Goal: Information Seeking & Learning: Learn about a topic

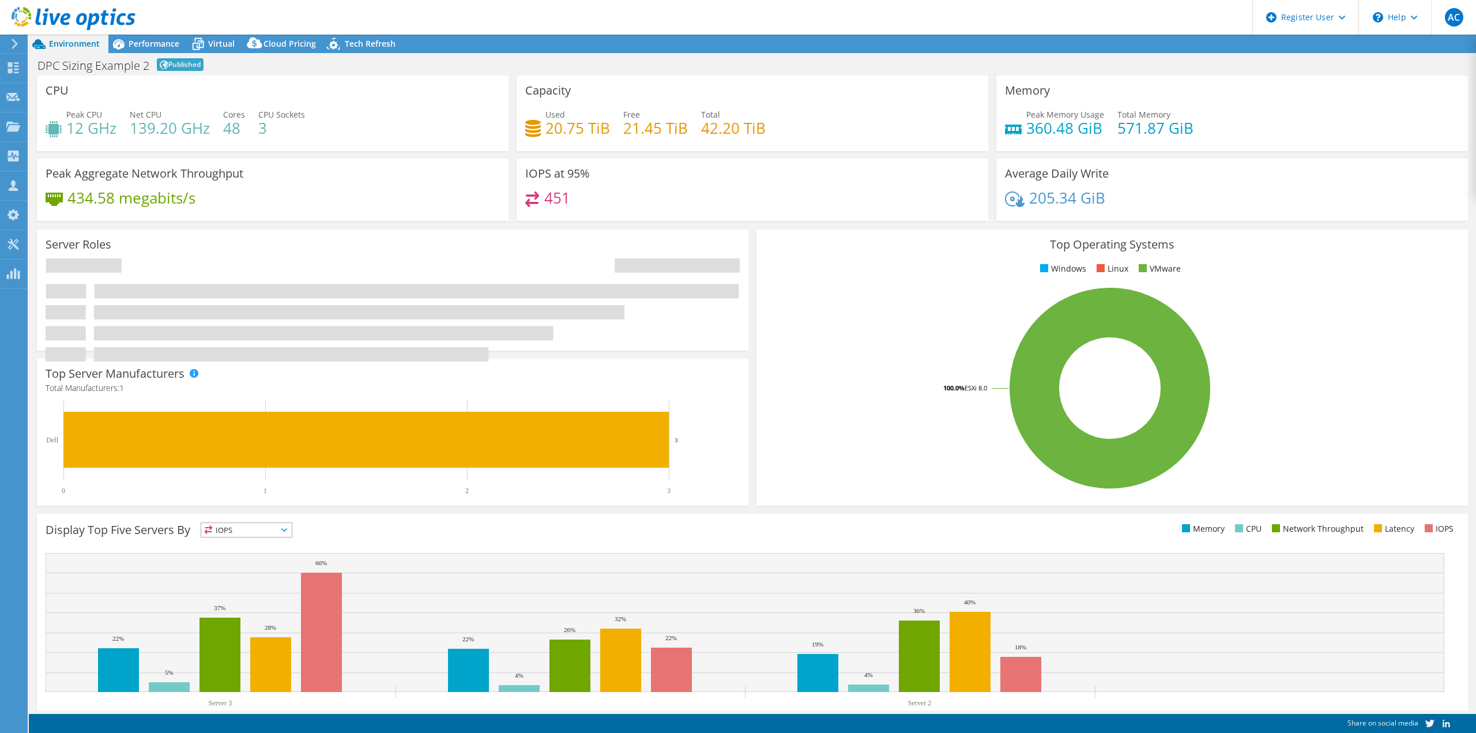
select select "[GEOGRAPHIC_DATA]"
radio input "true"
radio input "false"
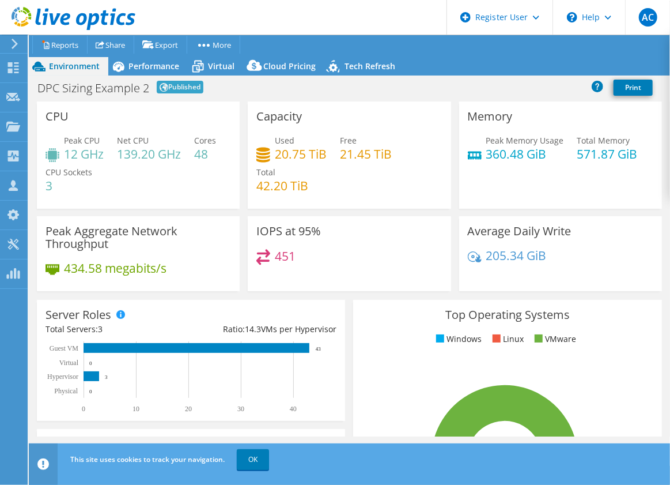
drag, startPoint x: 517, startPoint y: 62, endPoint x: 505, endPoint y: 64, distance: 11.7
click at [517, 62] on div "Environment Performance Virtual Upgrades Cloud Pricing Tech Refresh" at bounding box center [350, 66] width 642 height 18
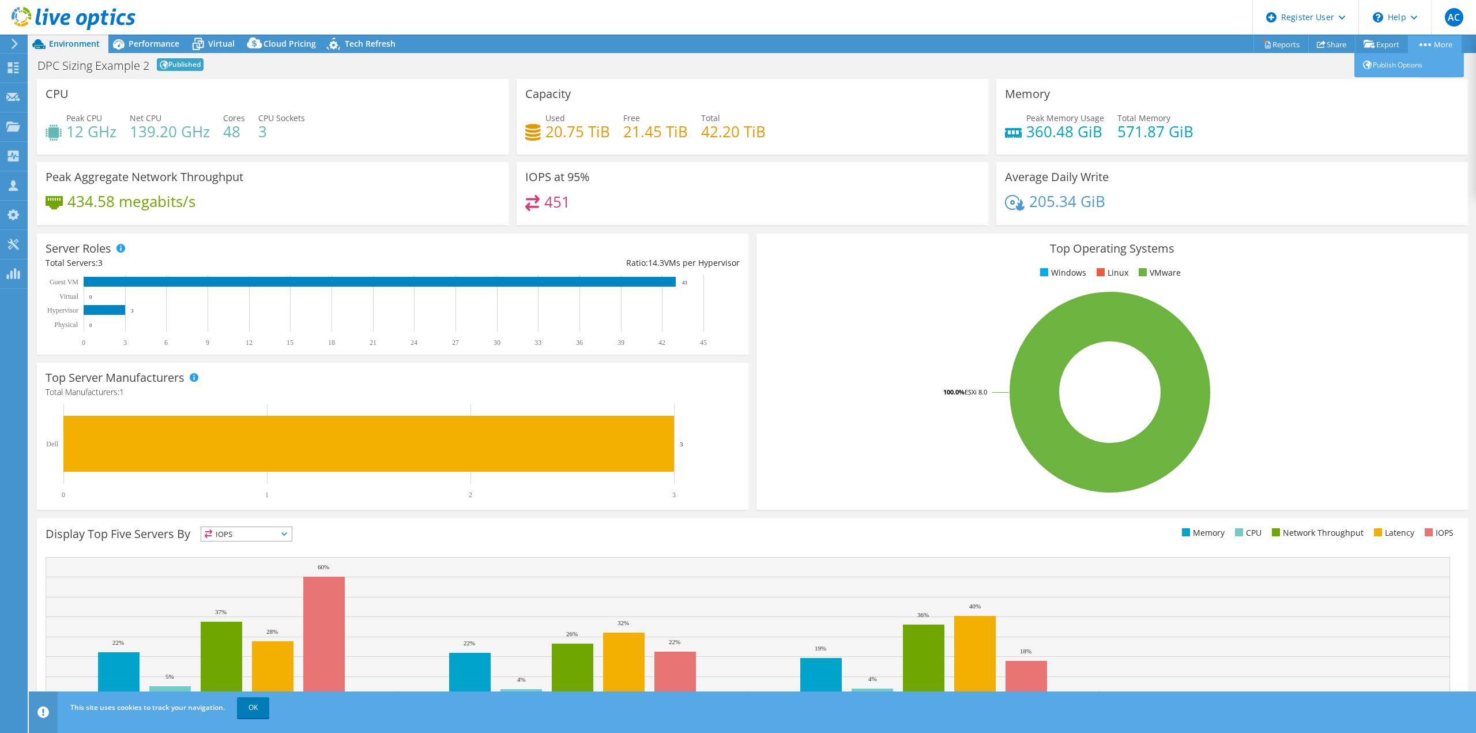
click at [1438, 46] on link "More" at bounding box center [1435, 44] width 54 height 18
click at [1072, 49] on div "Project Actions Project Actions Reports Share Export vSAN ReadyNode Sizer" at bounding box center [752, 44] width 1447 height 18
click at [182, 259] on div "Total Servers: 3" at bounding box center [219, 263] width 347 height 13
drag, startPoint x: 276, startPoint y: 136, endPoint x: 216, endPoint y: 149, distance: 61.3
click at [74, 134] on div "Peak CPU 12 GHz Net CPU 139.20 GHz Cores 48 CPU Sockets 3" at bounding box center [273, 130] width 454 height 37
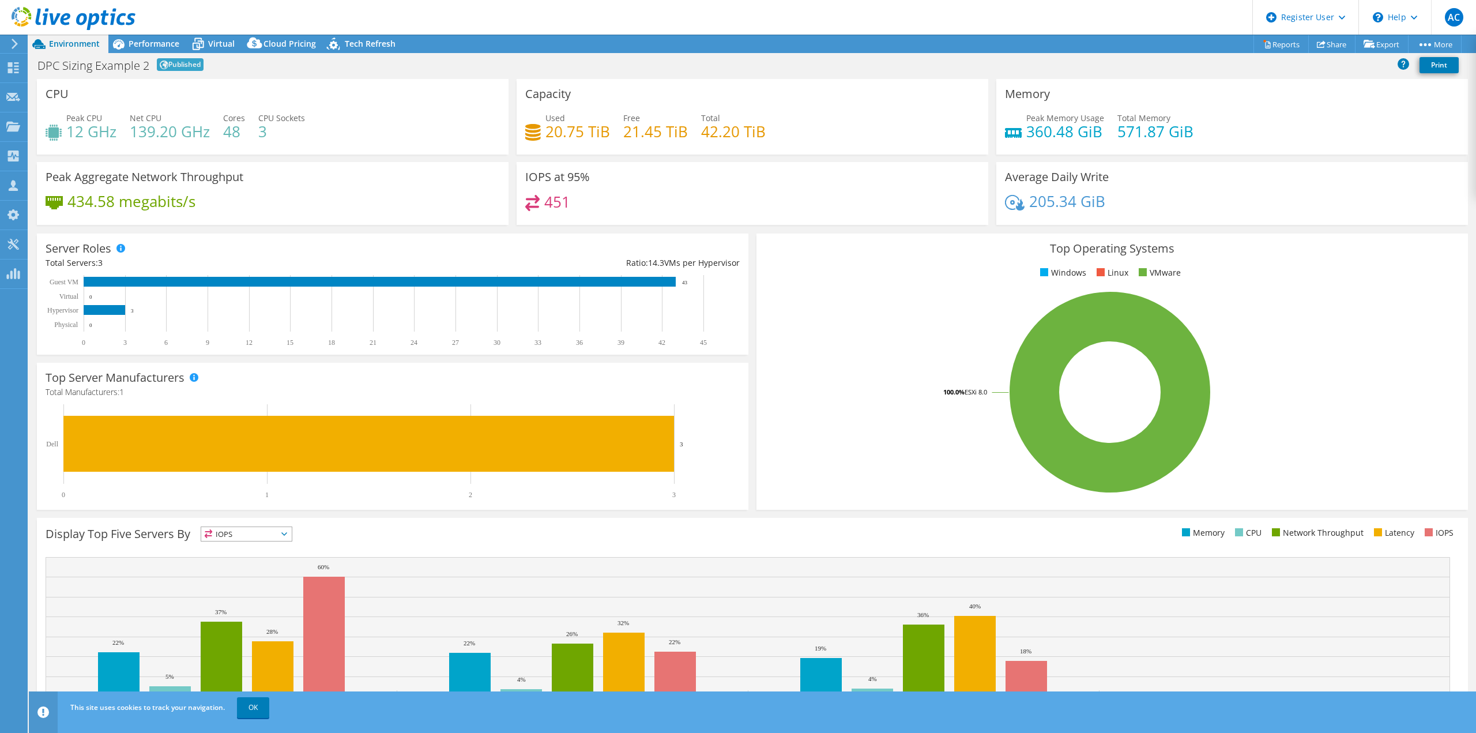
click at [308, 141] on div "Peak CPU 12 GHz Net CPU 139.20 GHz Cores 48 CPU Sockets 3" at bounding box center [273, 130] width 454 height 37
drag, startPoint x: 271, startPoint y: 137, endPoint x: 282, endPoint y: 138, distance: 11.1
click at [229, 135] on div "Peak CPU 12 GHz Net CPU 139.20 GHz Cores 48 CPU Sockets 3" at bounding box center [273, 130] width 454 height 37
click at [312, 134] on div "Peak CPU 12 GHz Net CPU 139.20 GHz Cores 48 CPU Sockets 3" at bounding box center [273, 130] width 454 height 37
drag, startPoint x: 782, startPoint y: 134, endPoint x: 611, endPoint y: 136, distance: 170.7
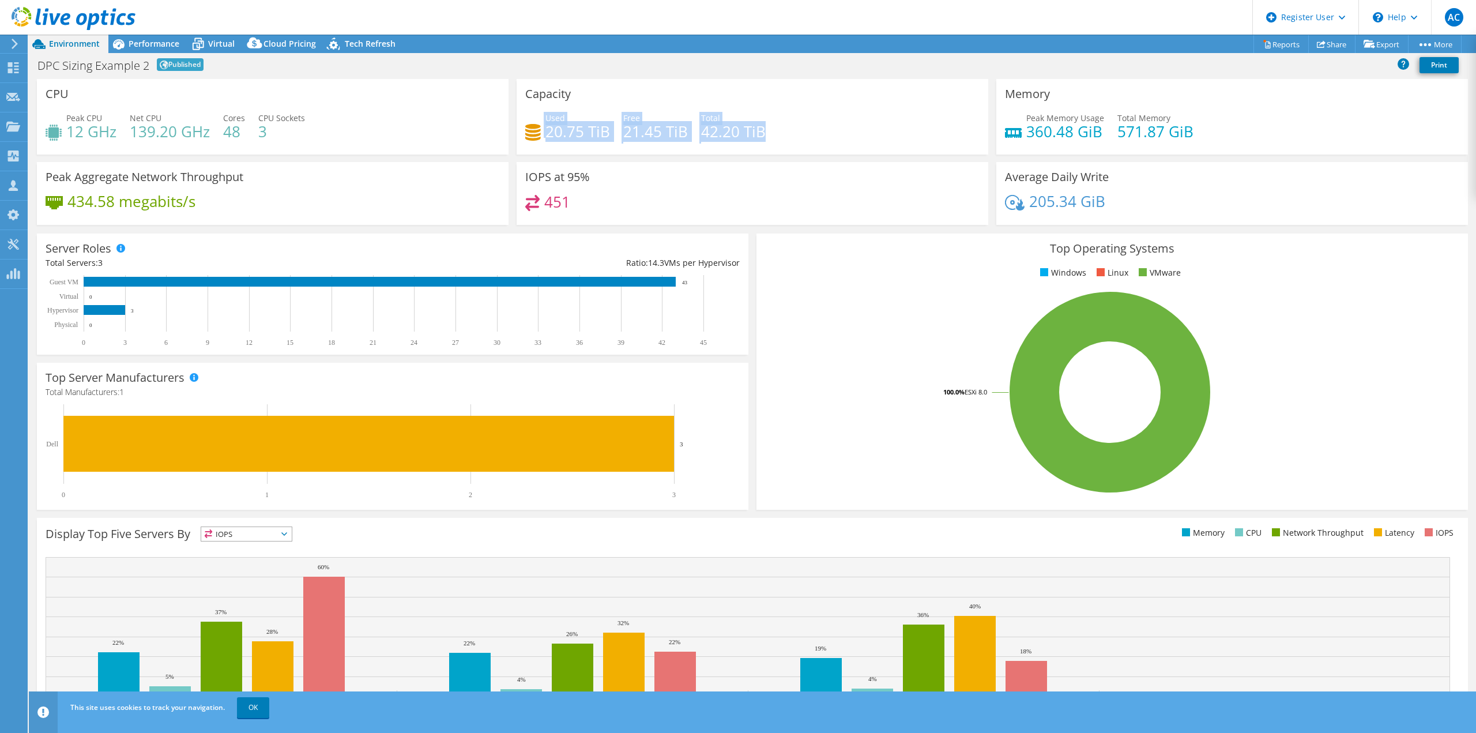
click at [530, 118] on div "Used 20.75 TiB Free 21.45 TiB Total 42.20 TiB" at bounding box center [752, 130] width 454 height 37
click at [1175, 138] on h4 "571.87 GiB" at bounding box center [1155, 131] width 76 height 13
drag, startPoint x: 1195, startPoint y: 137, endPoint x: 1102, endPoint y: 134, distance: 92.3
click at [1102, 134] on div "Peak Memory Usage 360.48 GiB Total Memory 571.87 GiB" at bounding box center [1232, 130] width 454 height 37
drag, startPoint x: 1057, startPoint y: 137, endPoint x: 996, endPoint y: 132, distance: 61.9
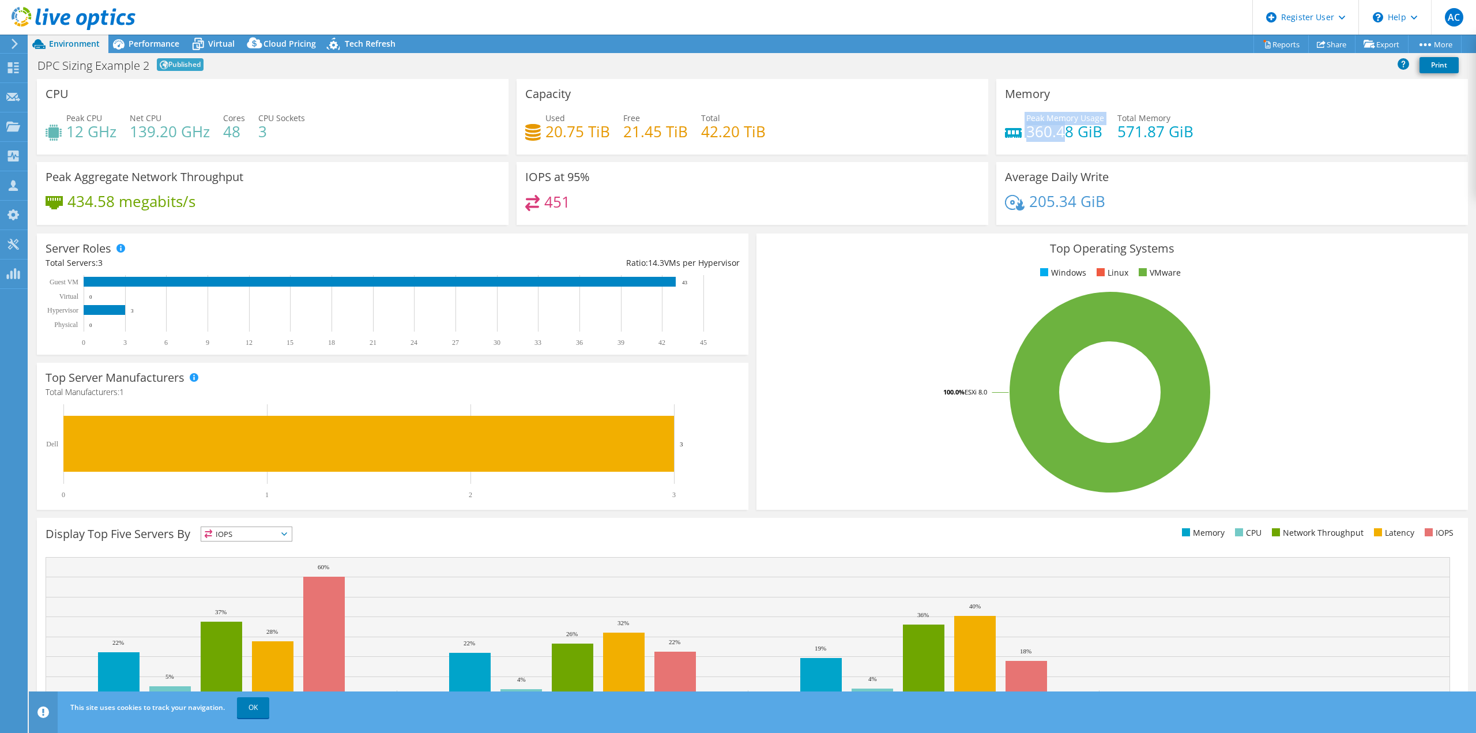
click at [996, 132] on div "Memory Peak Memory Usage 360.48 GiB Total Memory 571.87 GiB" at bounding box center [1232, 117] width 472 height 76
click at [954, 116] on div "Used 20.75 TiB Free 21.45 TiB Total 42.20 TiB" at bounding box center [752, 130] width 454 height 37
drag, startPoint x: 270, startPoint y: 133, endPoint x: 260, endPoint y: 129, distance: 10.8
click at [260, 129] on h4 "3" at bounding box center [281, 131] width 47 height 13
drag, startPoint x: 239, startPoint y: 137, endPoint x: 224, endPoint y: 131, distance: 16.6
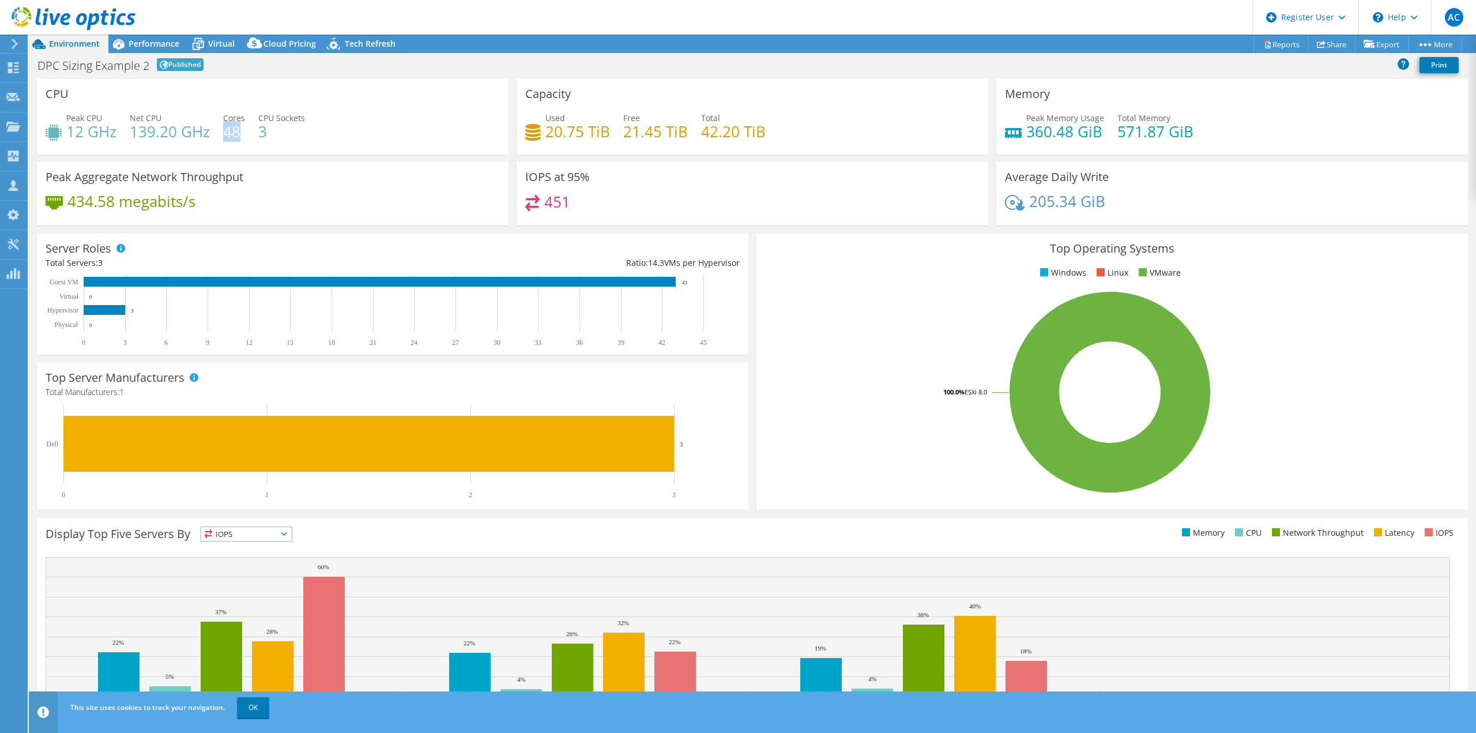
click at [224, 131] on h4 "48" at bounding box center [234, 131] width 22 height 13
drag, startPoint x: 1184, startPoint y: 137, endPoint x: 1110, endPoint y: 138, distance: 73.8
click at [1110, 138] on div "Peak Memory Usage 360.48 GiB Total Memory 571.87 GiB" at bounding box center [1232, 130] width 454 height 37
drag, startPoint x: 1044, startPoint y: 130, endPoint x: 1019, endPoint y: 128, distance: 24.8
click at [1019, 128] on div "Peak Memory Usage 360.48 GiB" at bounding box center [1054, 125] width 99 height 26
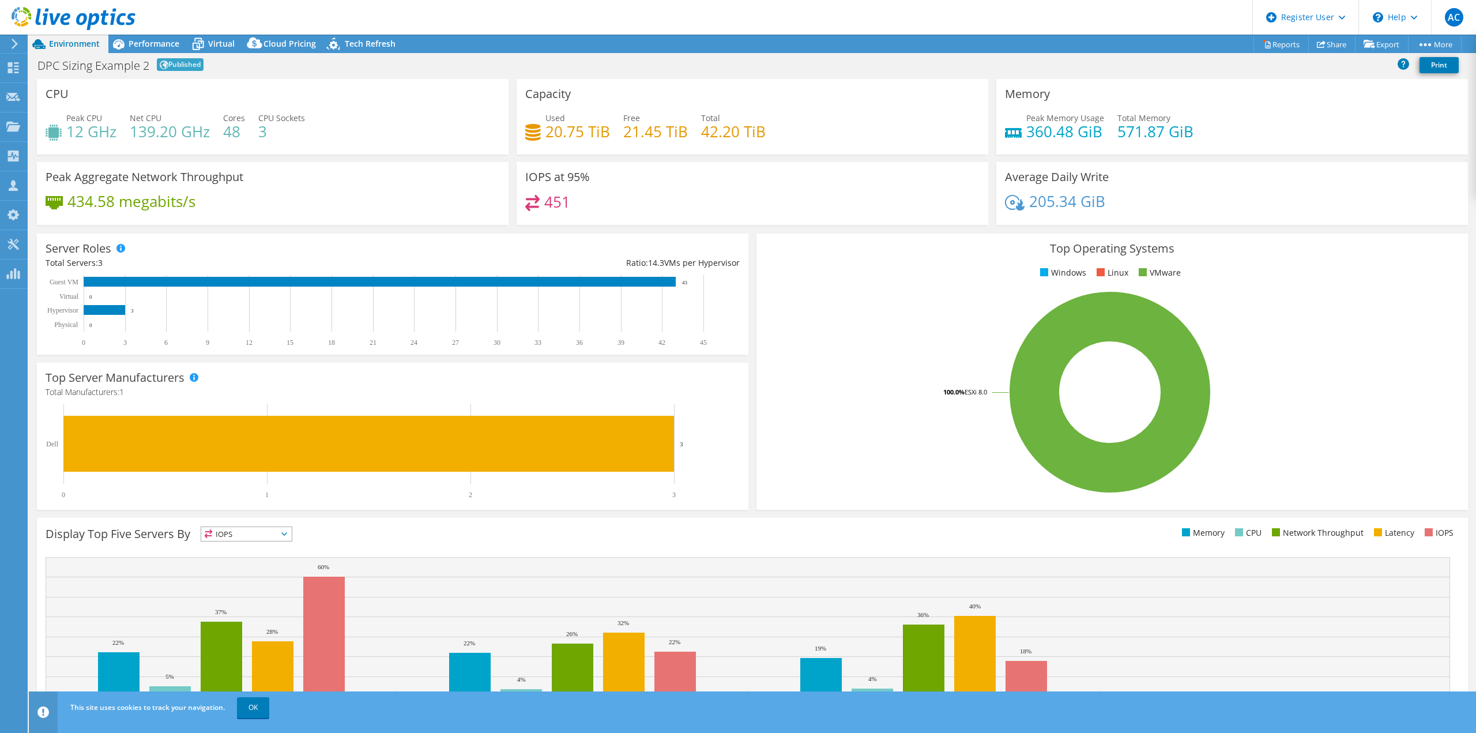
click at [1284, 135] on div "Peak Memory Usage 360.48 GiB Total Memory 571.87 GiB" at bounding box center [1232, 130] width 454 height 37
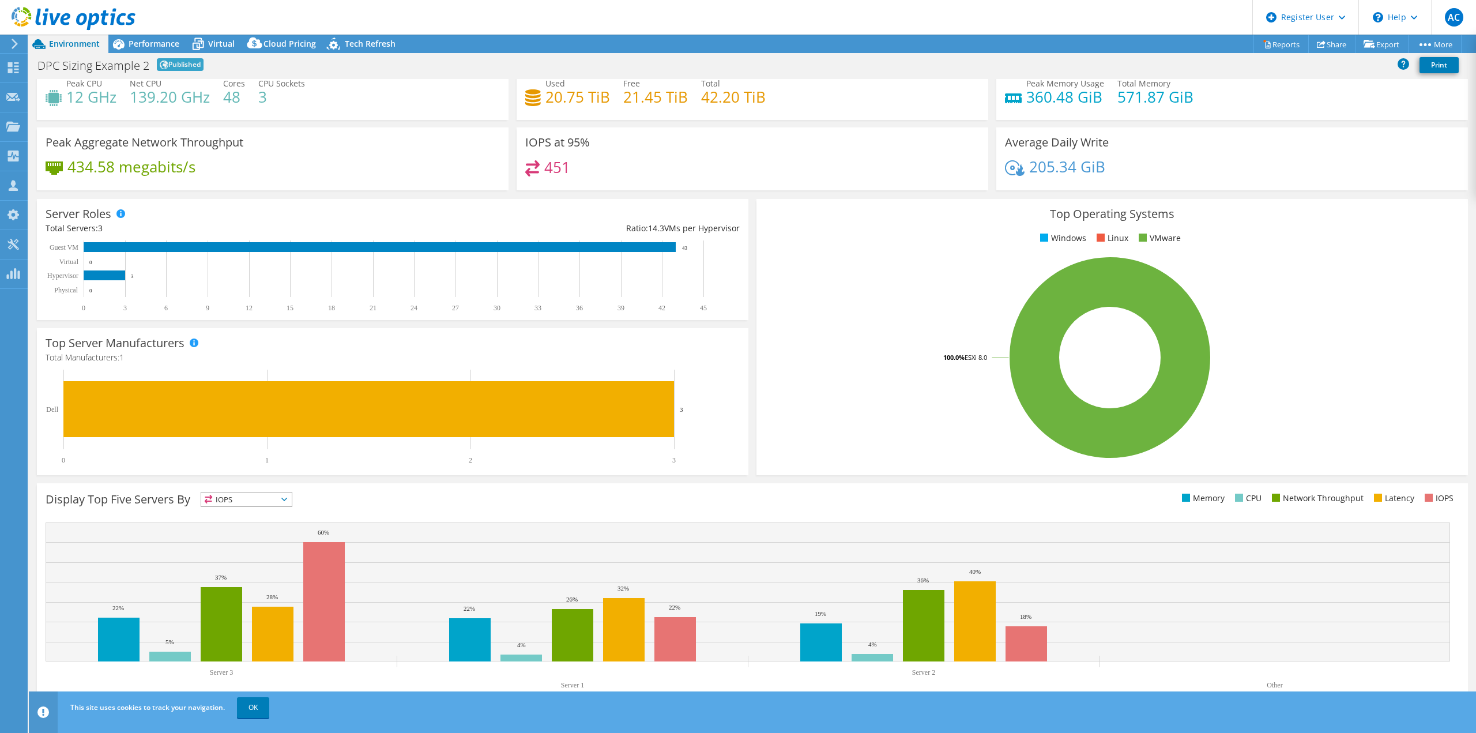
scroll to position [36, 0]
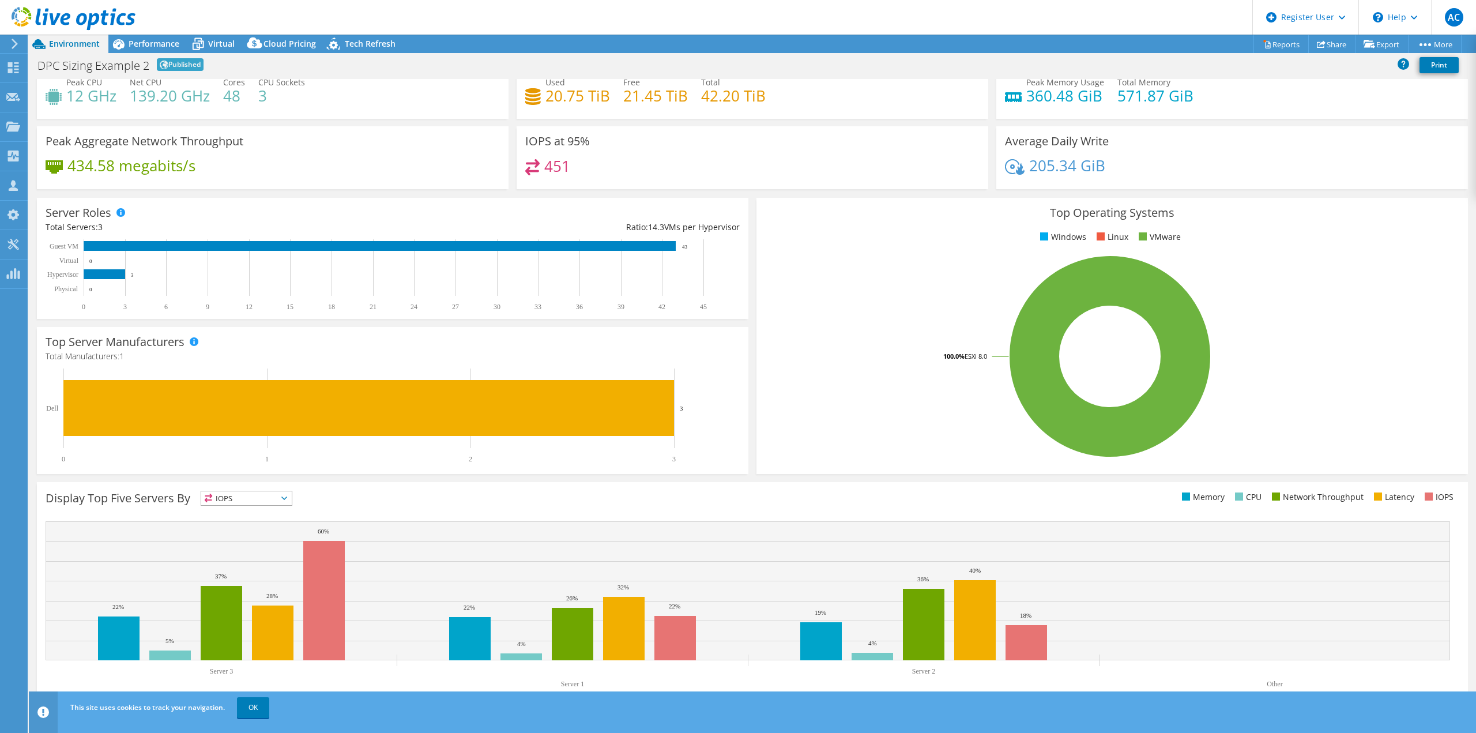
click at [261, 506] on div "Display Top Five Servers By IOPS IOPS" at bounding box center [399, 500] width 707 height 19
click at [262, 493] on span "IOPS" at bounding box center [246, 498] width 91 height 14
click at [263, 538] on li "CPU" at bounding box center [246, 545] width 91 height 16
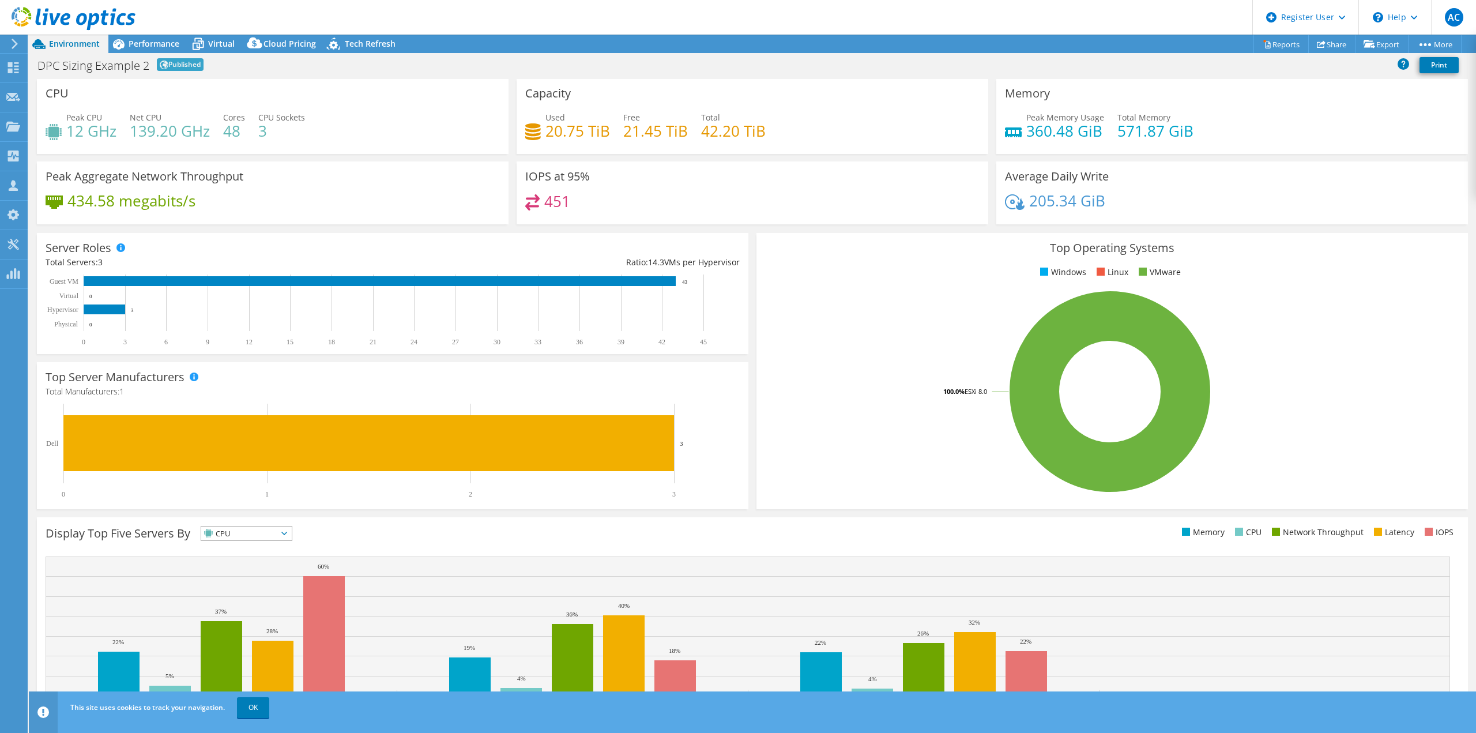
scroll to position [0, 0]
click at [221, 47] on span "Virtual" at bounding box center [221, 43] width 27 height 11
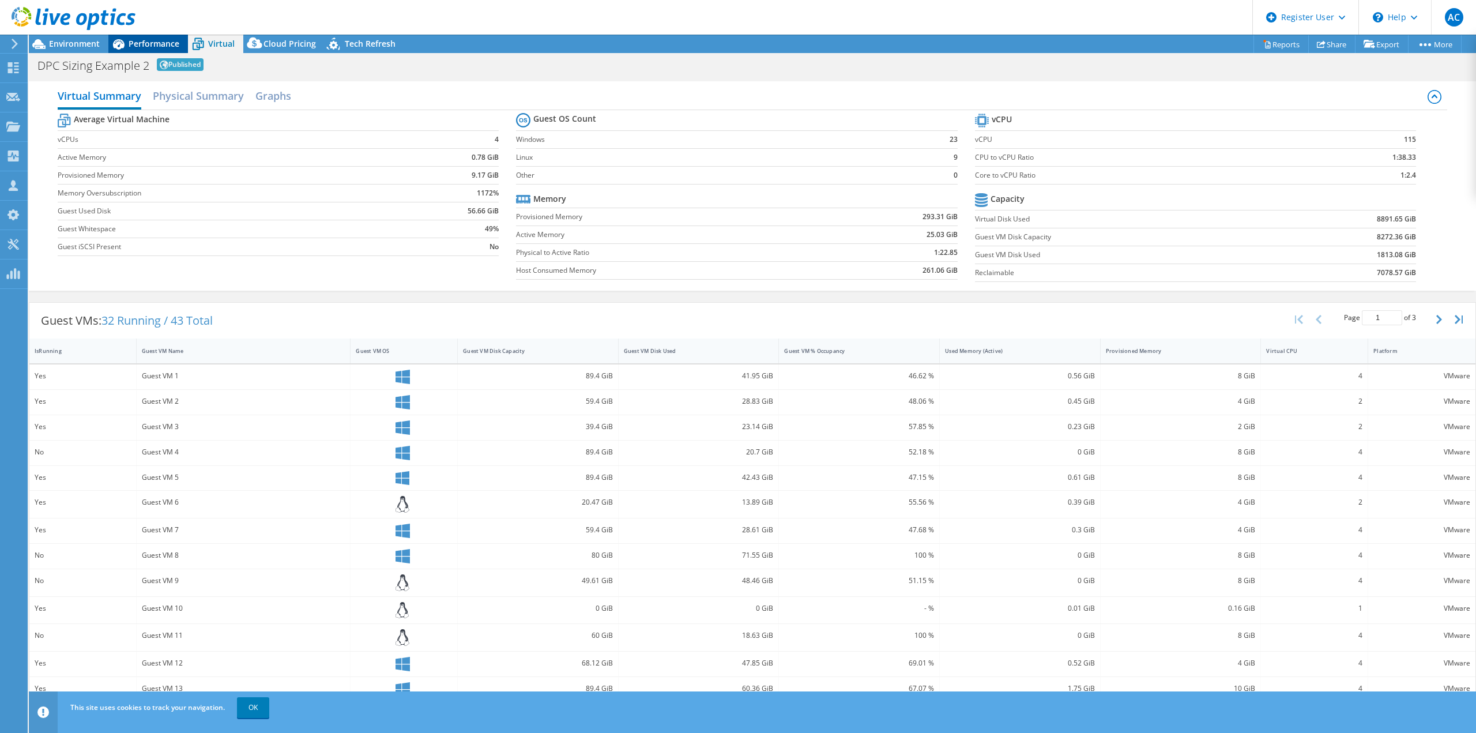
click at [146, 42] on span "Performance" at bounding box center [154, 43] width 51 height 11
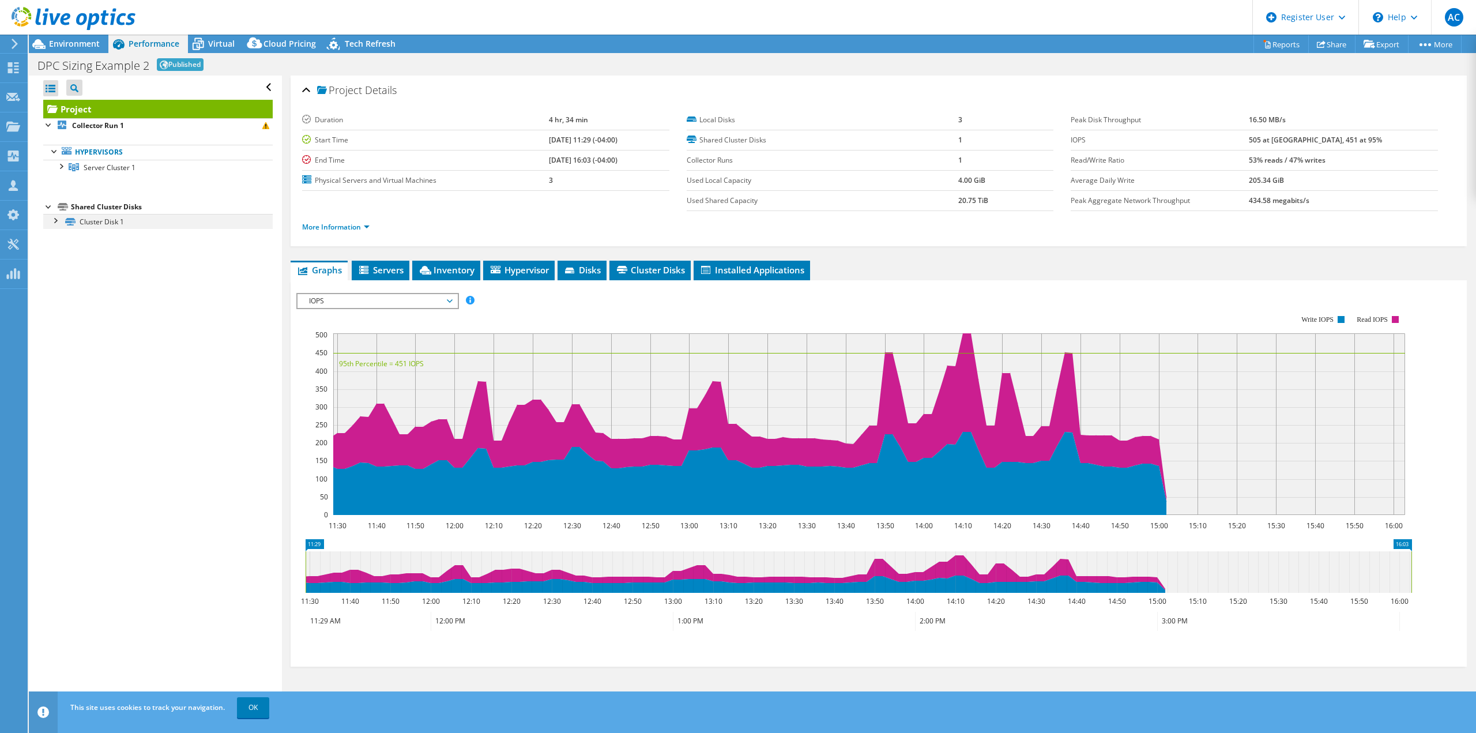
click at [57, 218] on div at bounding box center [55, 220] width 12 height 12
click at [179, 239] on link "Disk 2 | Server 1" at bounding box center [157, 236] width 229 height 15
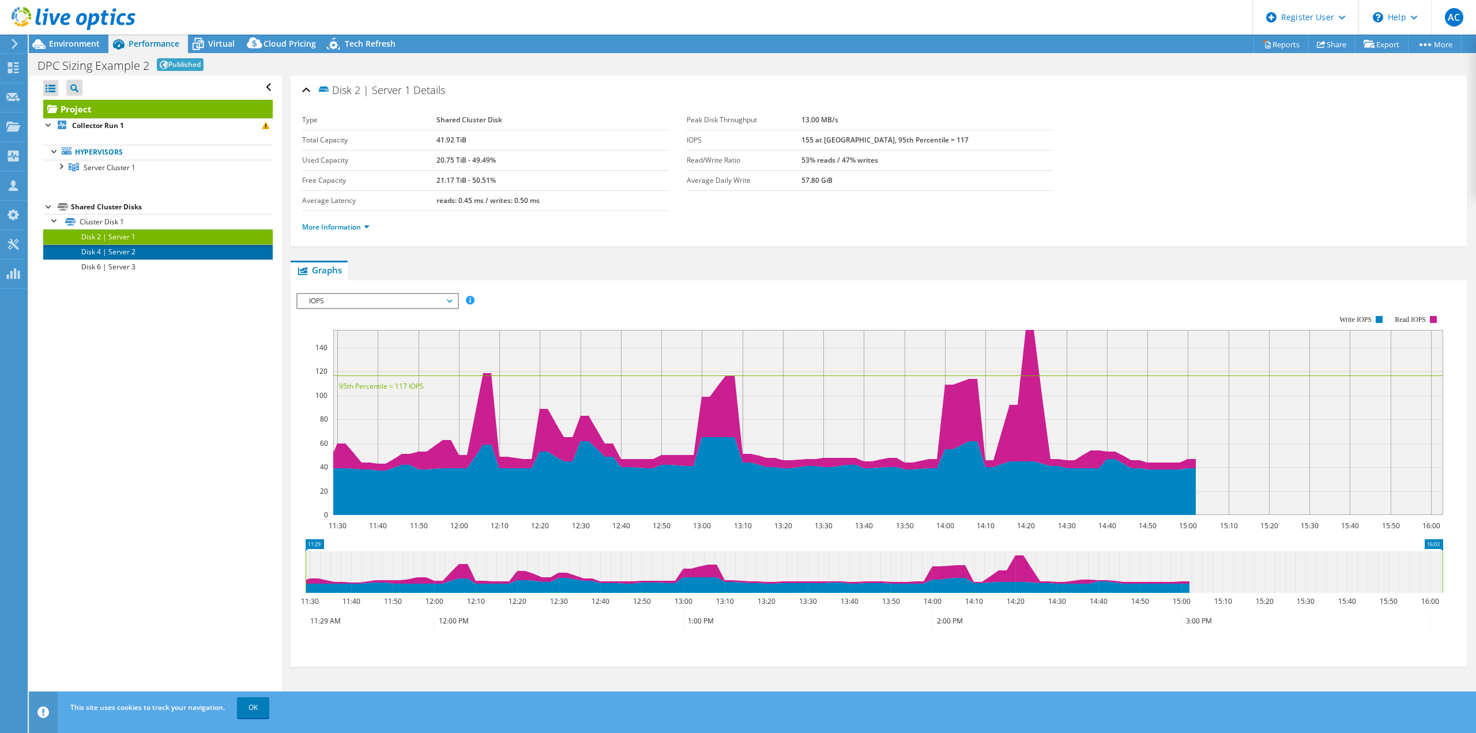
click at [174, 251] on link "Disk 4 | Server 2" at bounding box center [157, 251] width 229 height 15
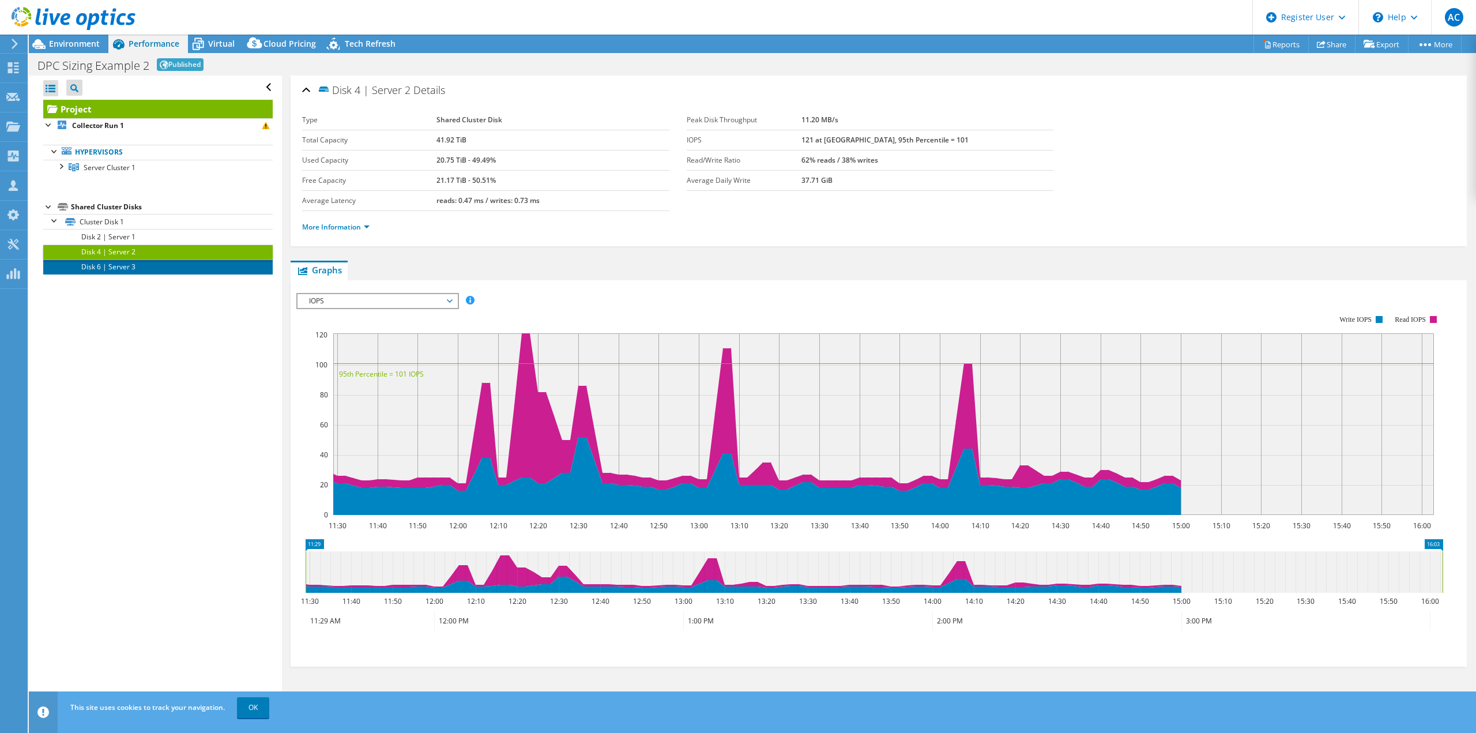
click at [173, 265] on link "Disk 6 | Server 3" at bounding box center [157, 266] width 229 height 15
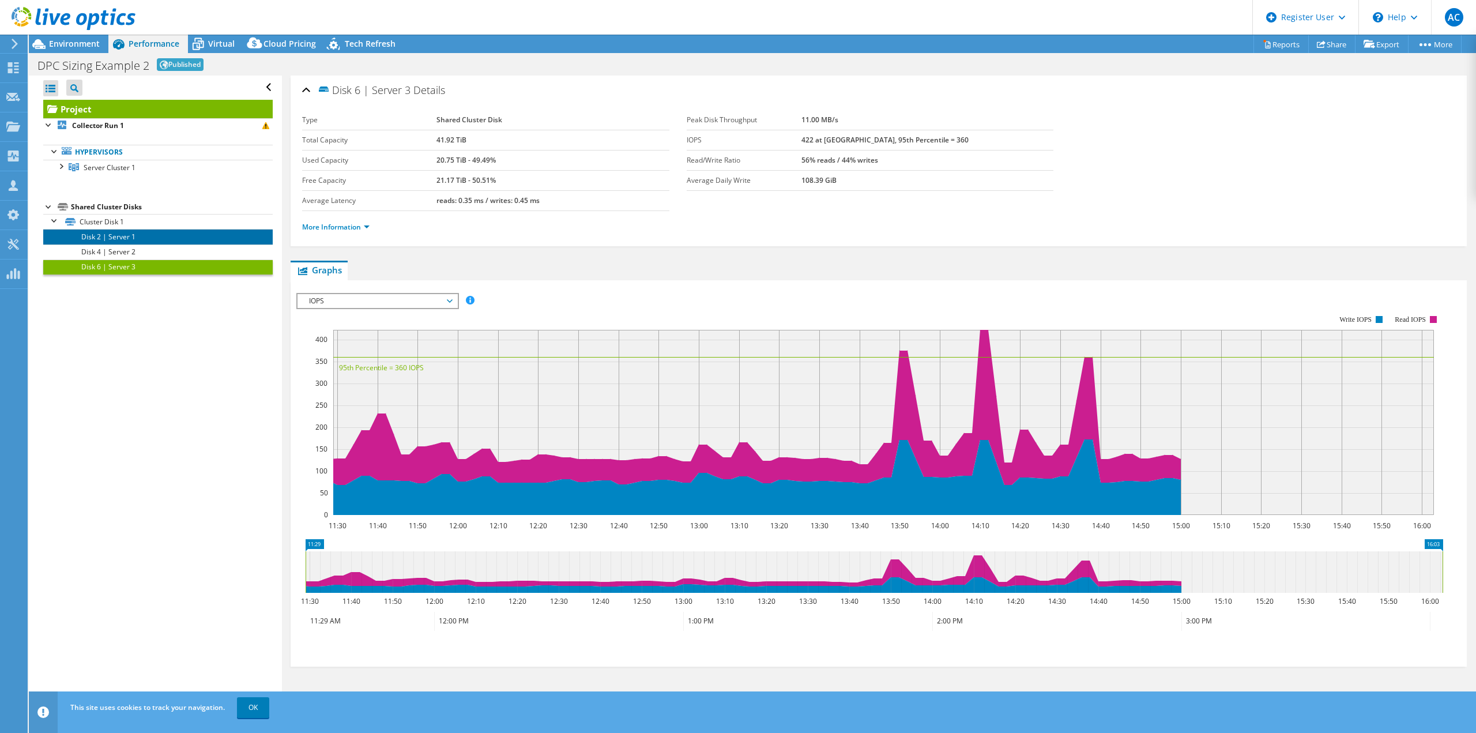
click at [180, 239] on link "Disk 2 | Server 1" at bounding box center [157, 236] width 229 height 15
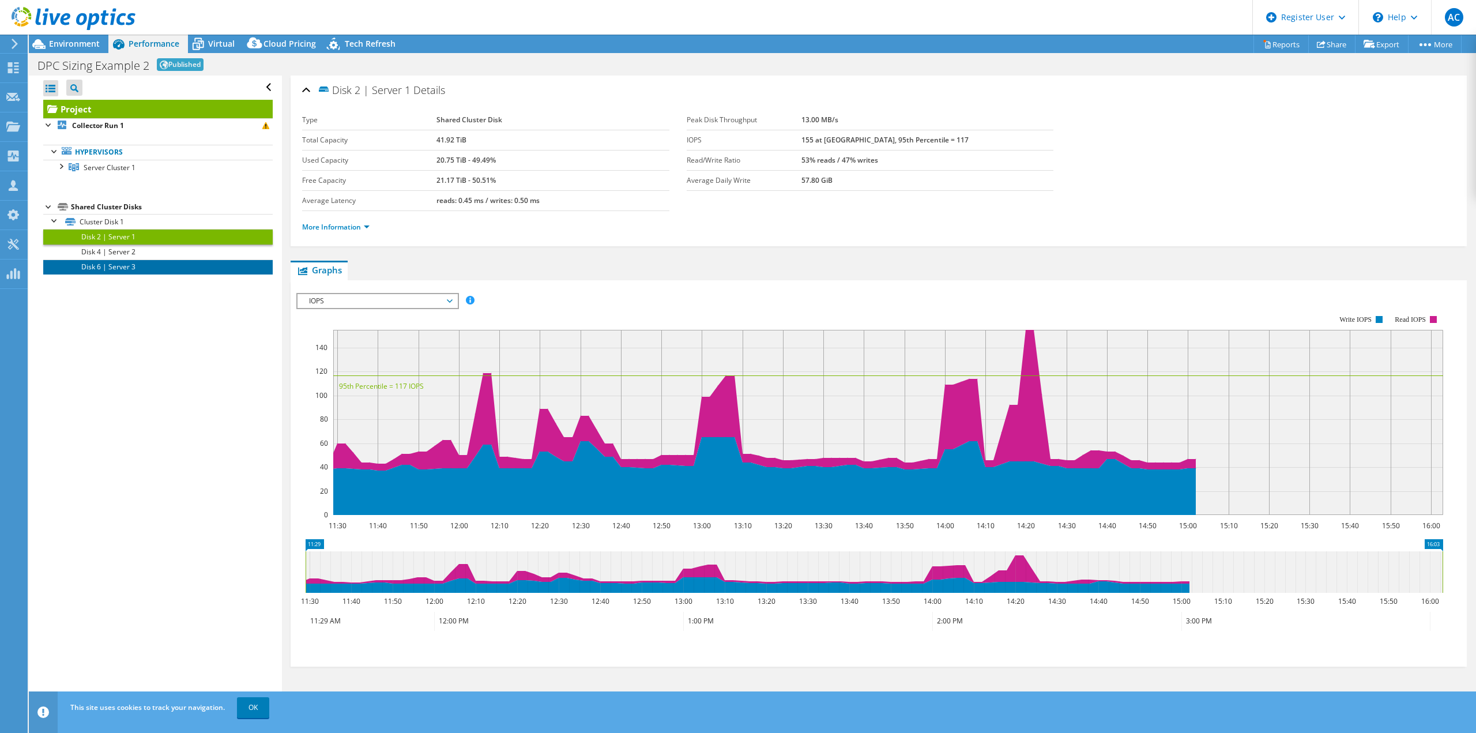
click at [202, 270] on link "Disk 6 | Server 3" at bounding box center [157, 266] width 229 height 15
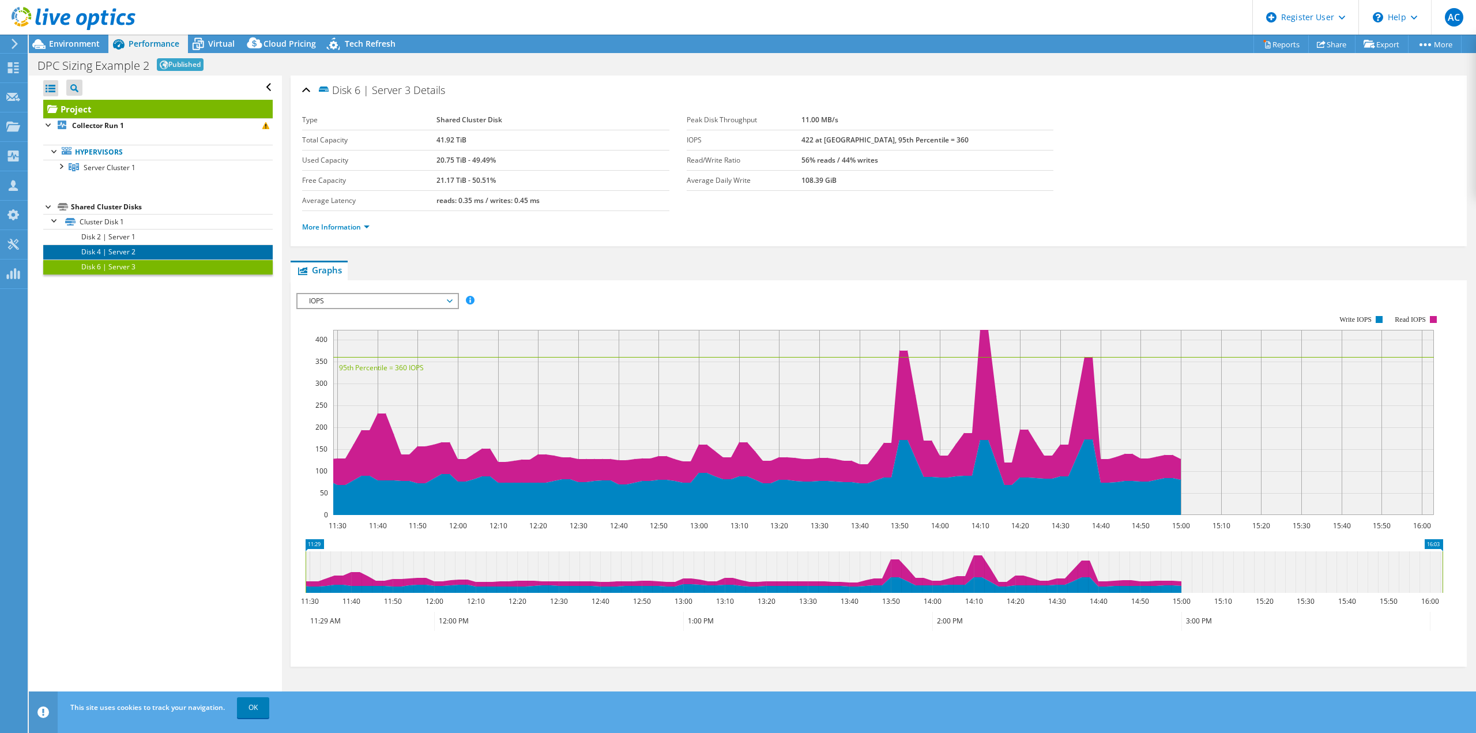
click at [208, 253] on link "Disk 4 | Server 2" at bounding box center [157, 251] width 229 height 15
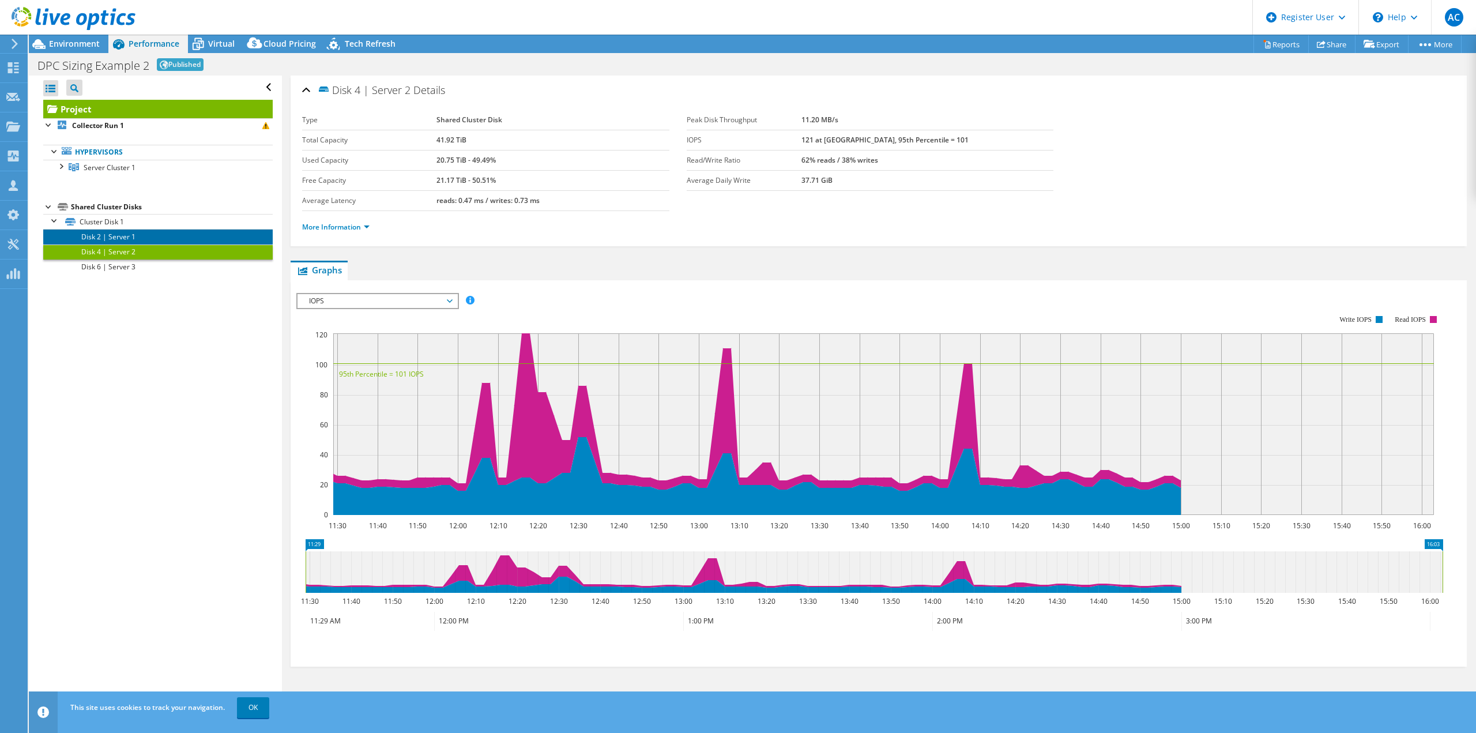
click at [213, 239] on link "Disk 2 | Server 1" at bounding box center [157, 236] width 229 height 15
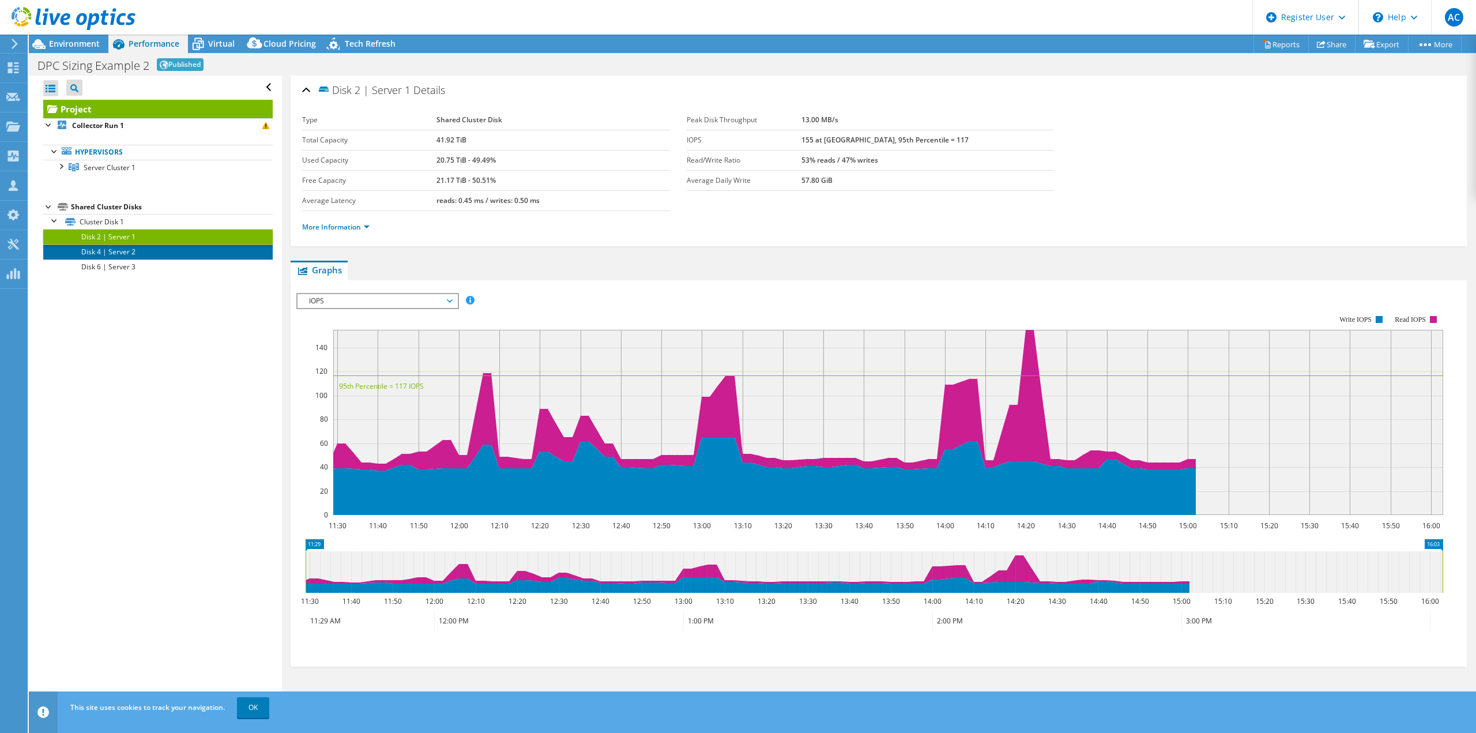
click at [212, 255] on link "Disk 4 | Server 2" at bounding box center [157, 251] width 229 height 15
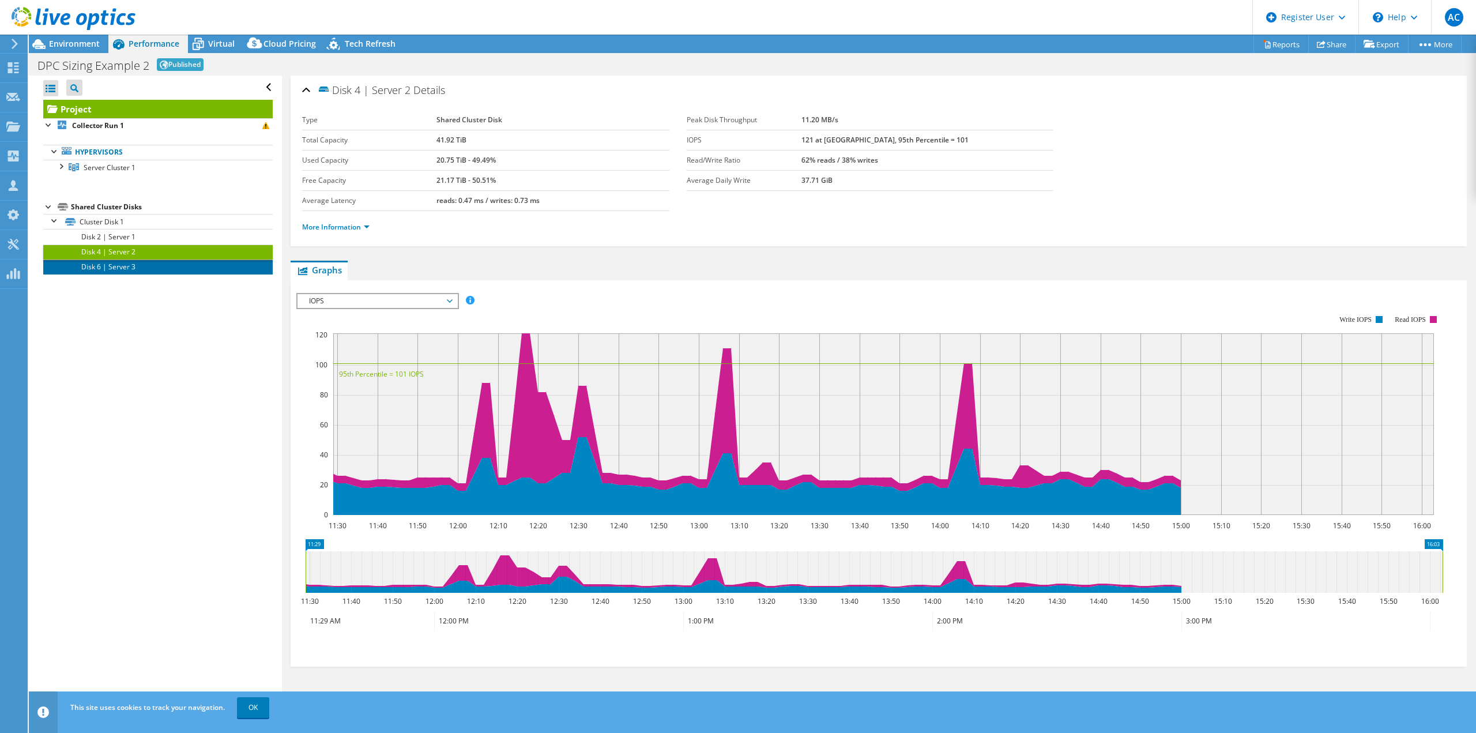
click at [210, 269] on link "Disk 6 | Server 3" at bounding box center [157, 266] width 229 height 15
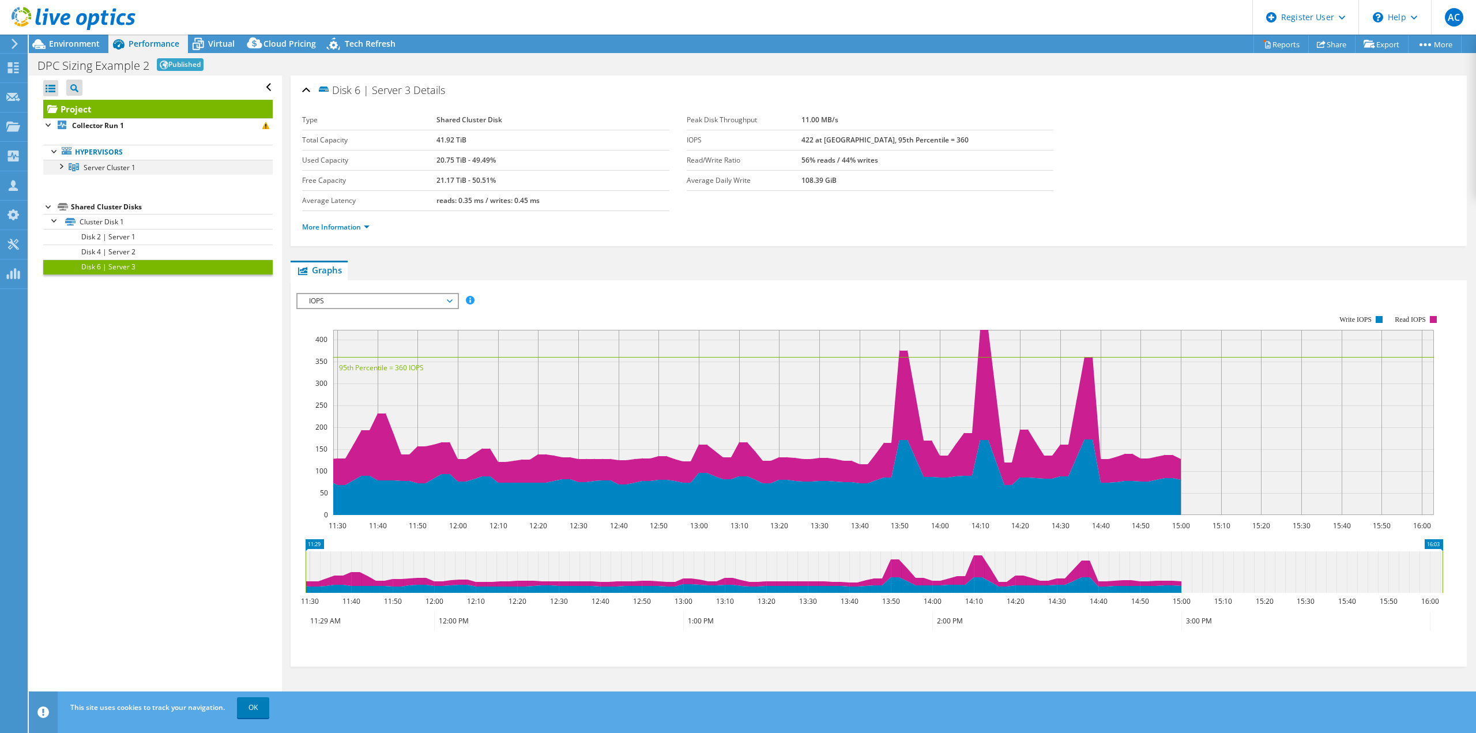
click at [57, 165] on div at bounding box center [61, 166] width 12 height 12
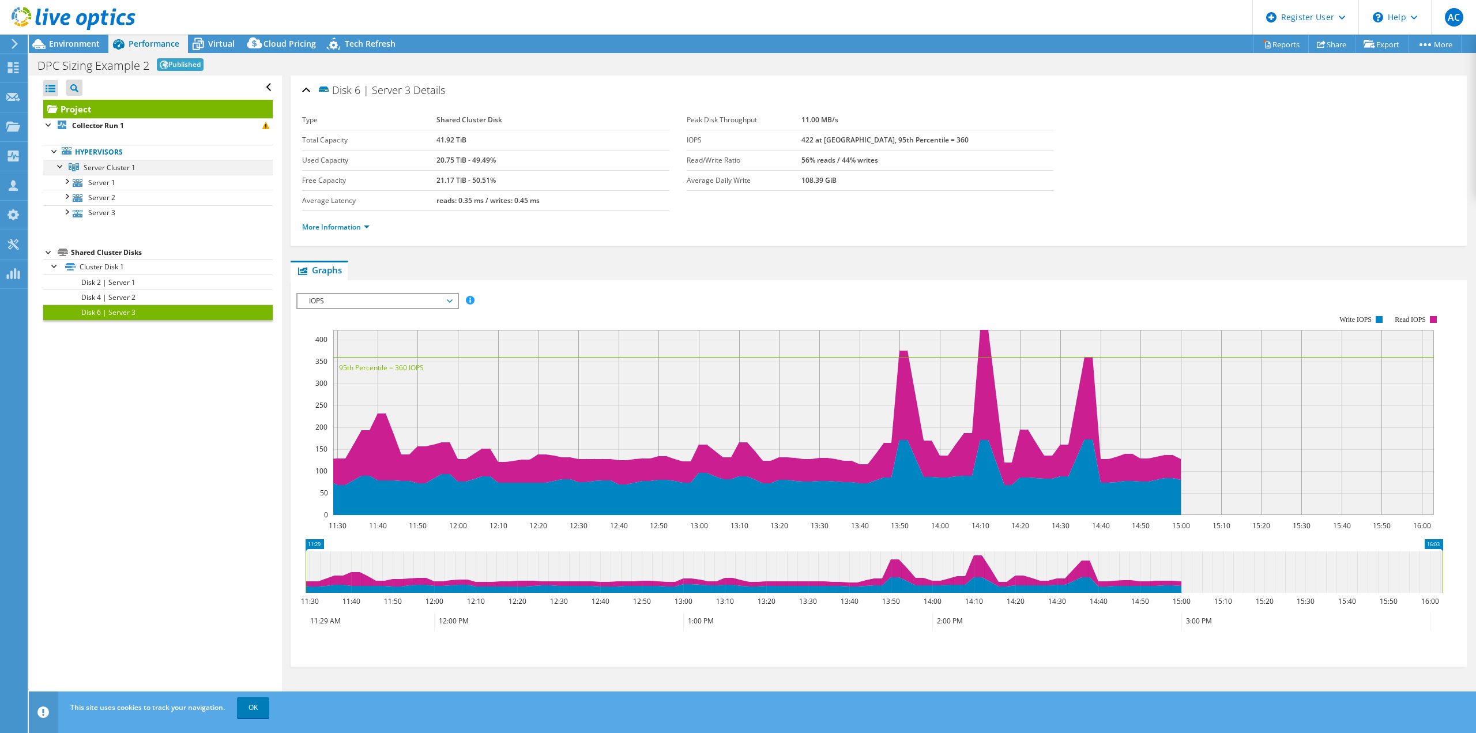
click at [59, 167] on div at bounding box center [61, 166] width 12 height 12
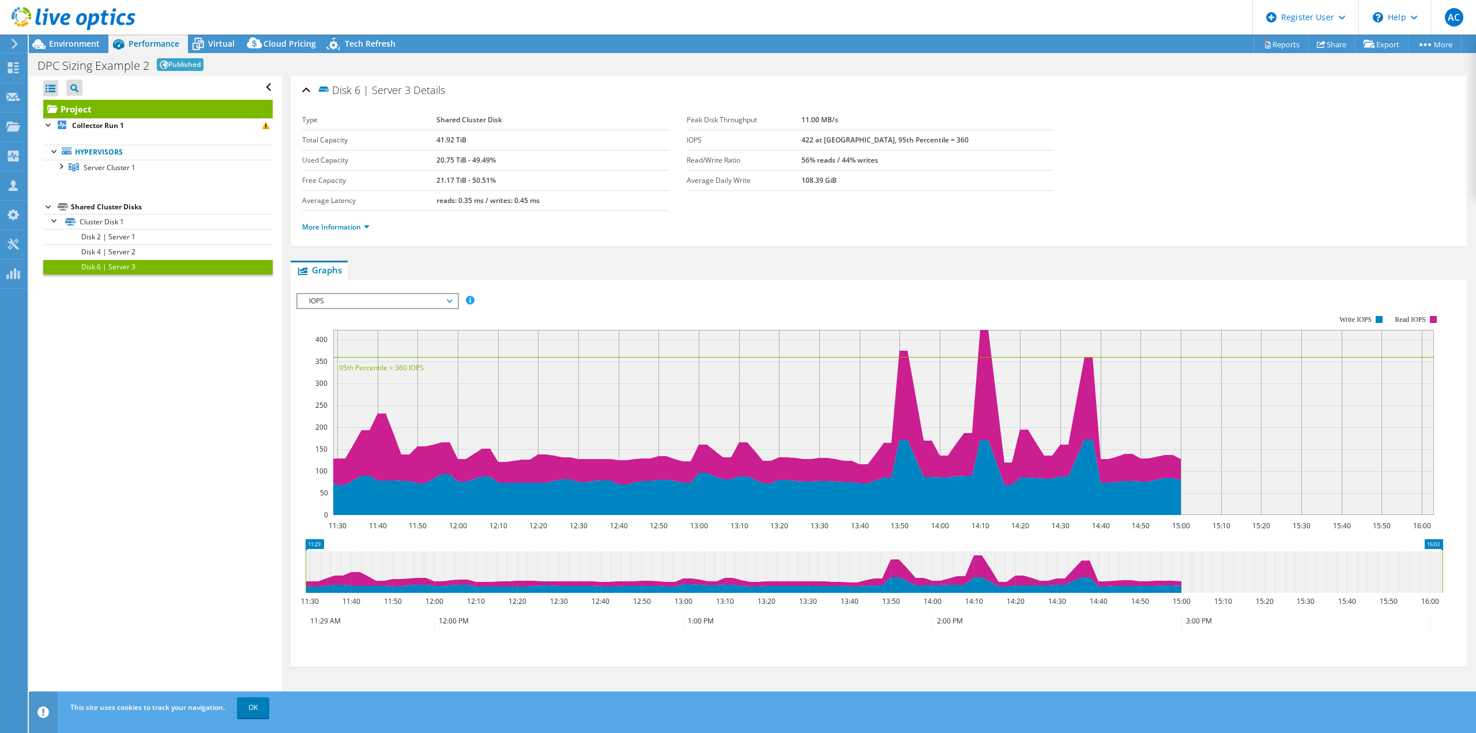
click at [144, 443] on div "Open All Close All Project Tree Filter Project Collector Run 1" at bounding box center [155, 393] width 253 height 635
click at [86, 49] on span "Environment" at bounding box center [74, 43] width 51 height 11
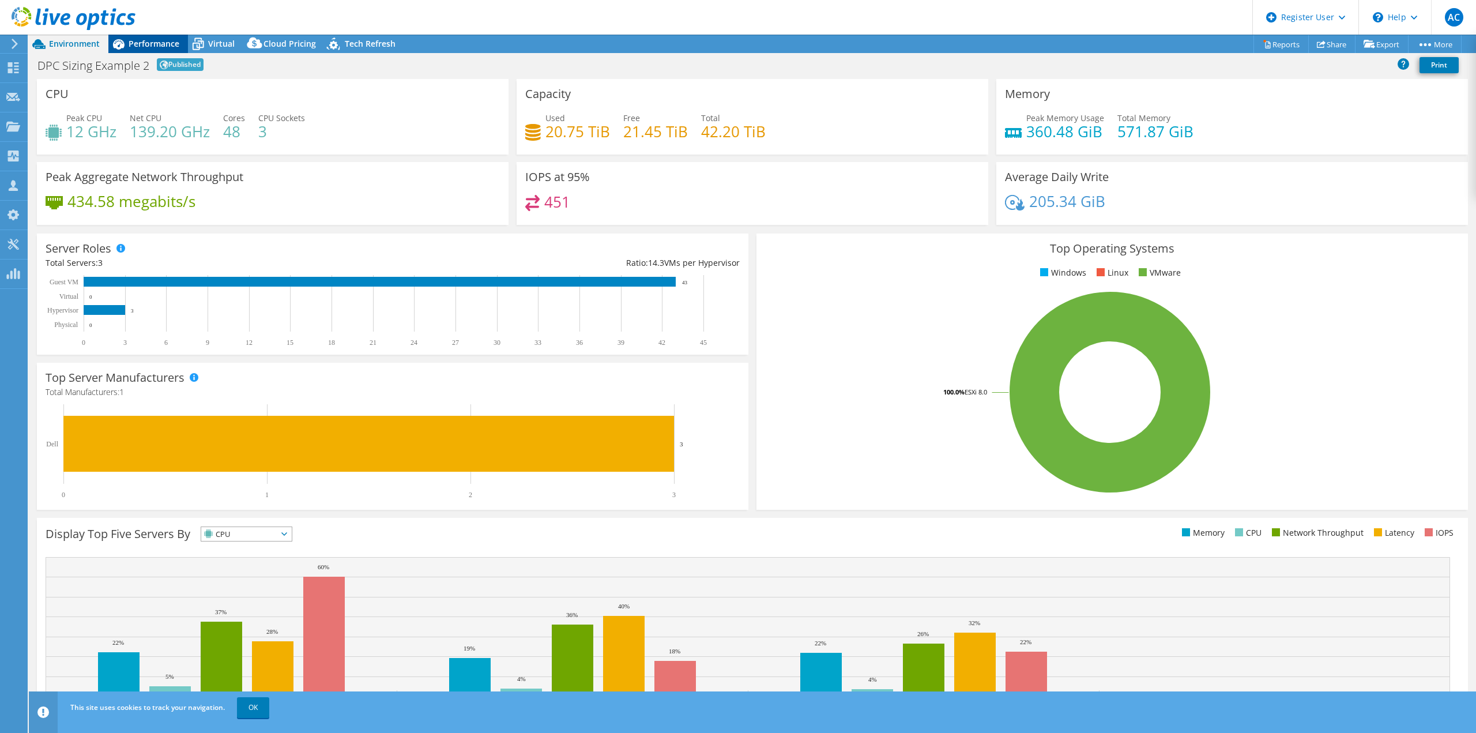
click at [153, 42] on span "Performance" at bounding box center [154, 43] width 51 height 11
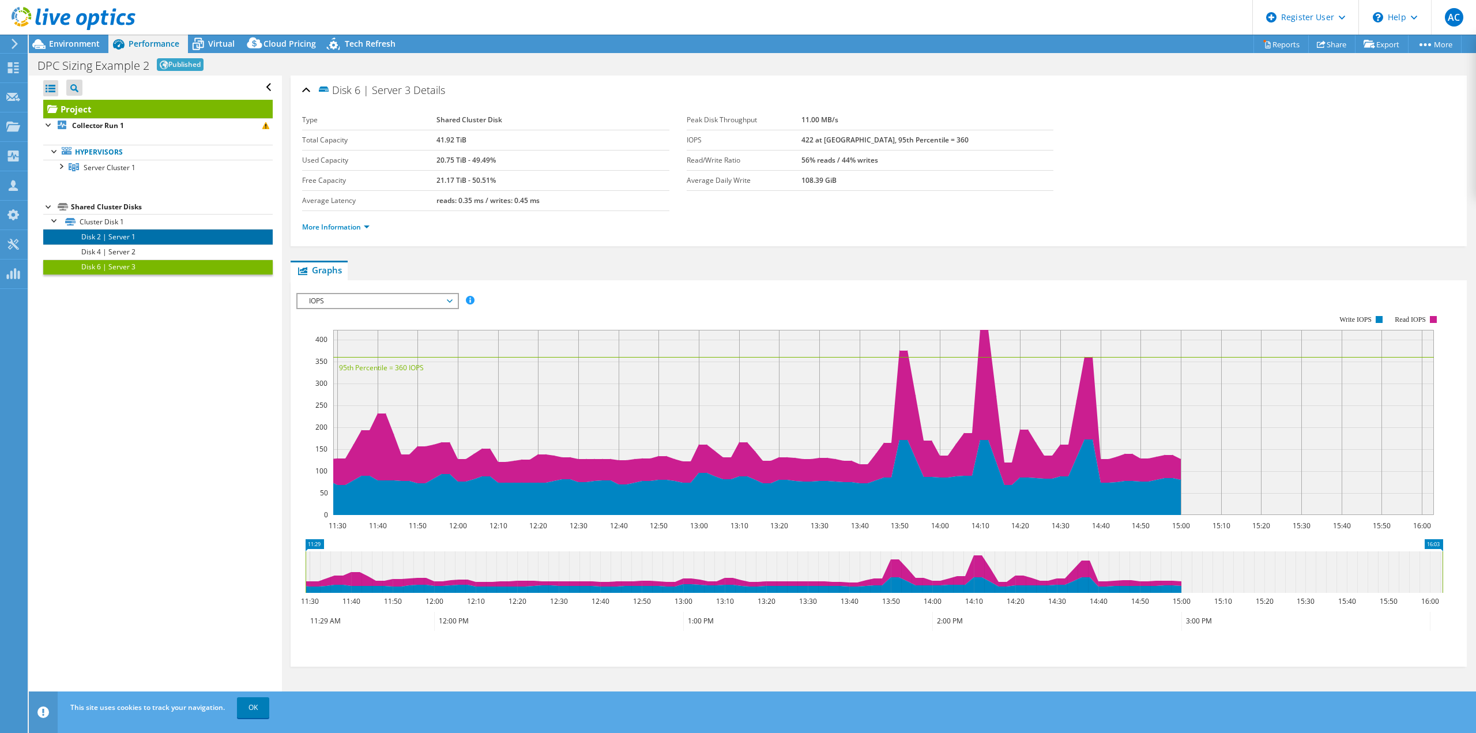
click at [119, 236] on link "Disk 2 | Server 1" at bounding box center [157, 236] width 229 height 15
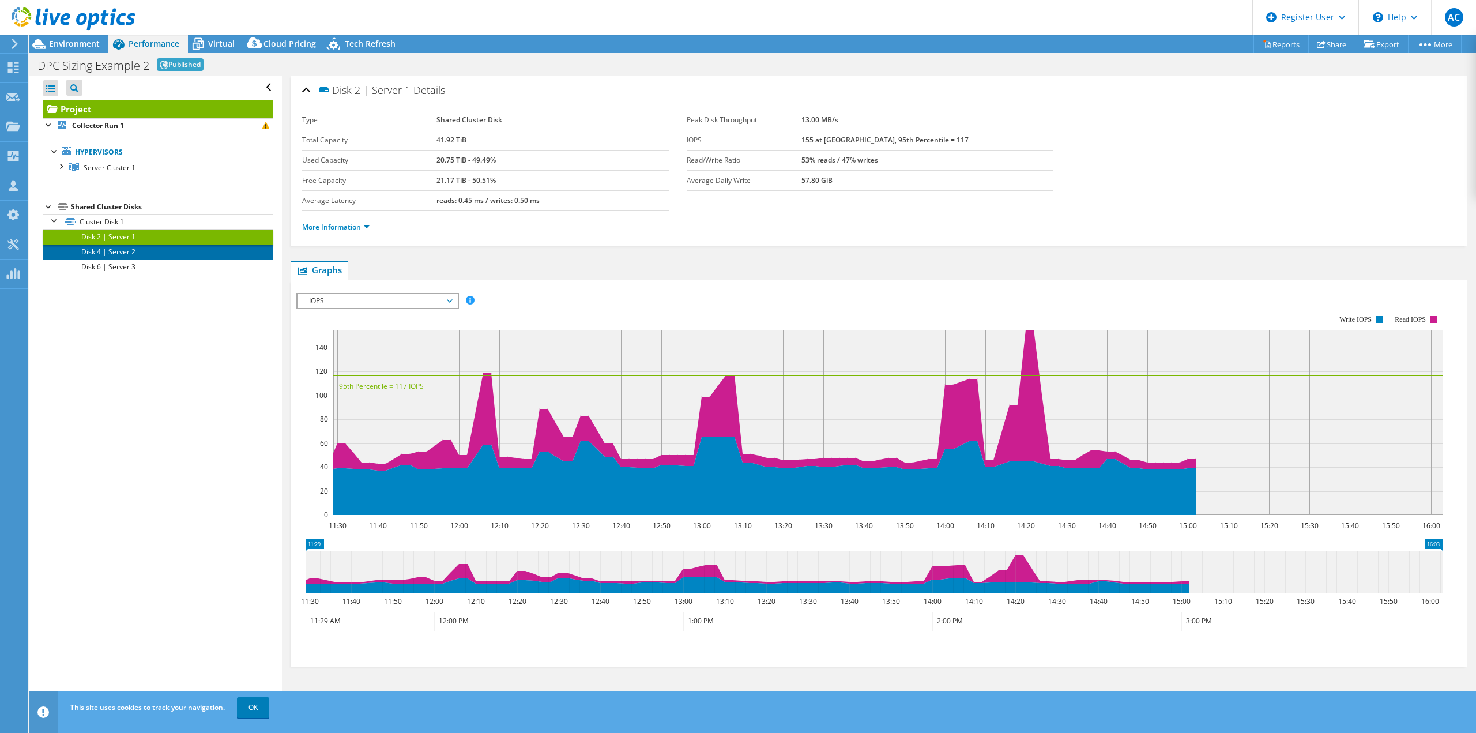
click at [123, 248] on link "Disk 4 | Server 2" at bounding box center [157, 251] width 229 height 15
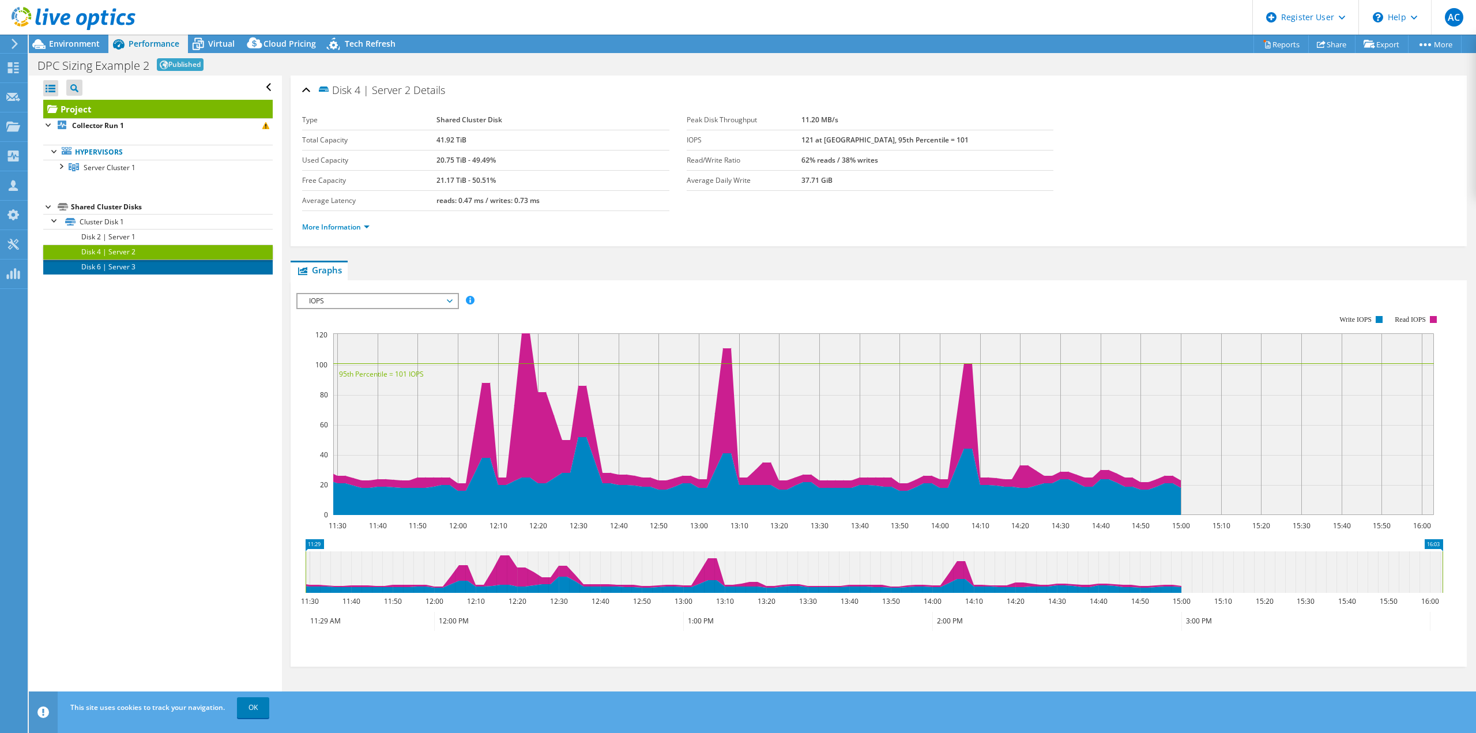
click at [122, 261] on link "Disk 6 | Server 3" at bounding box center [157, 266] width 229 height 15
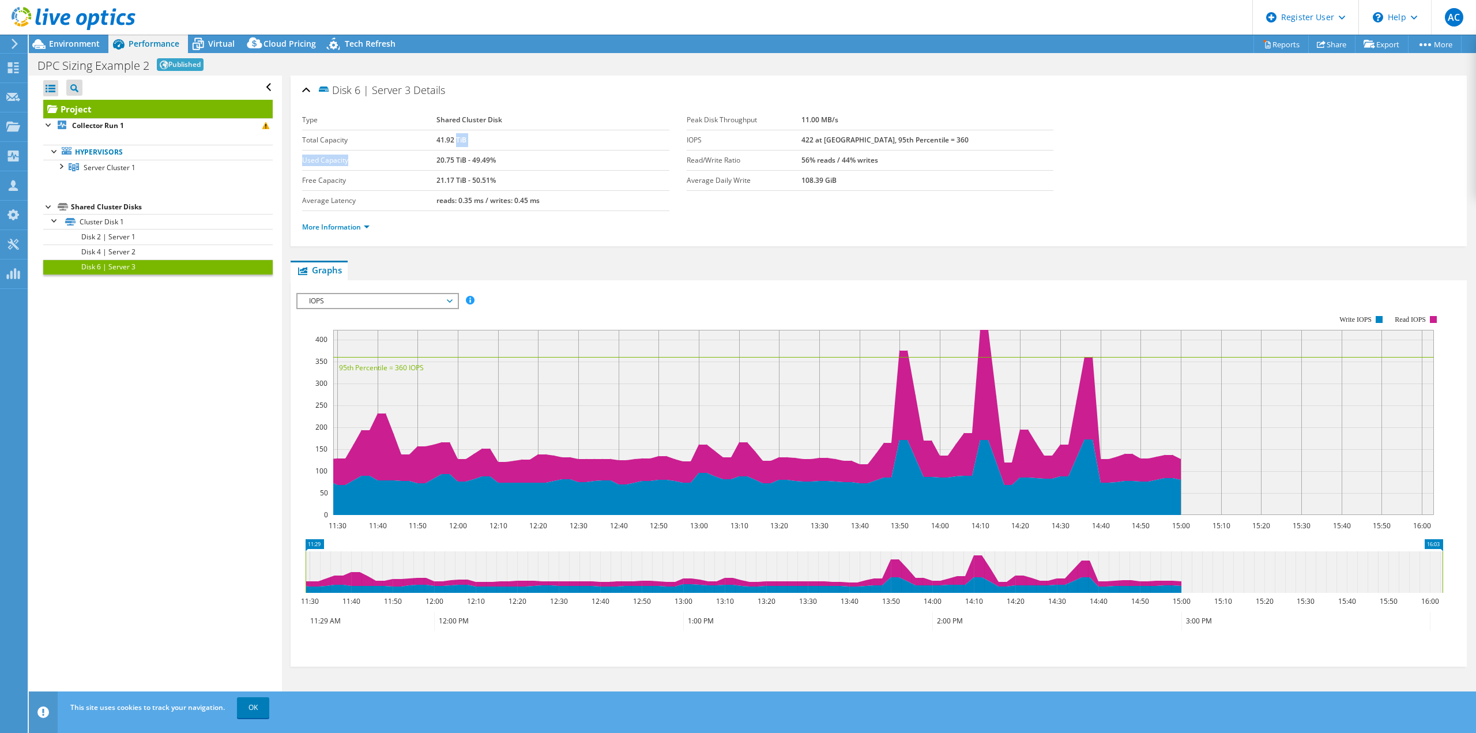
drag, startPoint x: 453, startPoint y: 139, endPoint x: 308, endPoint y: 191, distance: 153.9
click at [333, 174] on tbody "Type Shared Cluster Disk Total Capacity 41.92 TiB Used Capacity 20.75 TiB - 49.…" at bounding box center [485, 160] width 367 height 101
drag, startPoint x: 468, startPoint y: 179, endPoint x: 470, endPoint y: 163, distance: 16.4
click at [468, 178] on b "21.17 TiB - 50.51%" at bounding box center [465, 180] width 59 height 10
click at [59, 42] on span "Environment" at bounding box center [74, 43] width 51 height 11
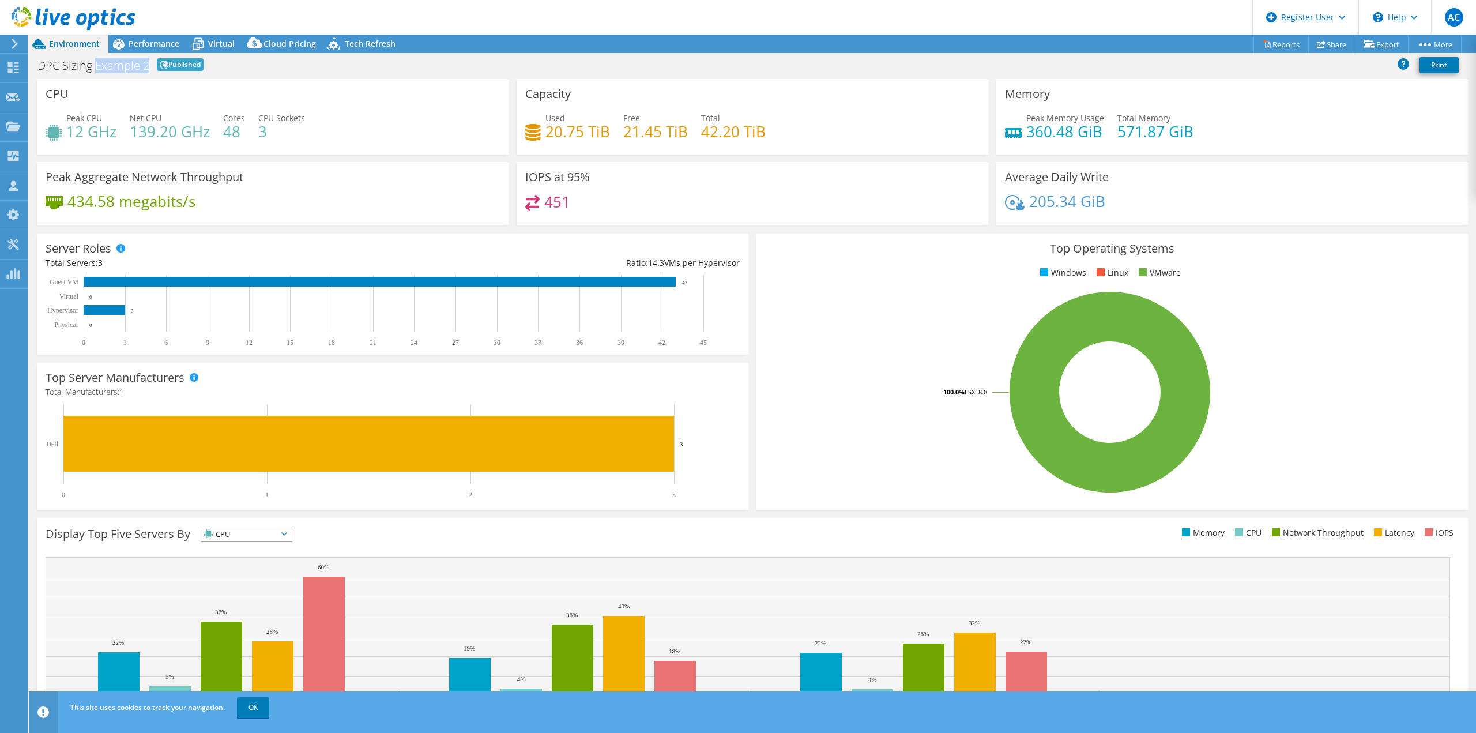
drag, startPoint x: 148, startPoint y: 69, endPoint x: 96, endPoint y: 71, distance: 51.9
click at [96, 71] on h1 "DPC Sizing Example 2" at bounding box center [93, 66] width 112 height 12
click at [280, 95] on div "CPU Peak CPU 12 GHz Net CPU 139.20 GHz Cores 48 CPU Sockets 3" at bounding box center [273, 117] width 472 height 76
drag, startPoint x: 84, startPoint y: 137, endPoint x: 39, endPoint y: 133, distance: 44.5
click at [47, 129] on div "Peak CPU 12 GHz" at bounding box center [81, 125] width 71 height 26
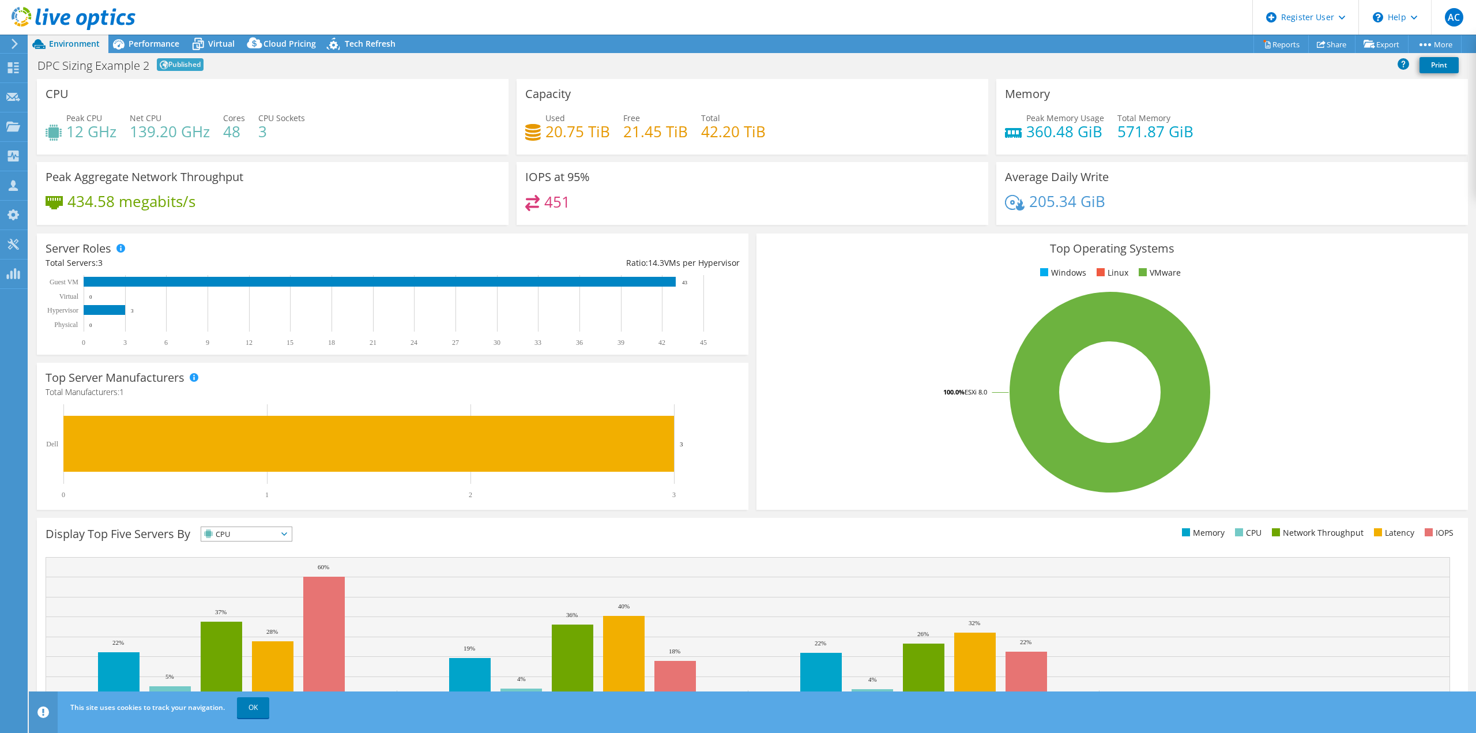
click at [361, 117] on div "Peak CPU 12 GHz Net CPU 139.20 GHz Cores 48 CPU Sockets 3" at bounding box center [273, 130] width 454 height 37
drag, startPoint x: 160, startPoint y: 42, endPoint x: 156, endPoint y: 47, distance: 6.1
click at [159, 42] on span "Performance" at bounding box center [154, 43] width 51 height 11
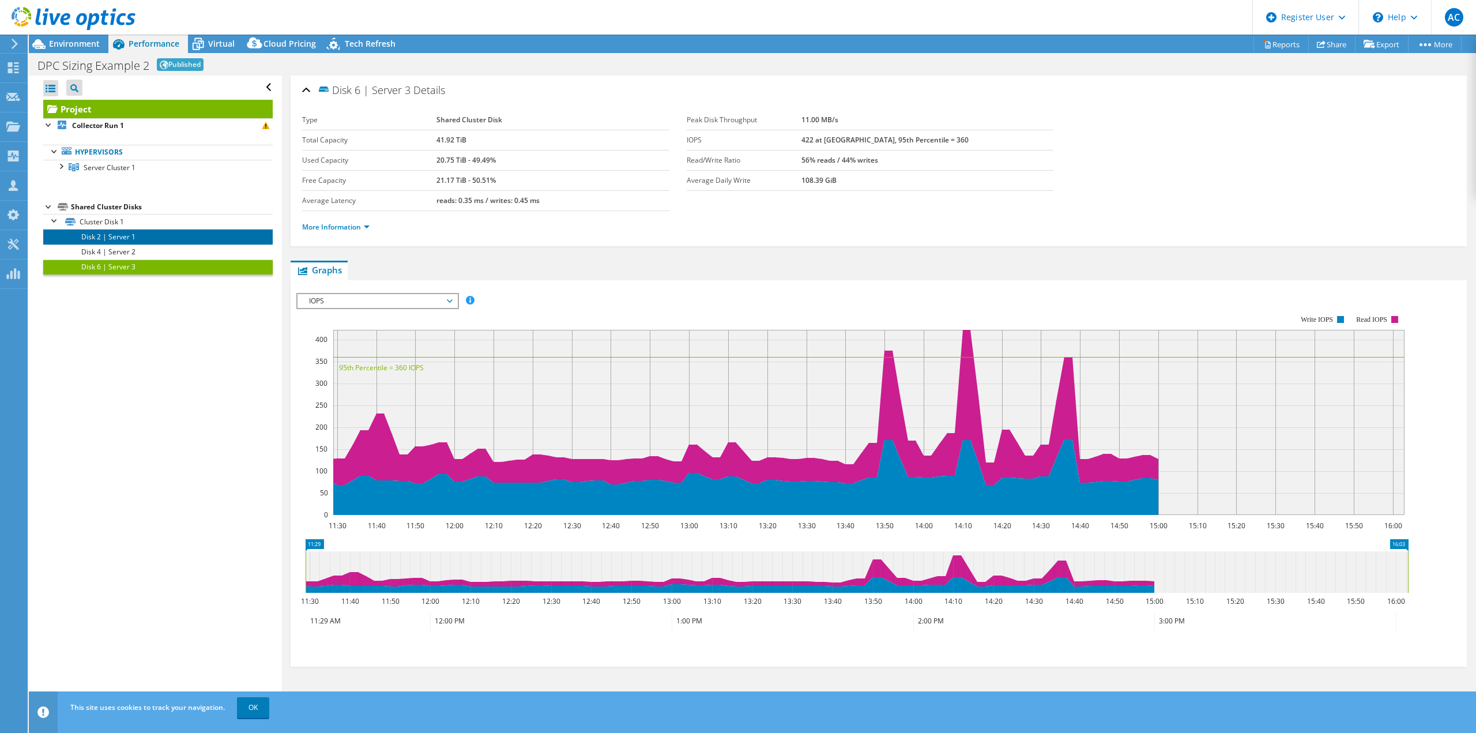
click at [115, 235] on link "Disk 2 | Server 1" at bounding box center [157, 236] width 229 height 15
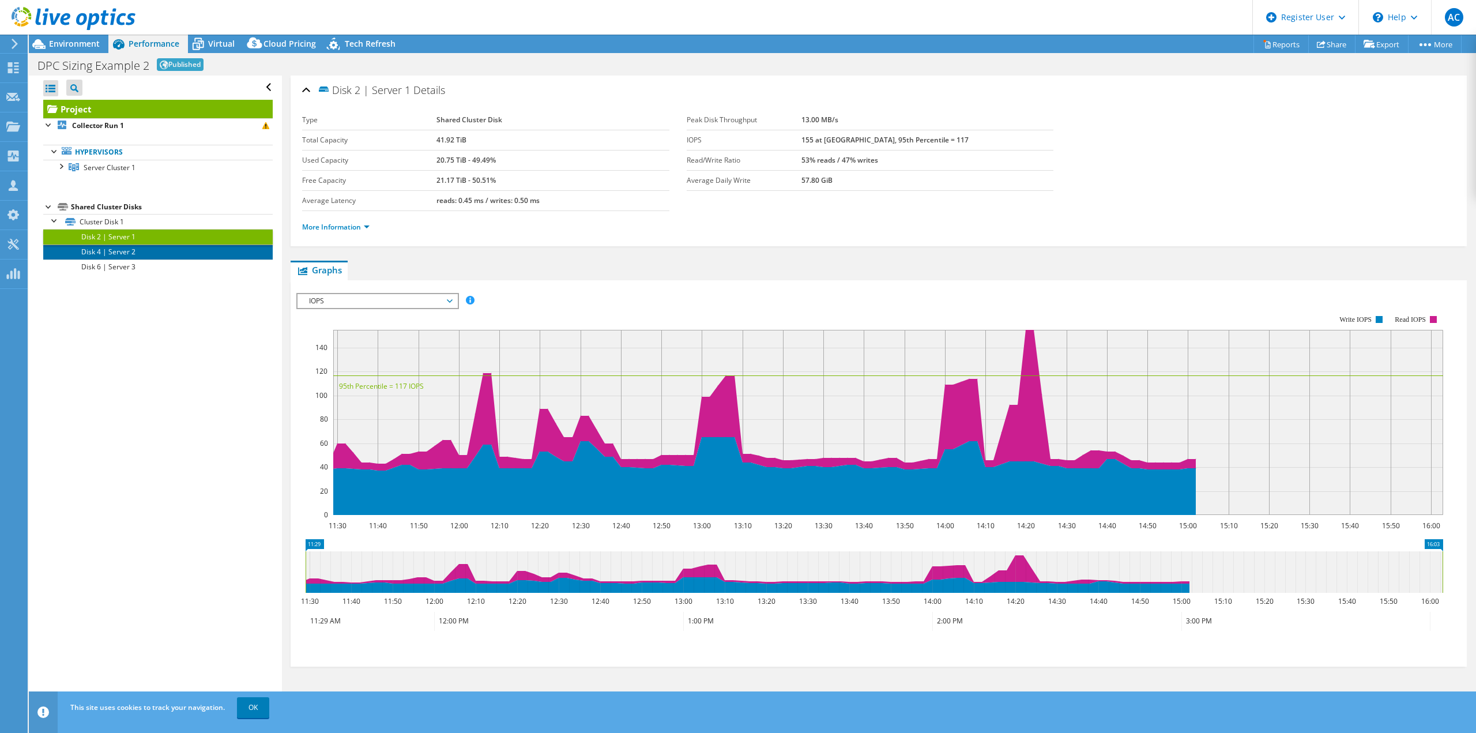
click at [112, 250] on link "Disk 4 | Server 2" at bounding box center [157, 251] width 229 height 15
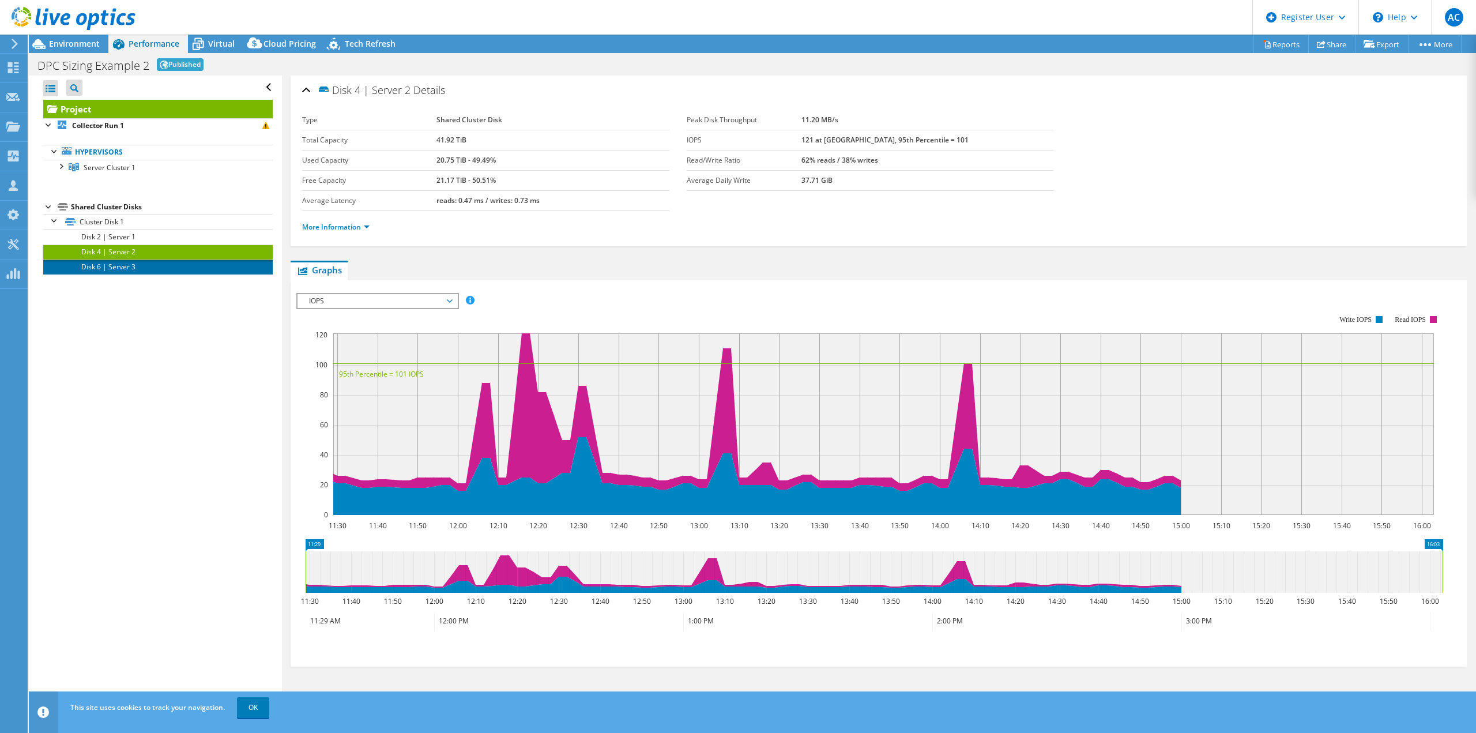
click at [105, 262] on link "Disk 6 | Server 3" at bounding box center [157, 266] width 229 height 15
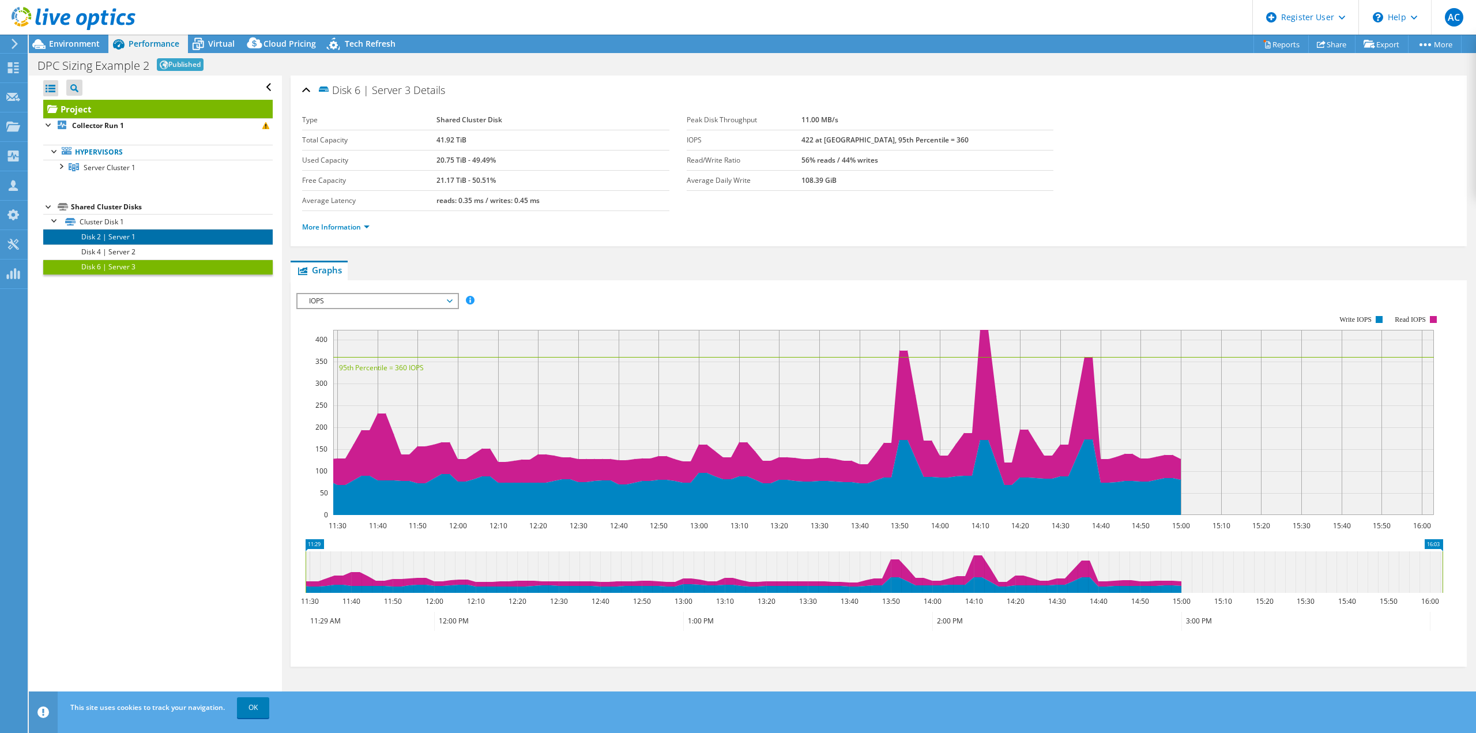
click at [107, 238] on link "Disk 2 | Server 1" at bounding box center [157, 236] width 229 height 15
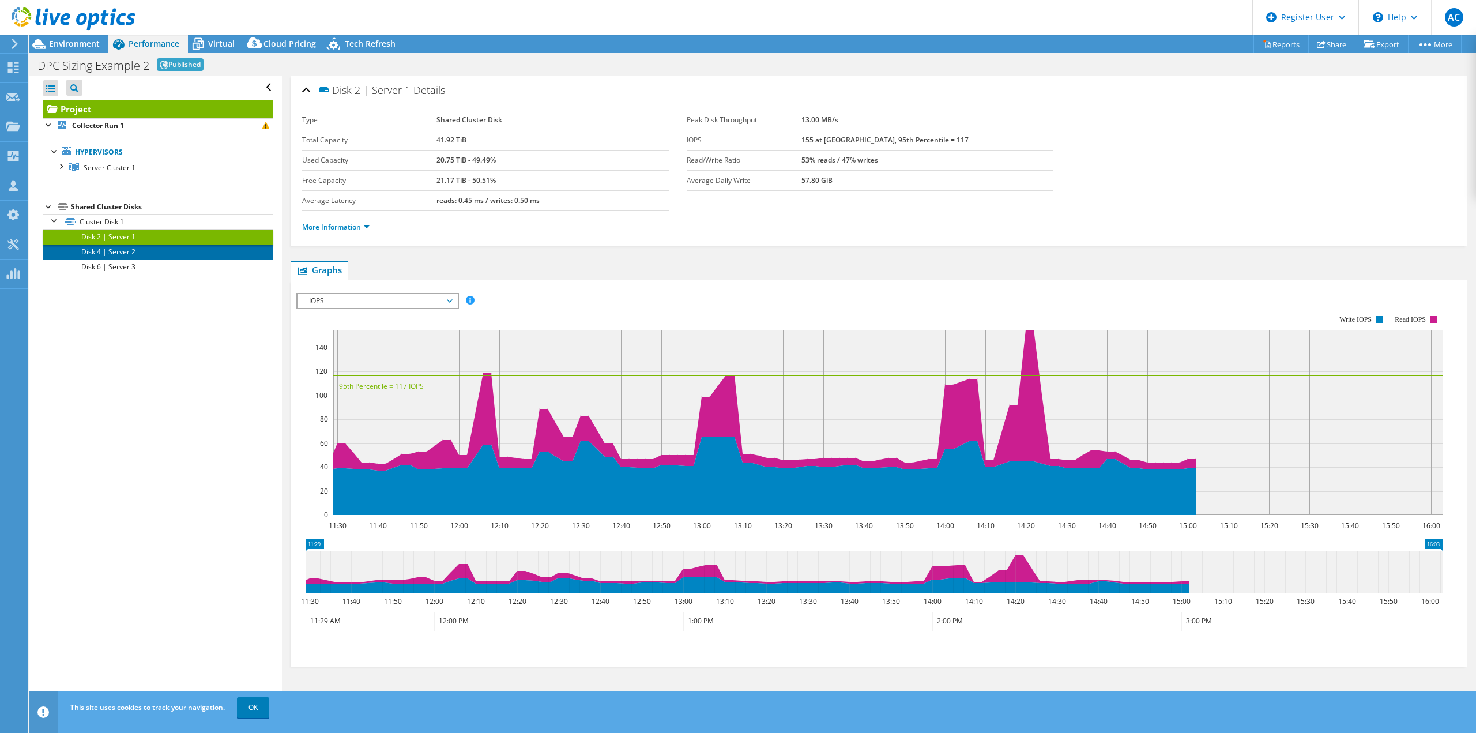
click at [107, 254] on link "Disk 4 | Server 2" at bounding box center [157, 251] width 229 height 15
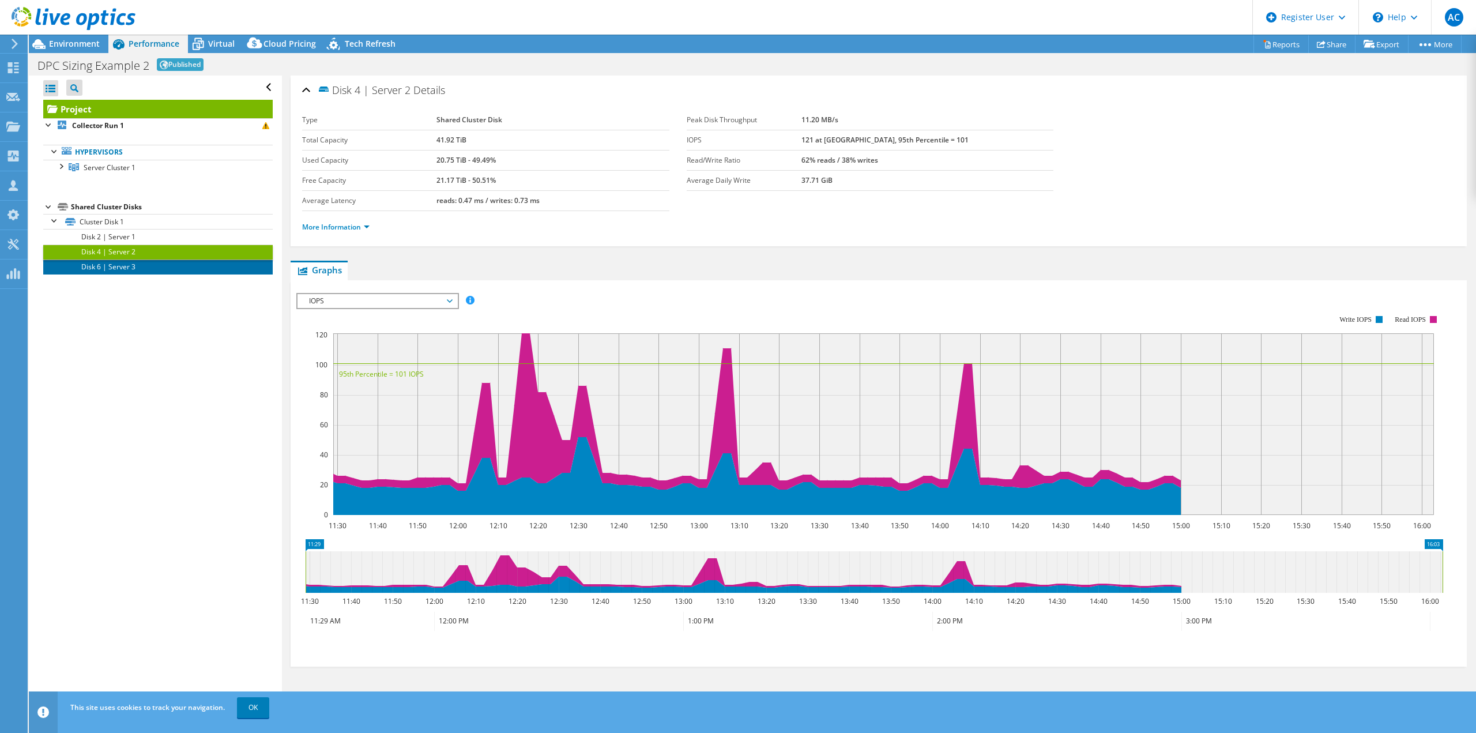
click at [108, 270] on link "Disk 6 | Server 3" at bounding box center [157, 266] width 229 height 15
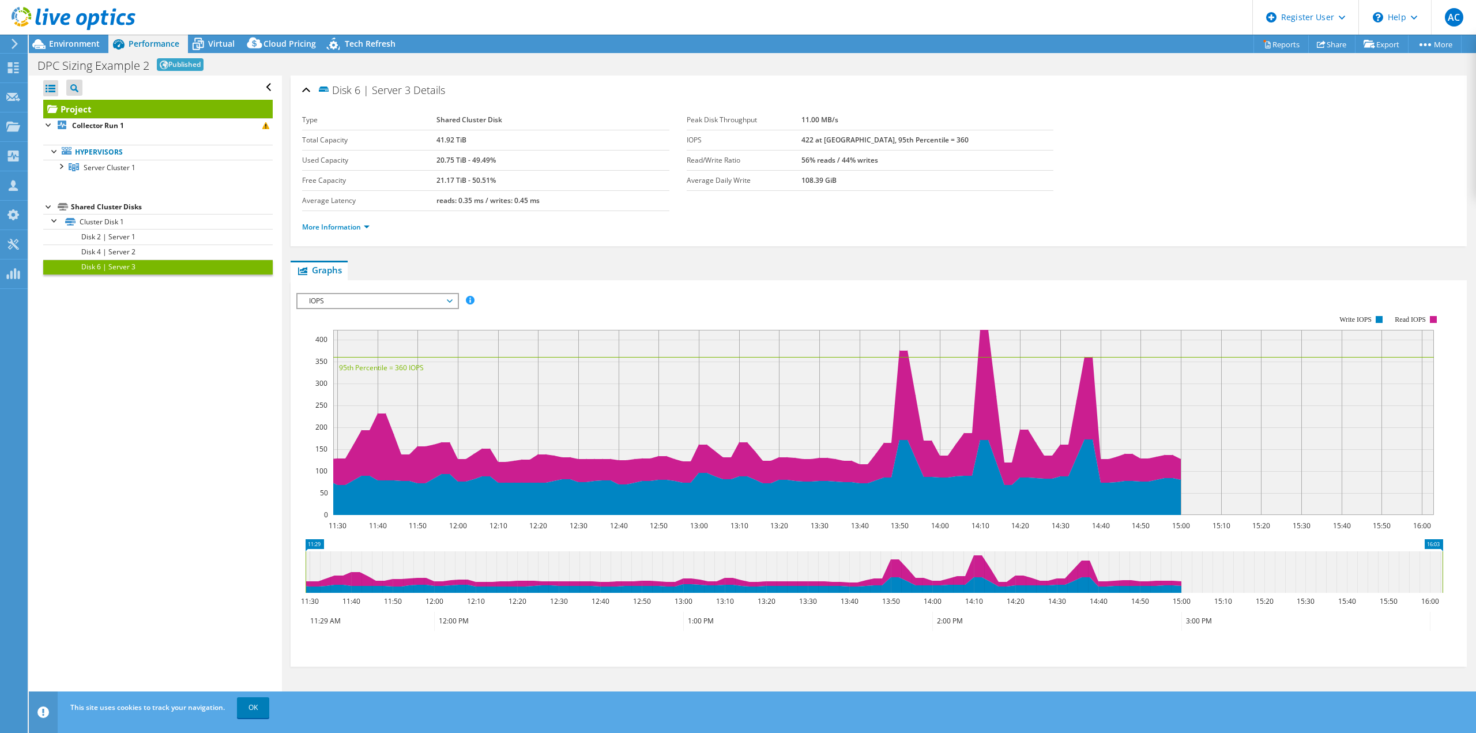
click at [183, 376] on div "Open All Close All Project Tree Filter Project Collector Run 1" at bounding box center [155, 393] width 253 height 635
click at [73, 39] on span "Environment" at bounding box center [74, 43] width 51 height 11
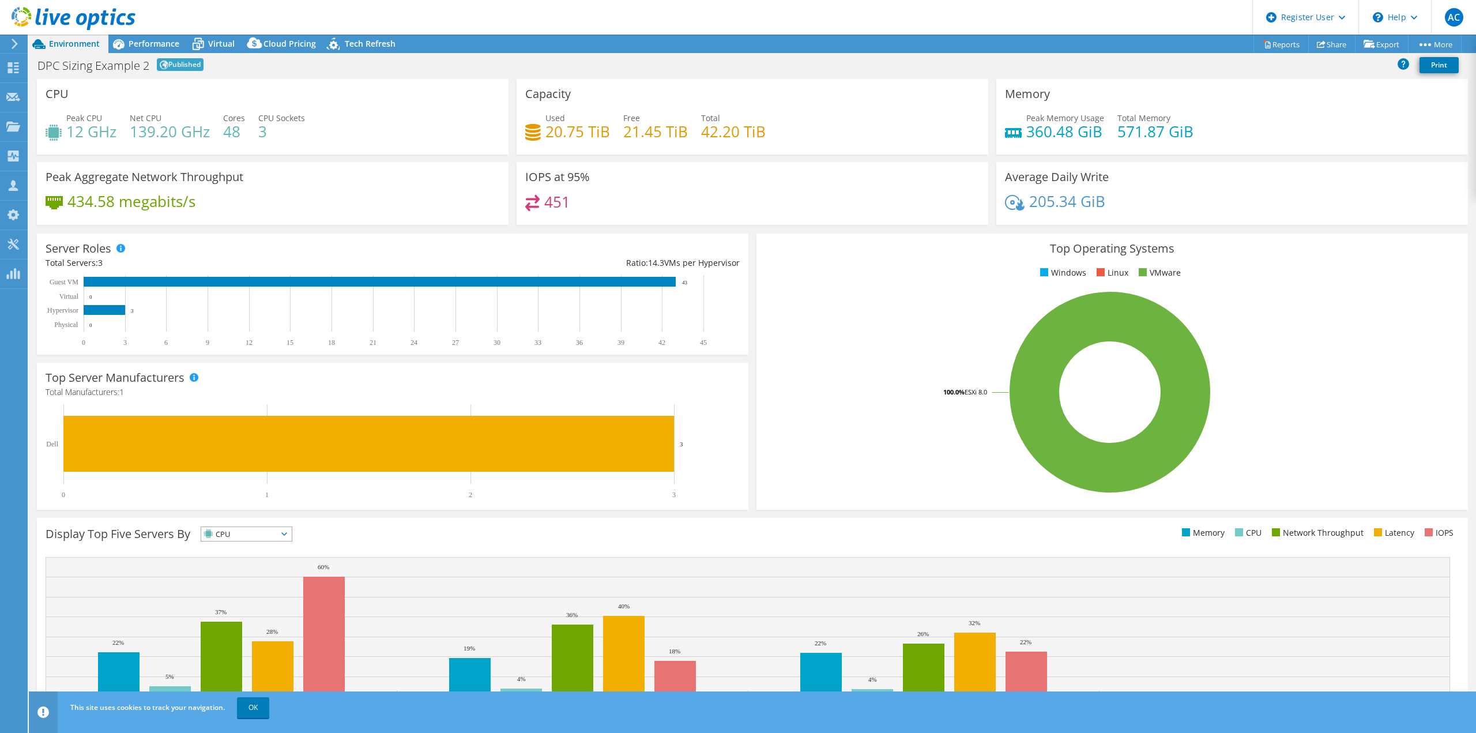
click at [823, 31] on header "AC Dell User [PERSON_NAME] [EMAIL_ADDRESS][PERSON_NAME][DOMAIN_NAME] Dell My Pr…" at bounding box center [738, 17] width 1476 height 35
click at [164, 44] on span "Performance" at bounding box center [154, 43] width 51 height 11
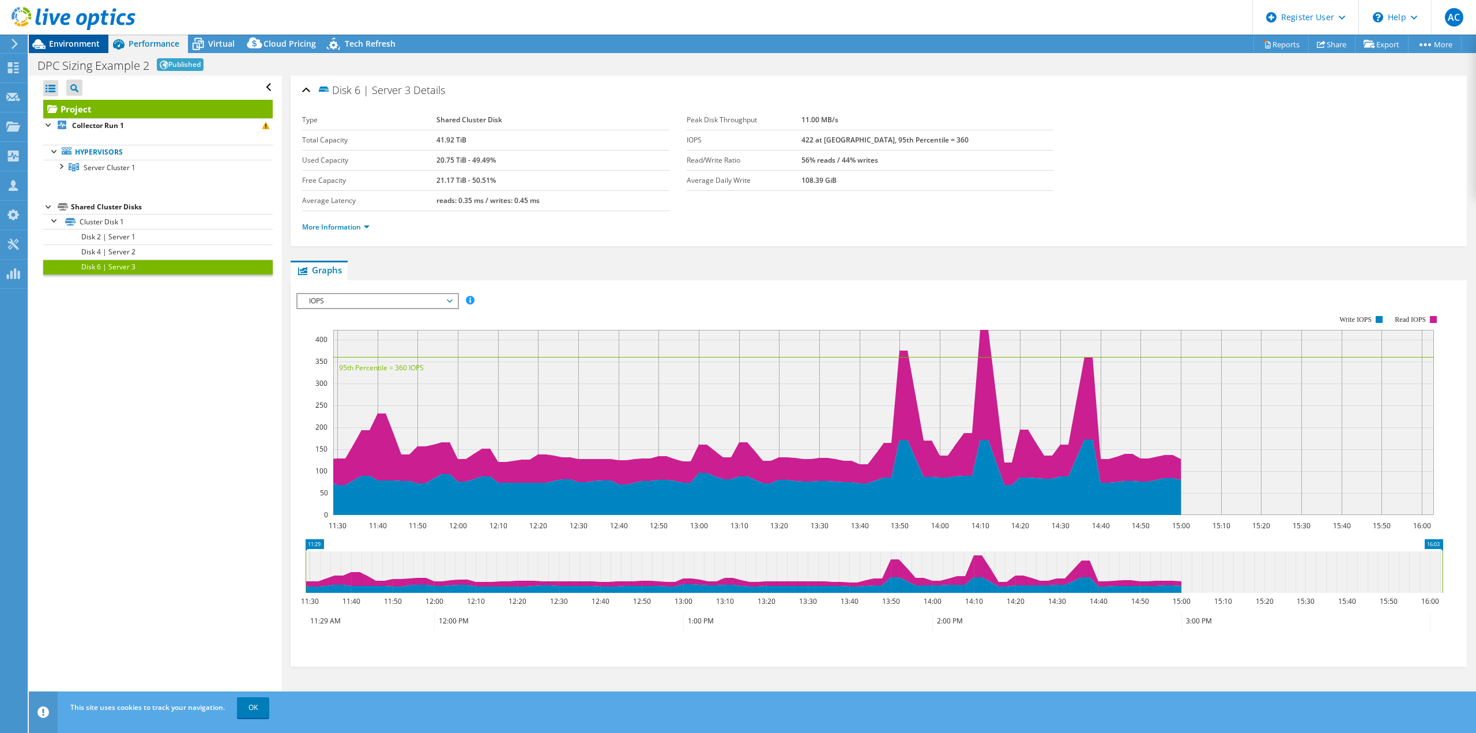
click at [78, 50] on div "Environment" at bounding box center [69, 44] width 80 height 18
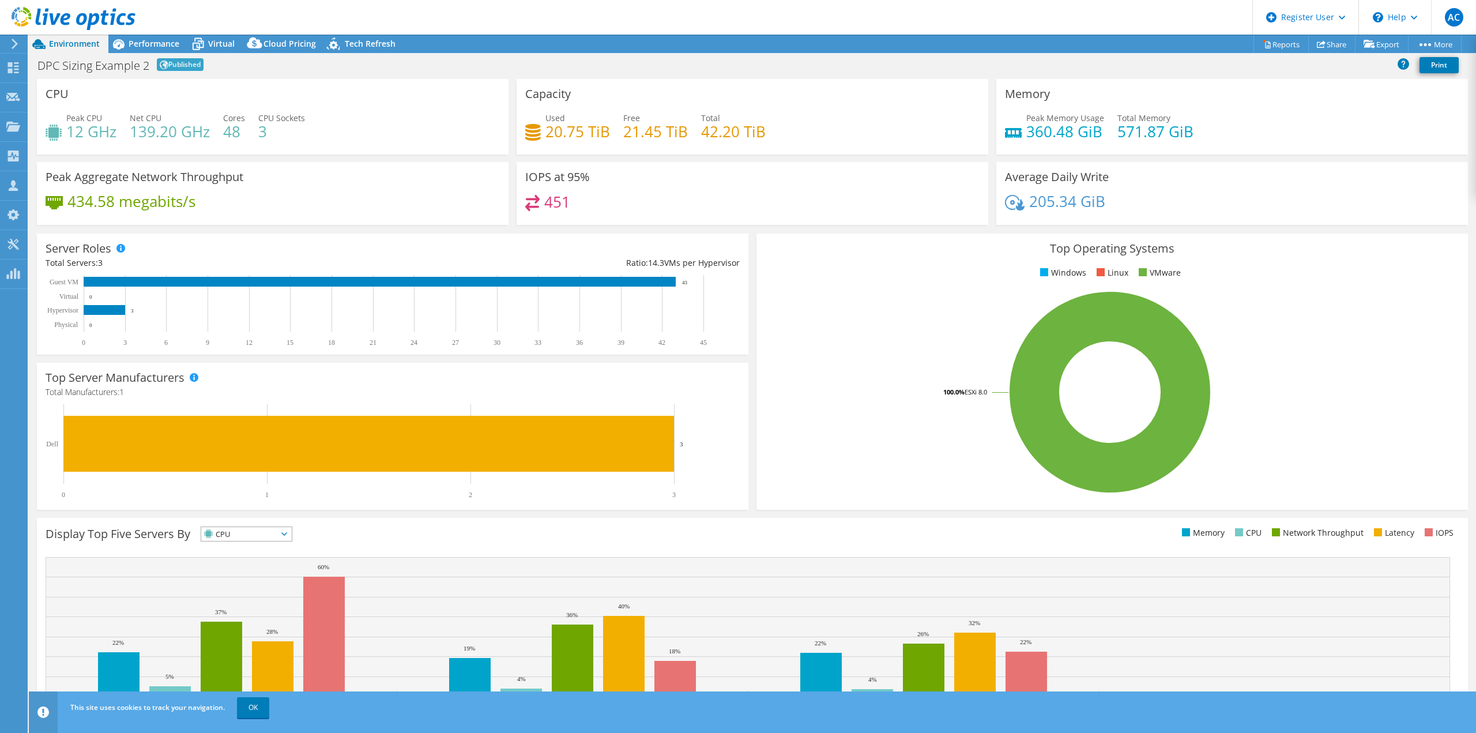
click at [565, 18] on header "AC Dell User [PERSON_NAME] [EMAIL_ADDRESS][PERSON_NAME][DOMAIN_NAME] Dell My Pr…" at bounding box center [738, 17] width 1476 height 35
drag, startPoint x: 285, startPoint y: 138, endPoint x: 75, endPoint y: 135, distance: 209.9
click at [75, 135] on div "Peak CPU 12 GHz Net CPU 139.20 GHz Cores 48 CPU Sockets 3" at bounding box center [273, 130] width 454 height 37
click at [307, 156] on div "CPU Peak CPU 12 GHz Net CPU 139.20 GHz Cores 48 CPU Sockets 3" at bounding box center [273, 120] width 480 height 83
click at [149, 47] on span "Performance" at bounding box center [154, 43] width 51 height 11
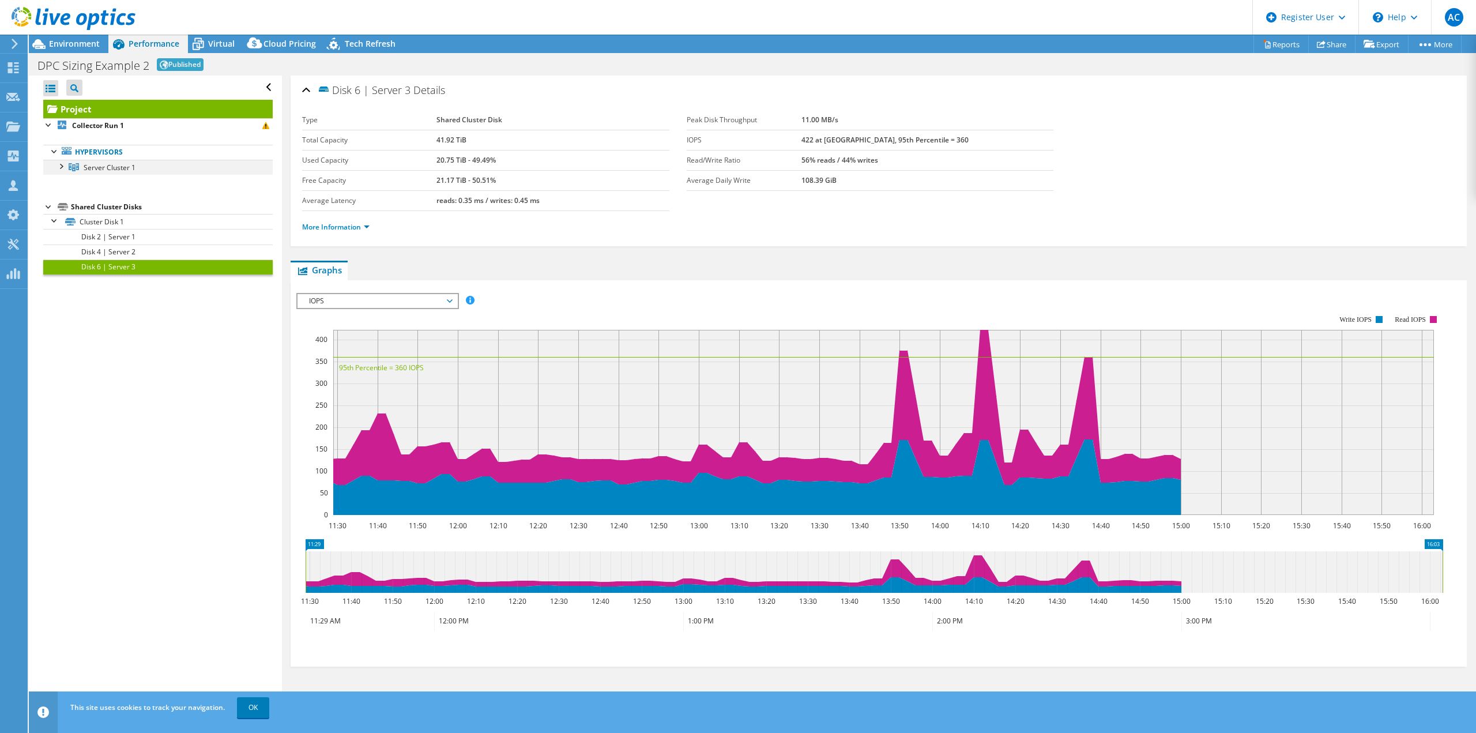
click at [61, 163] on div at bounding box center [61, 166] width 12 height 12
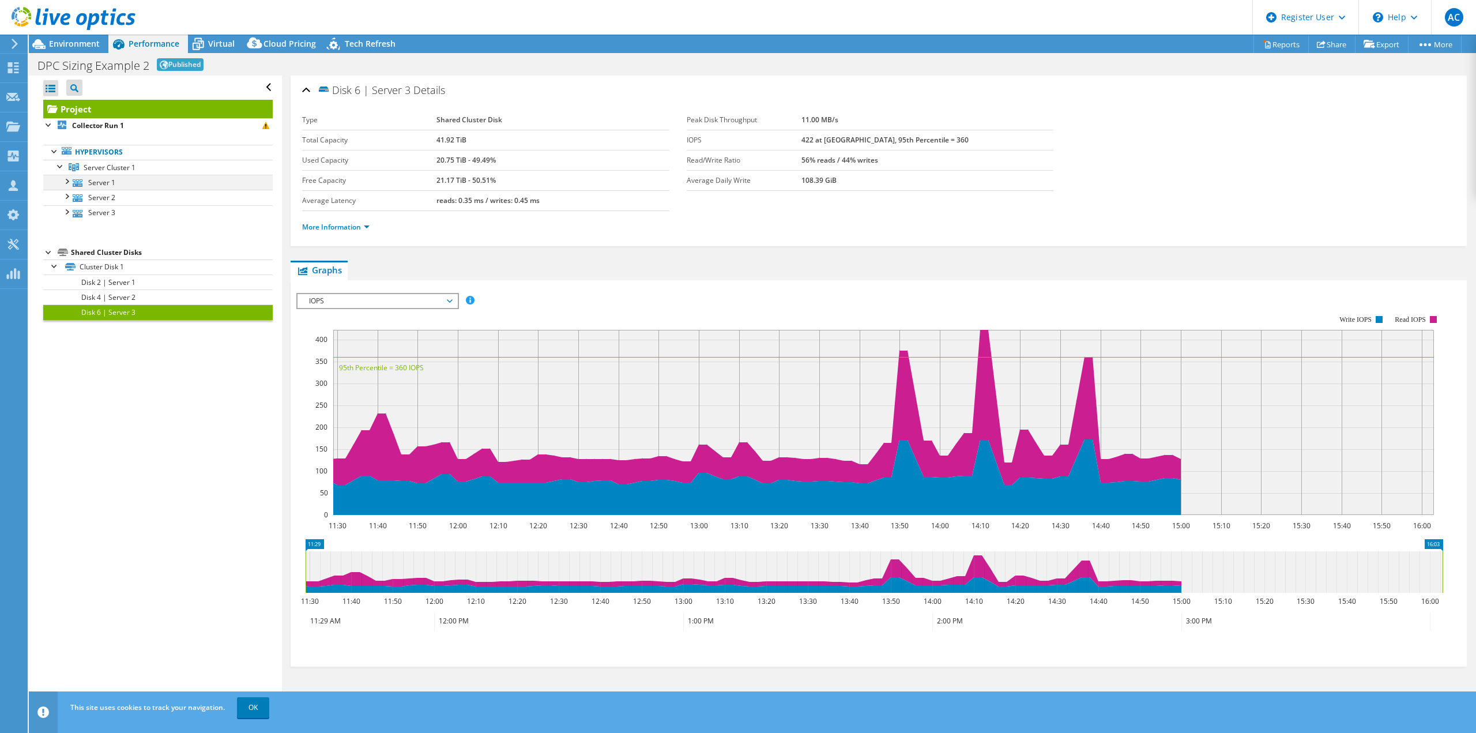
click at [65, 179] on div at bounding box center [67, 181] width 12 height 12
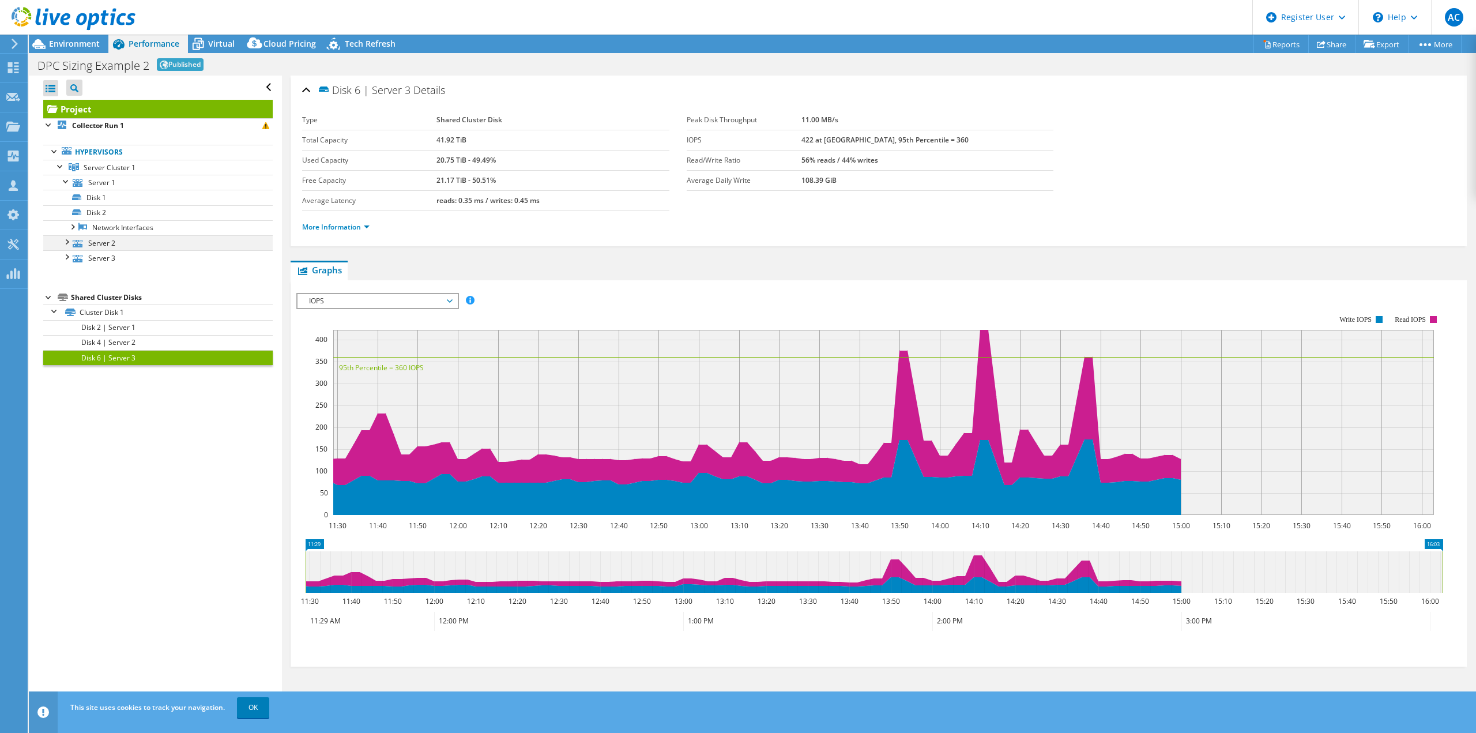
click at [68, 241] on div at bounding box center [67, 241] width 12 height 12
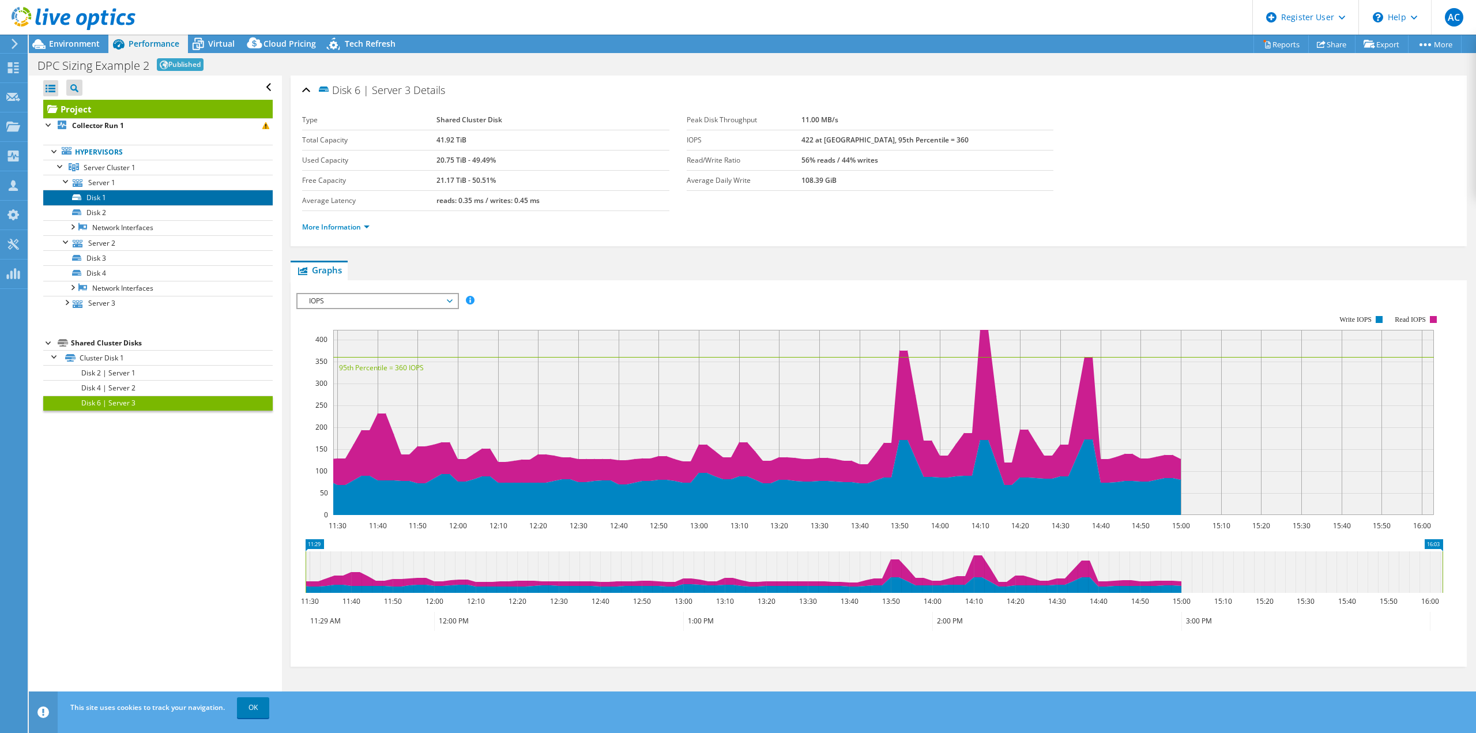
click at [112, 199] on link "Disk 1" at bounding box center [157, 197] width 229 height 15
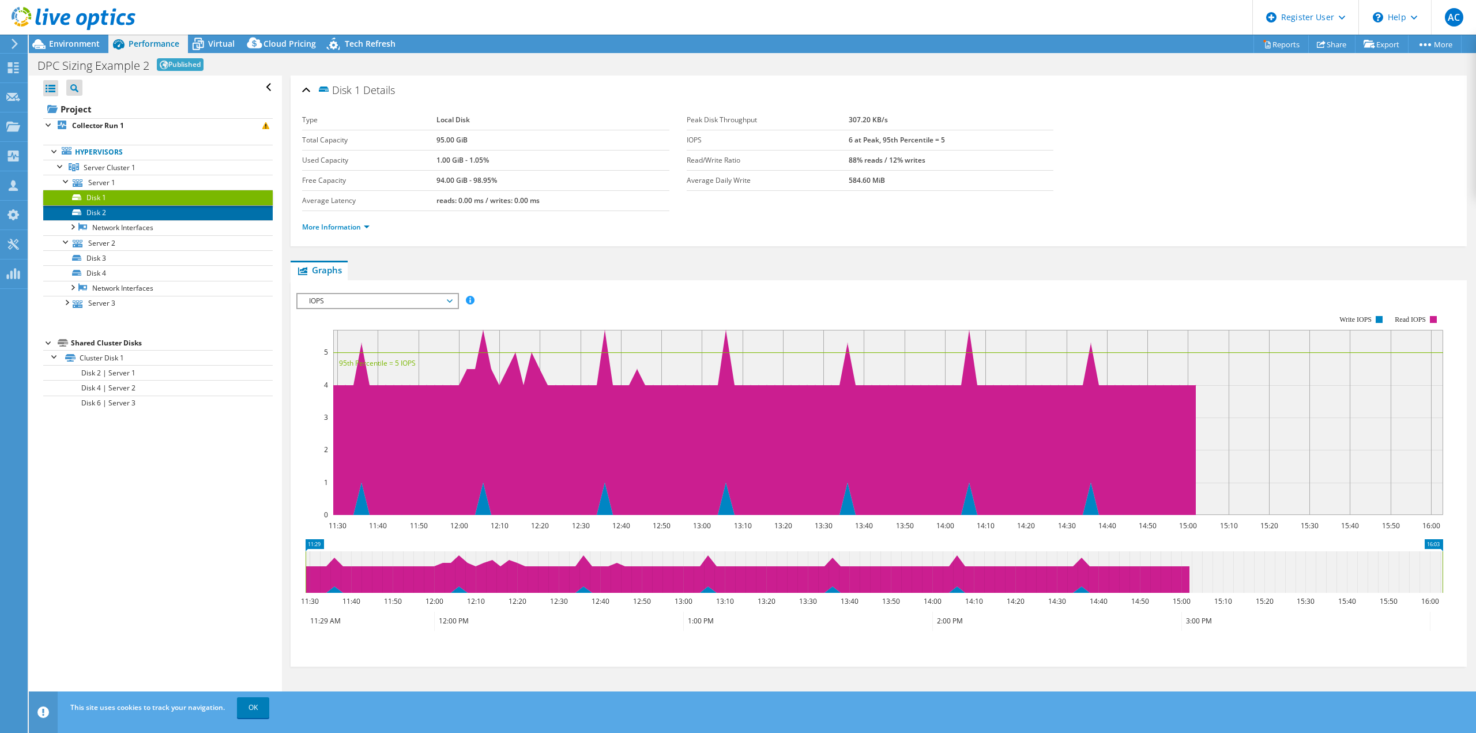
click at [112, 210] on link "Disk 2" at bounding box center [157, 212] width 229 height 15
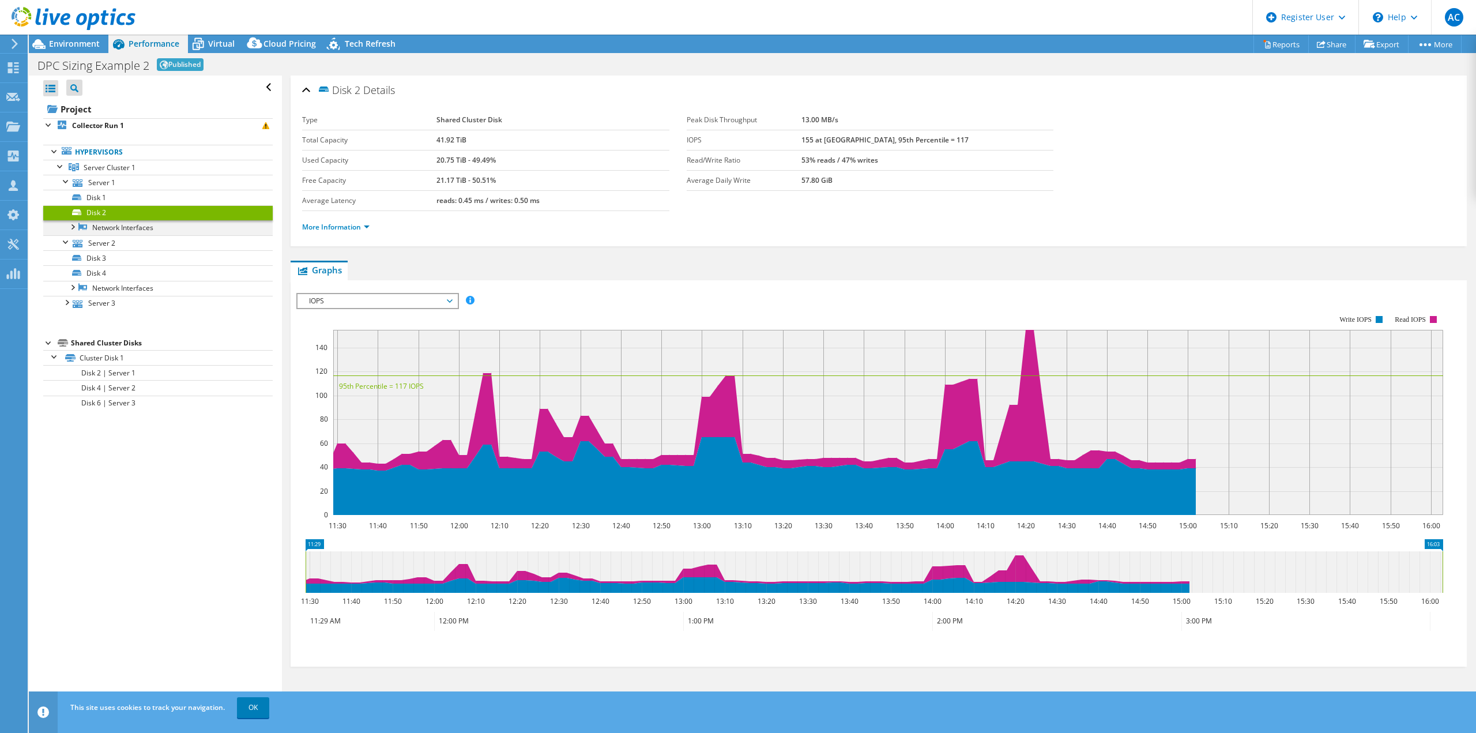
click at [71, 224] on div at bounding box center [72, 226] width 12 height 12
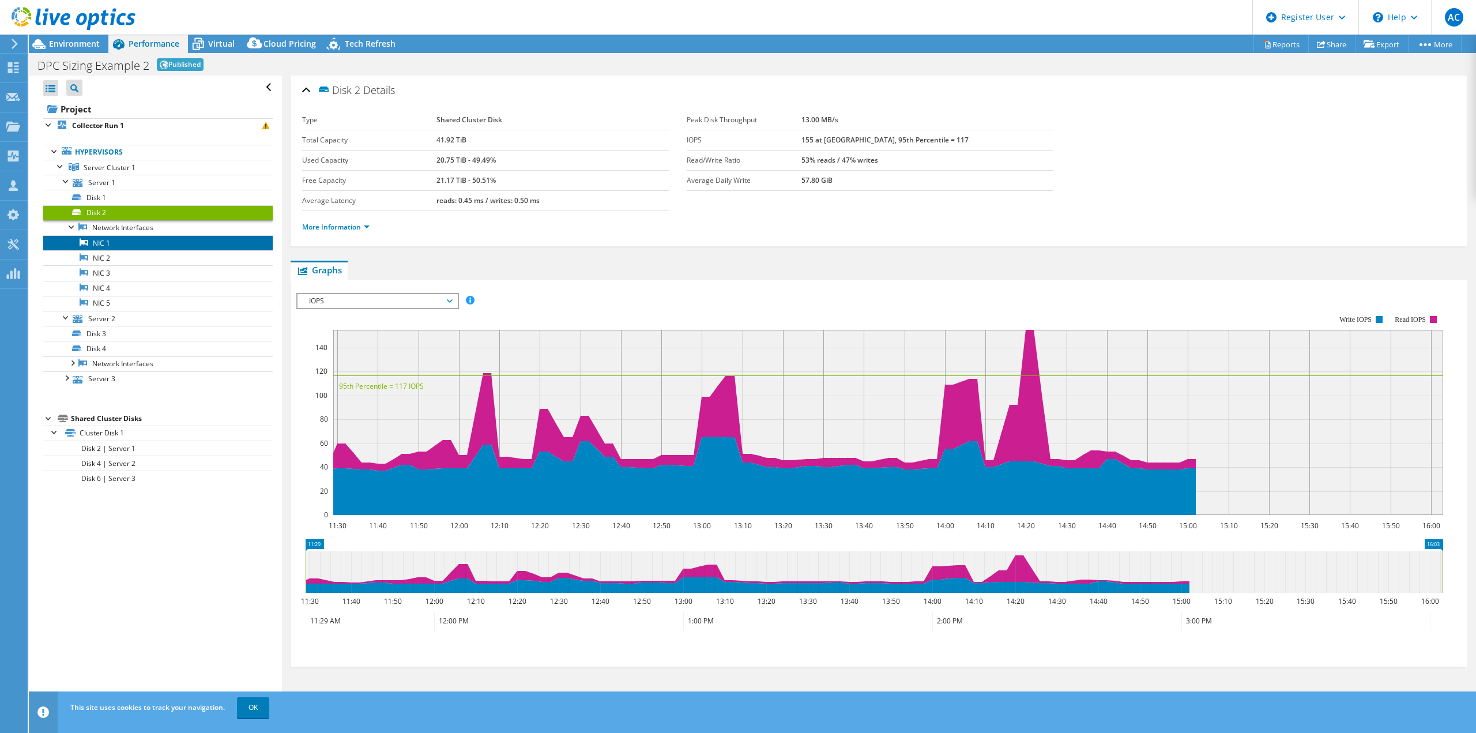
click at [136, 240] on link "NIC 1" at bounding box center [157, 242] width 229 height 15
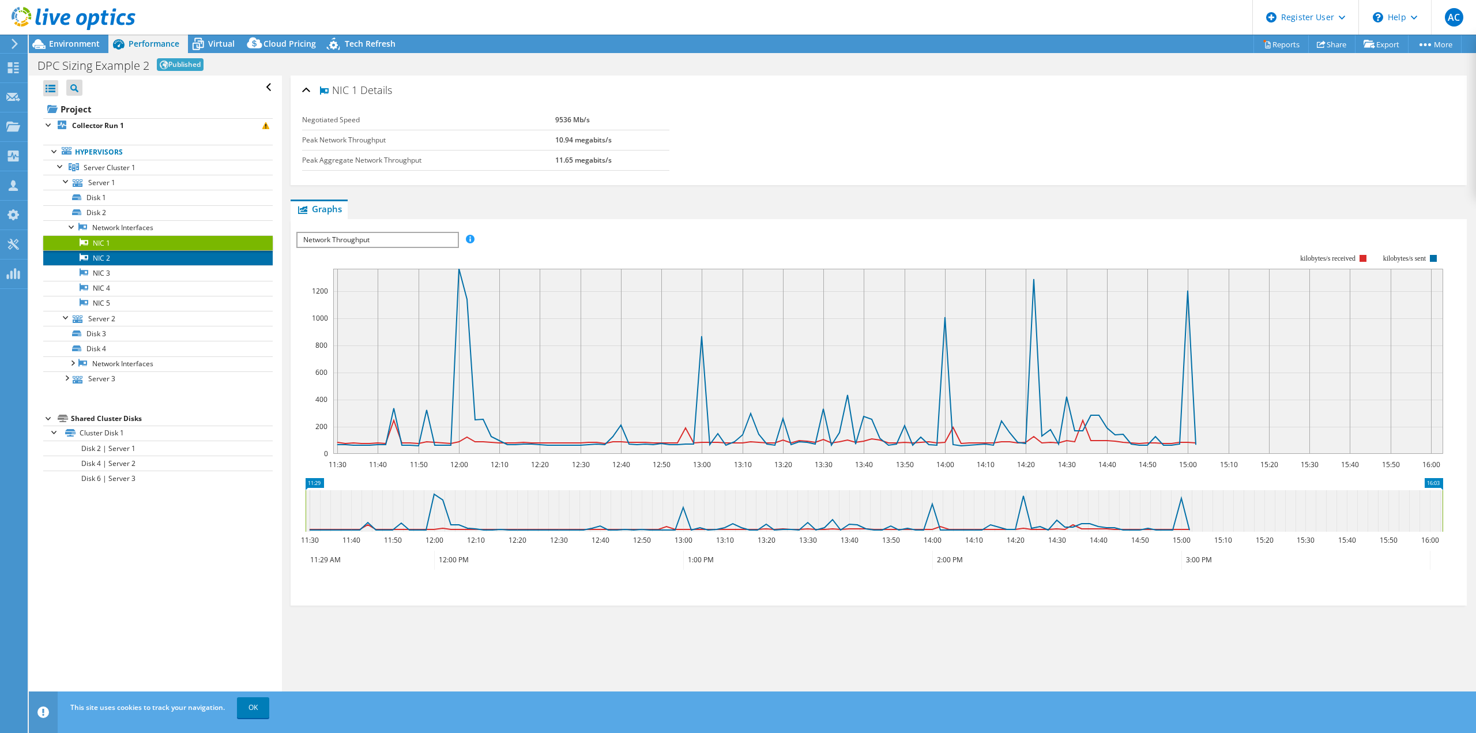
click at [137, 255] on link "NIC 2" at bounding box center [157, 257] width 229 height 15
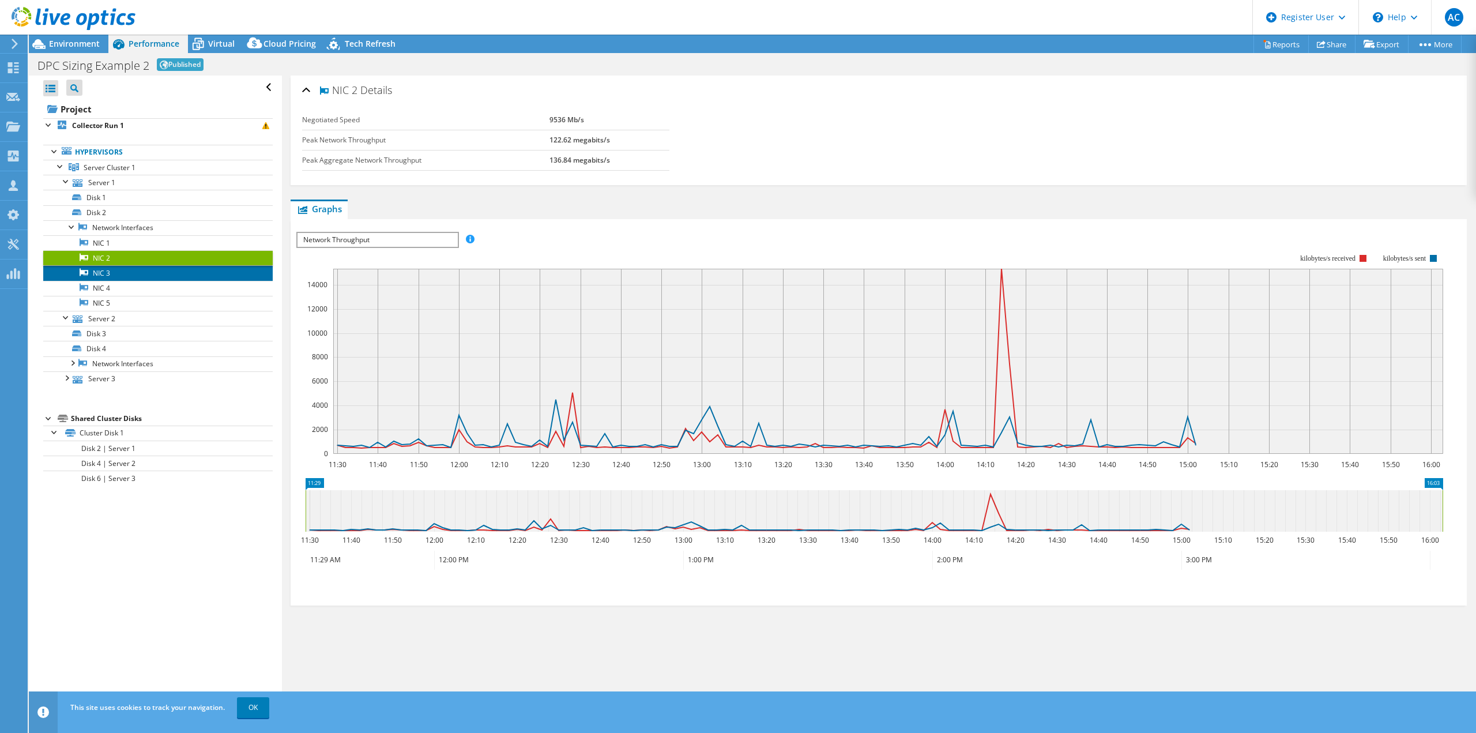
click at [140, 272] on link "NIC 3" at bounding box center [157, 272] width 229 height 15
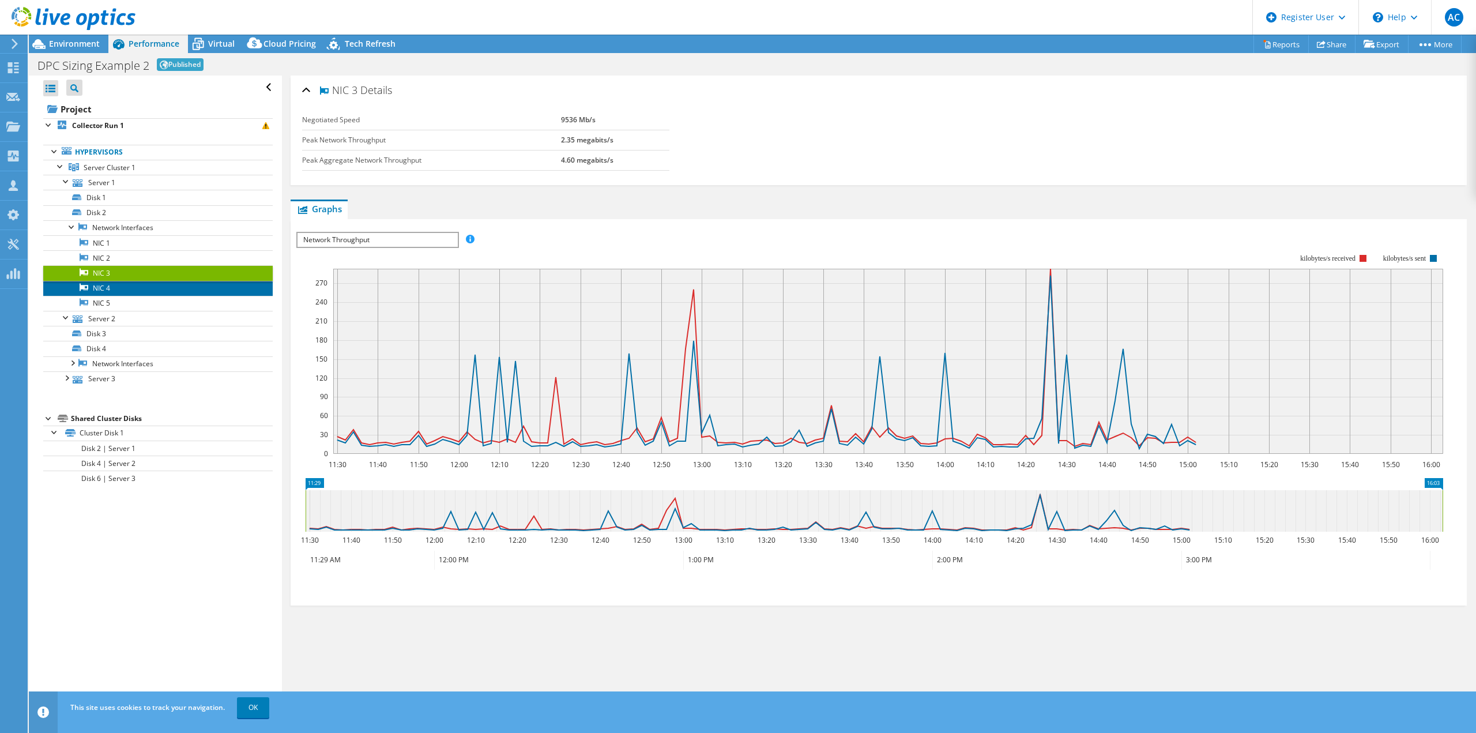
click at [138, 290] on link "NIC 4" at bounding box center [157, 288] width 229 height 15
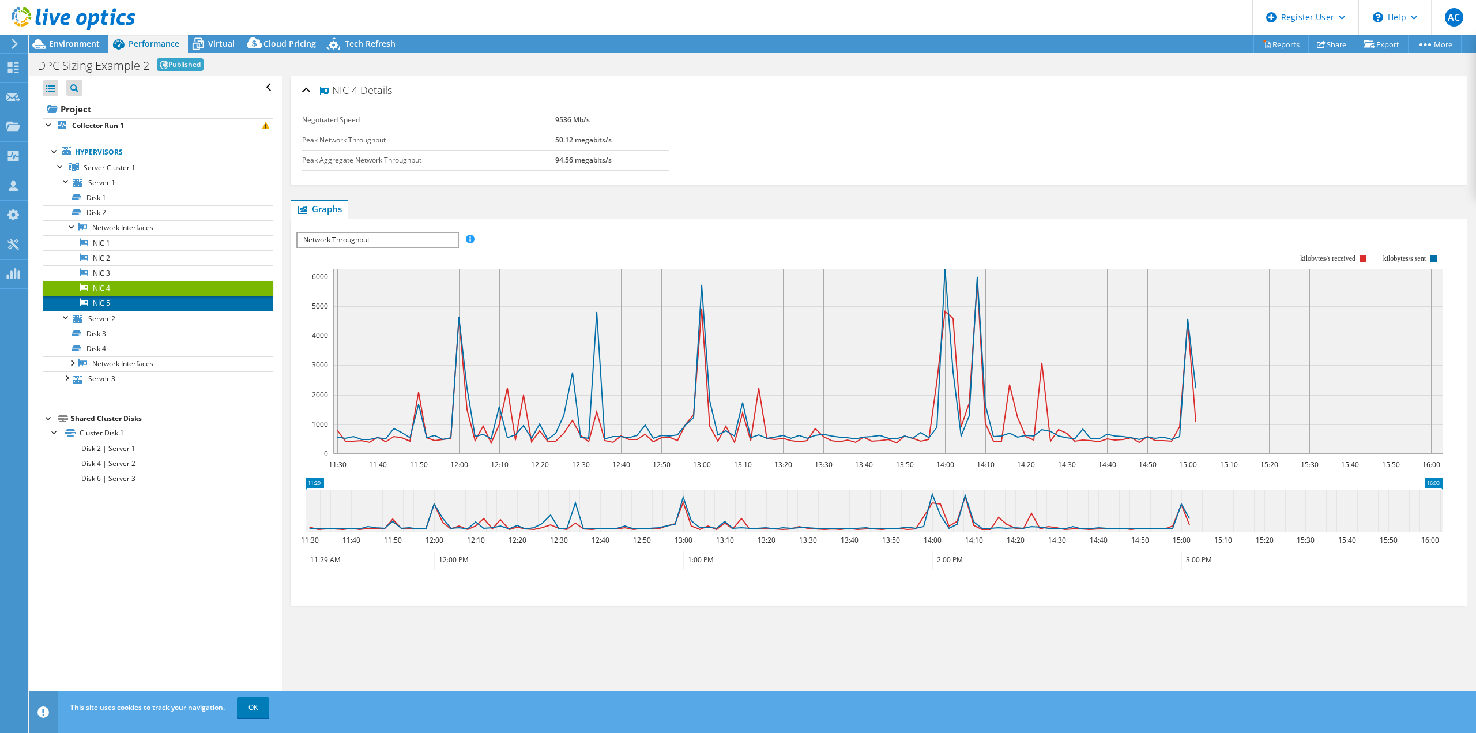
click at [136, 307] on link "NIC 5" at bounding box center [157, 303] width 229 height 15
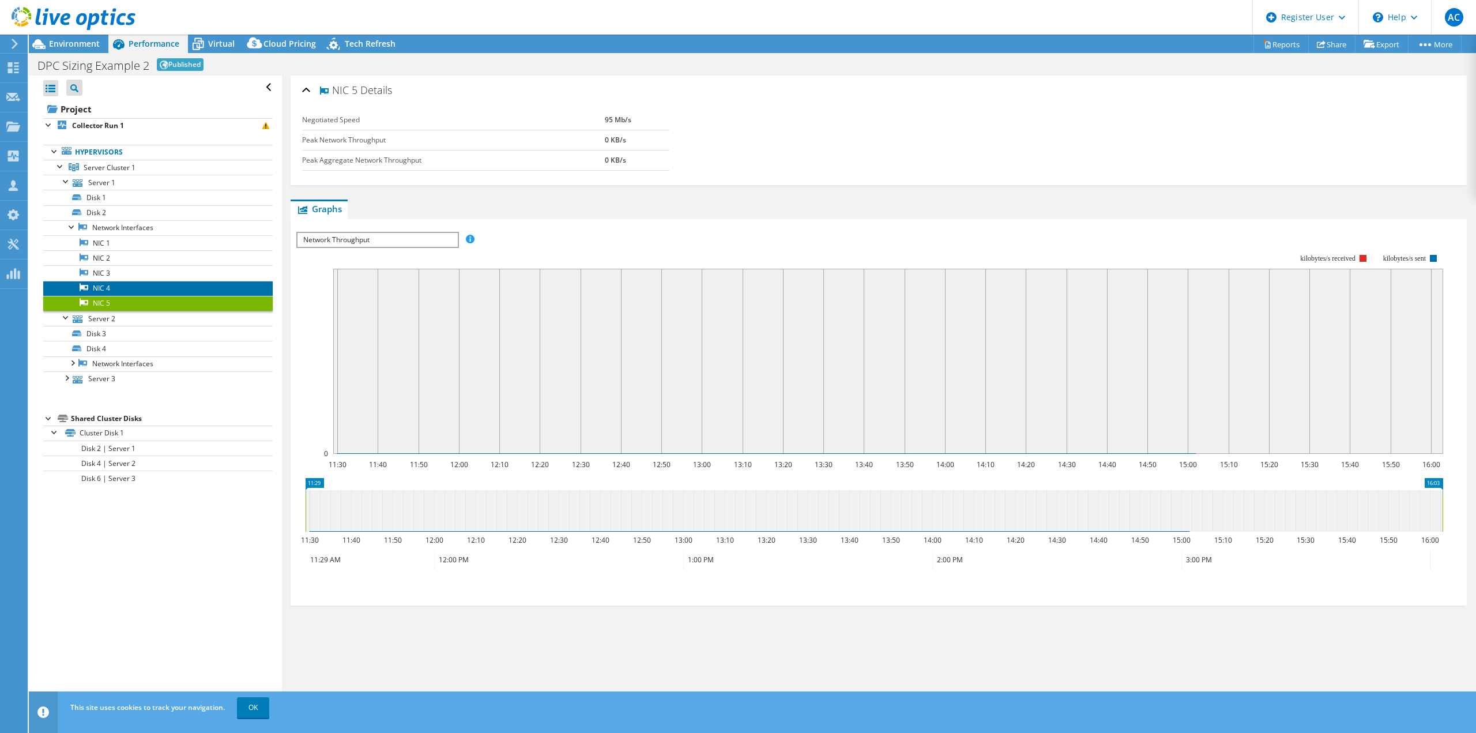
click at [143, 285] on link "NIC 4" at bounding box center [157, 288] width 229 height 15
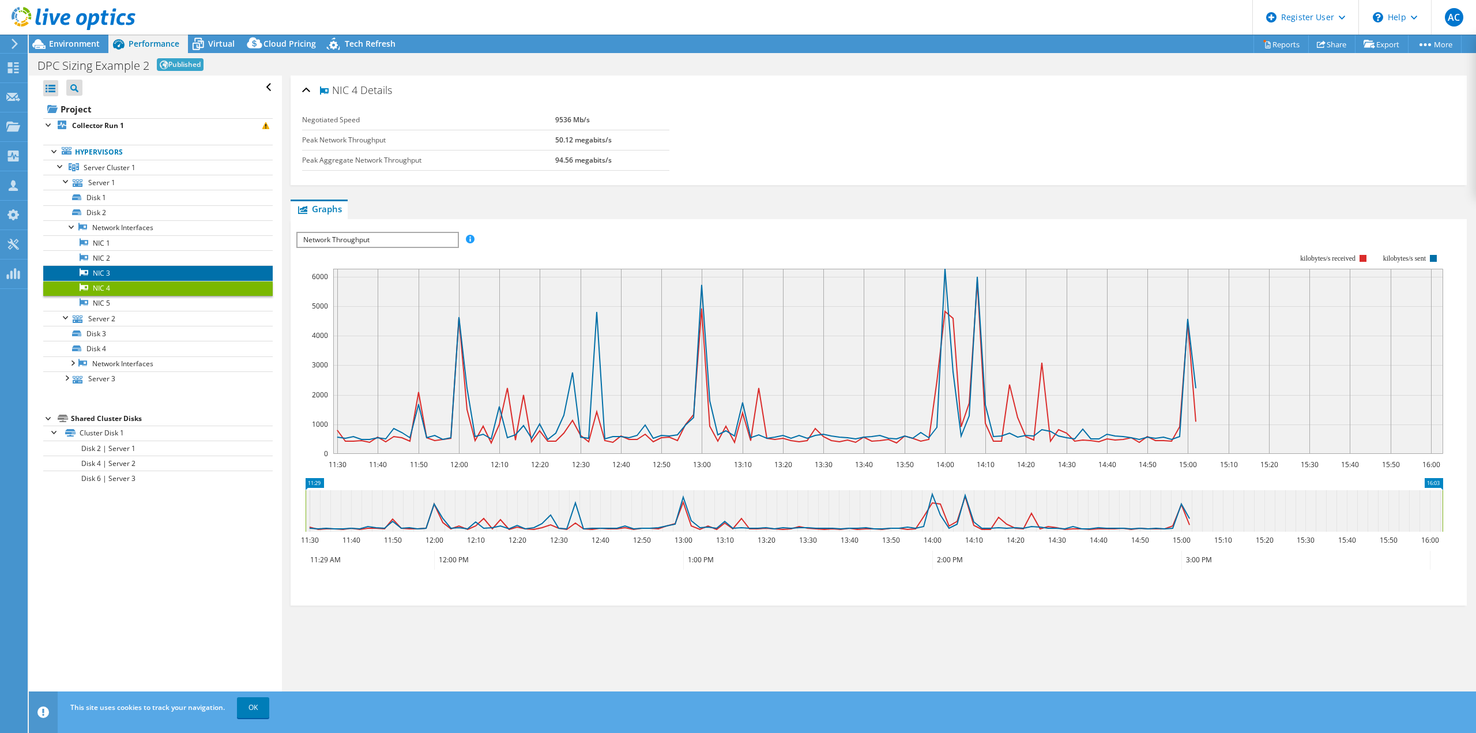
click at [144, 272] on link "NIC 3" at bounding box center [157, 272] width 229 height 15
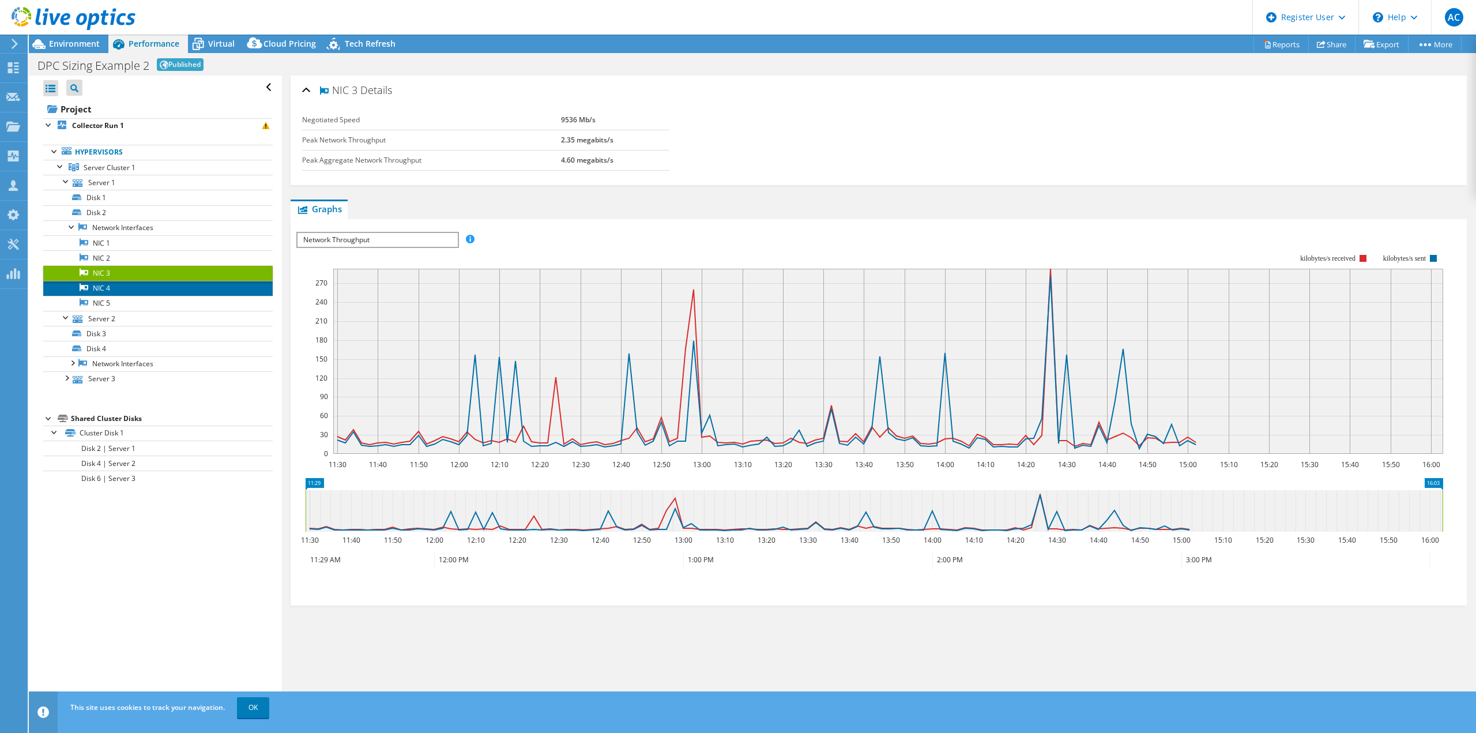
click at [135, 286] on link "NIC 4" at bounding box center [157, 288] width 229 height 15
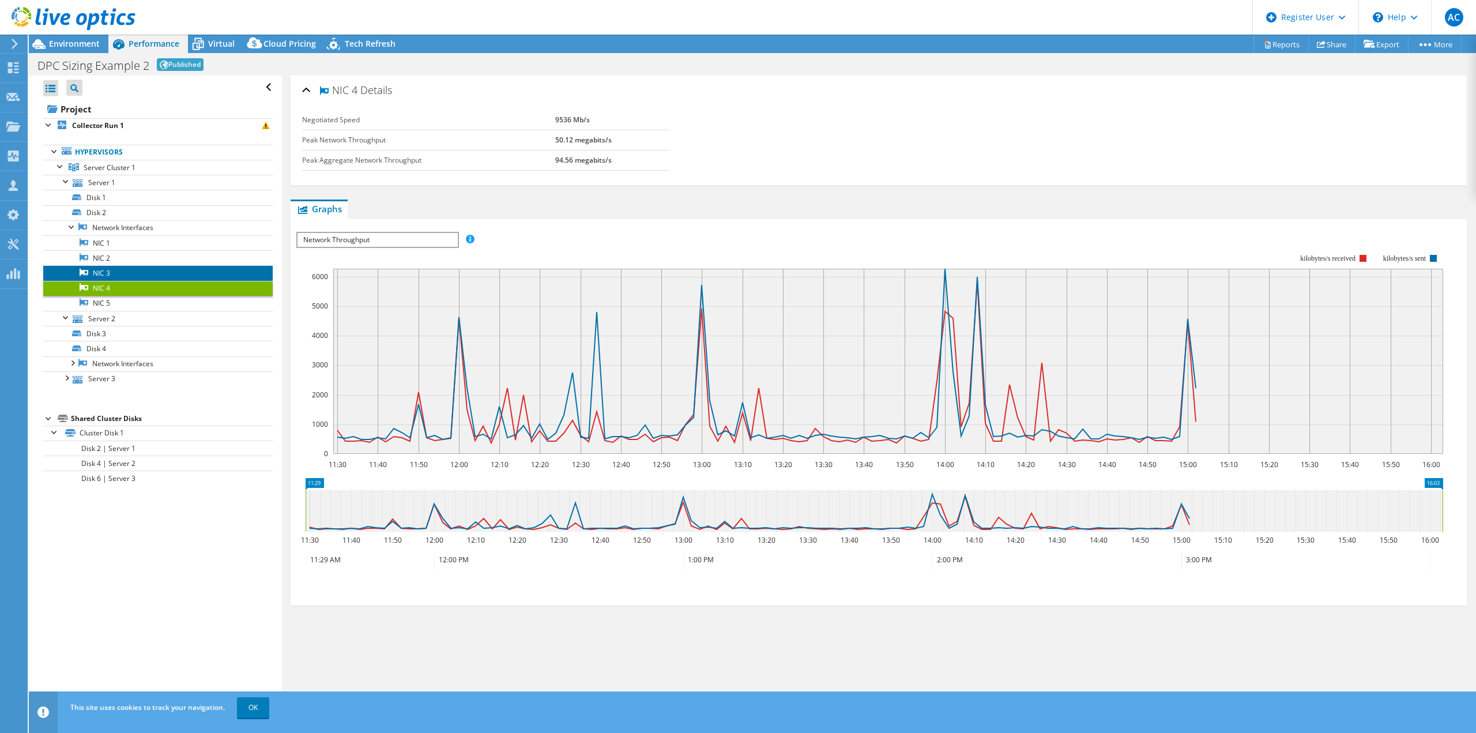
click at [133, 265] on link "NIC 3" at bounding box center [157, 272] width 229 height 15
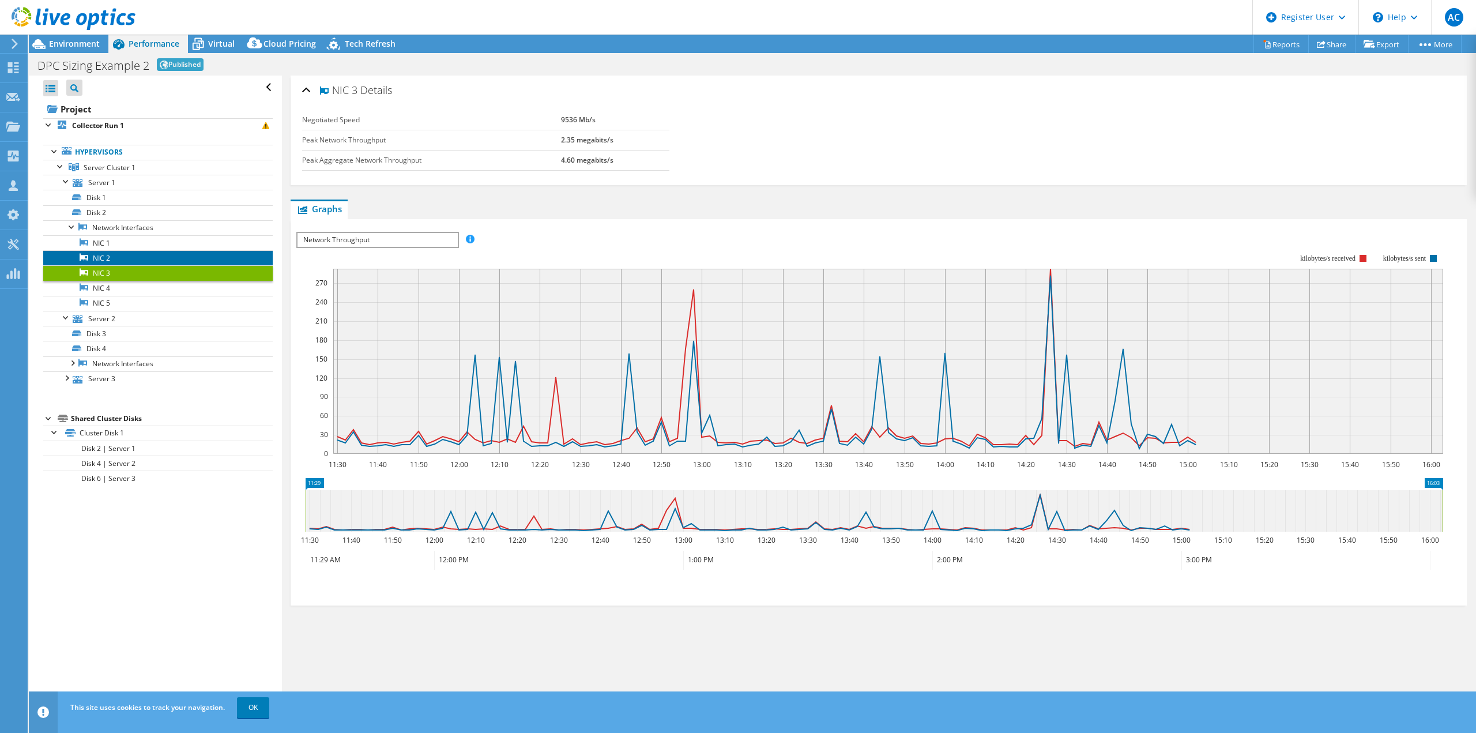
click at [140, 251] on link "NIC 2" at bounding box center [157, 257] width 229 height 15
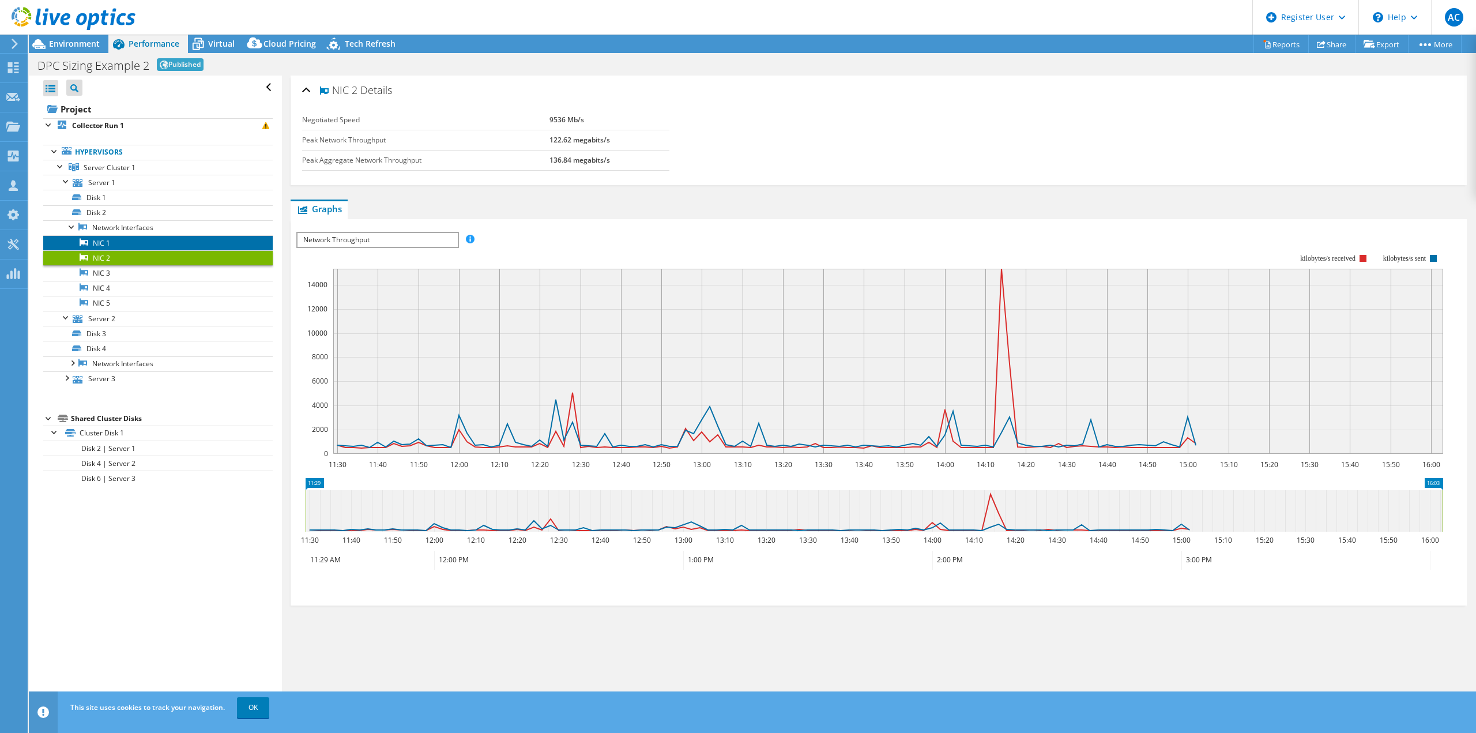
click at [142, 244] on link "NIC 1" at bounding box center [157, 242] width 229 height 15
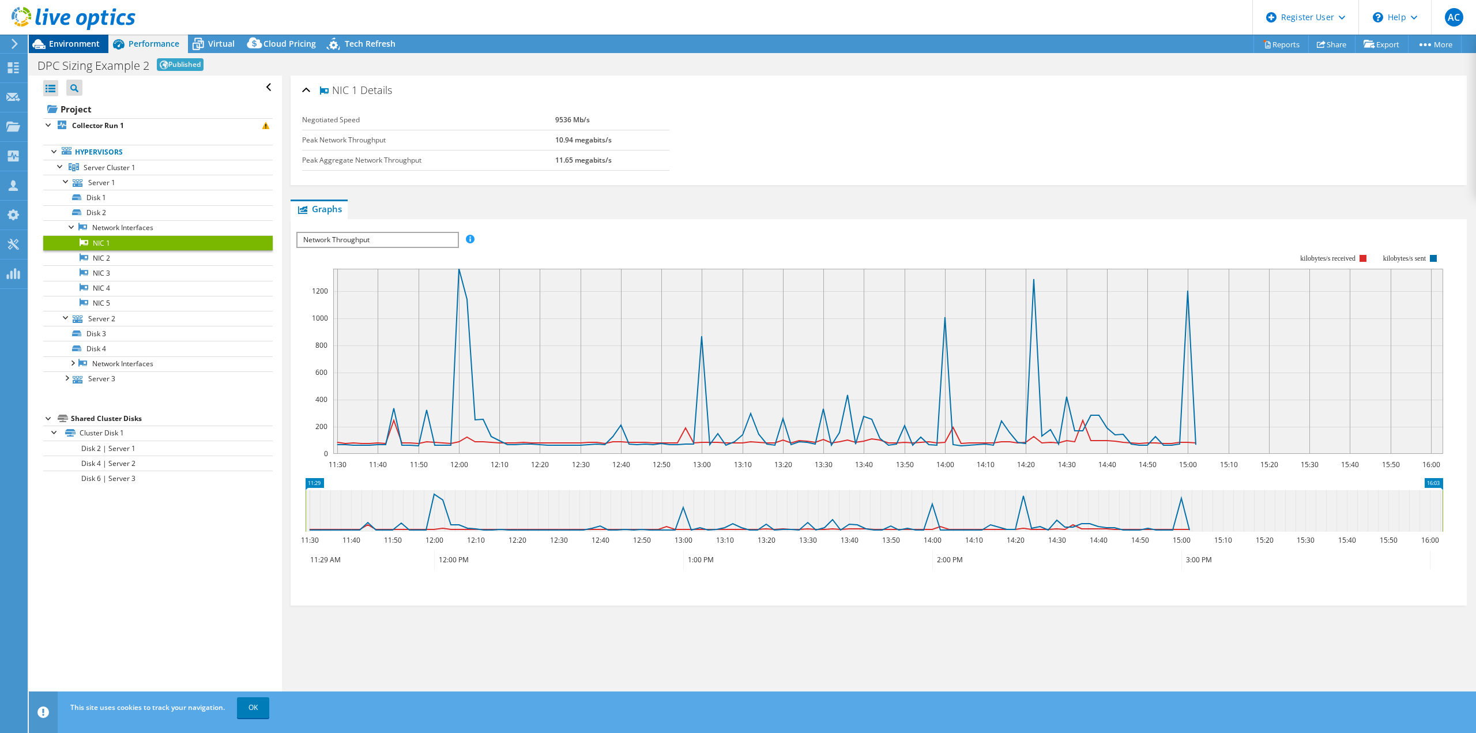
click at [69, 44] on span "Environment" at bounding box center [74, 43] width 51 height 11
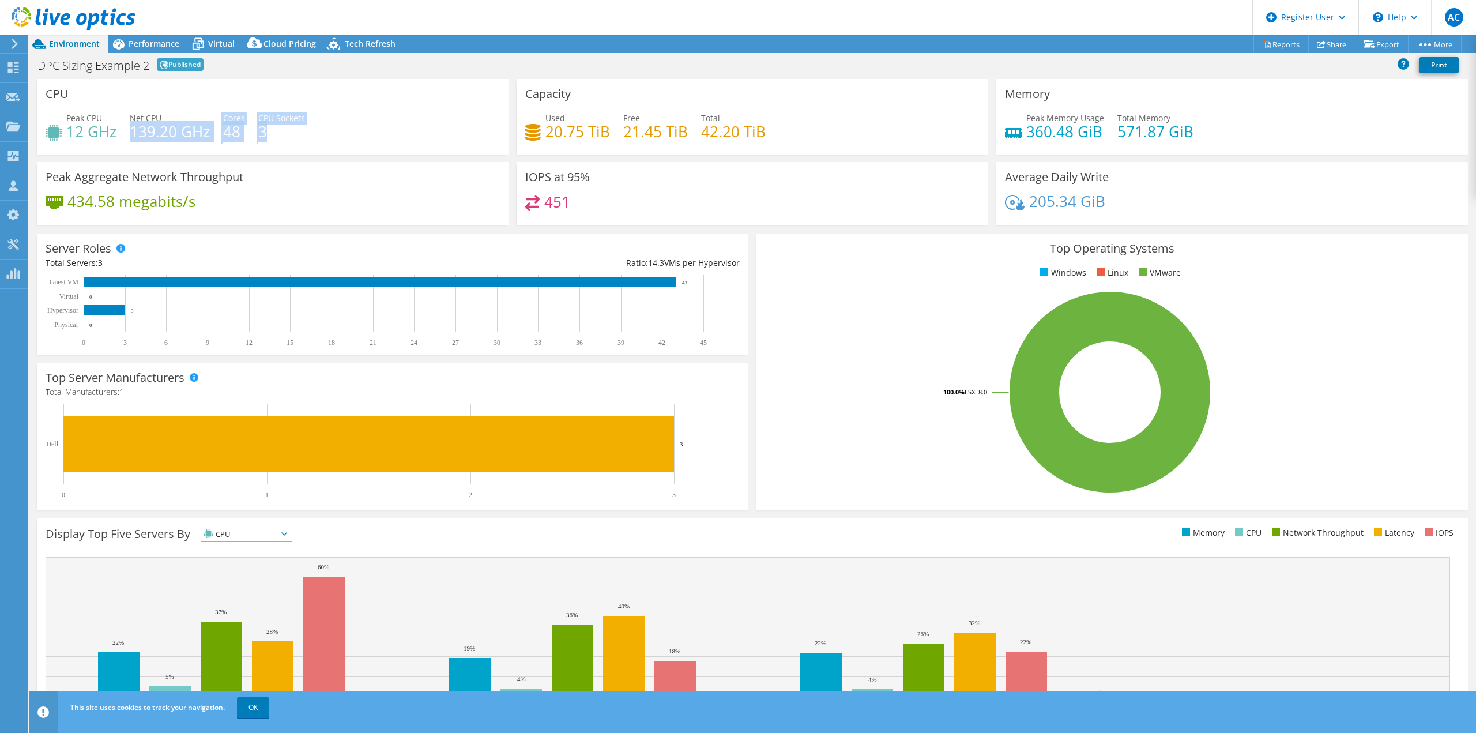
drag, startPoint x: 133, startPoint y: 130, endPoint x: 289, endPoint y: 146, distance: 157.6
click at [289, 141] on div "Peak CPU 12 GHz Net CPU 139.20 GHz Cores 48 CPU Sockets 3" at bounding box center [273, 130] width 454 height 37
click at [306, 144] on div "Peak CPU 12 GHz Net CPU 139.20 GHz Cores 48 CPU Sockets 3" at bounding box center [273, 130] width 454 height 37
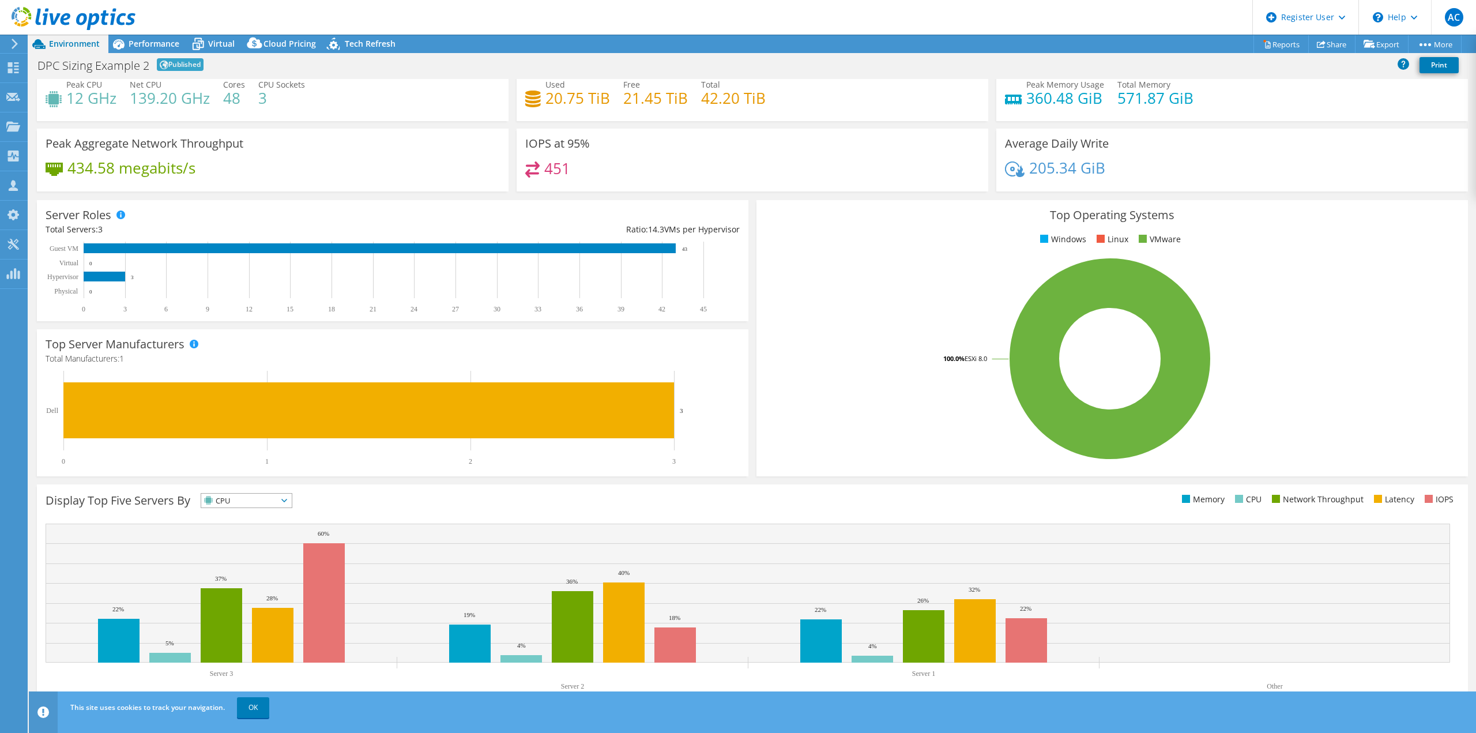
scroll to position [36, 0]
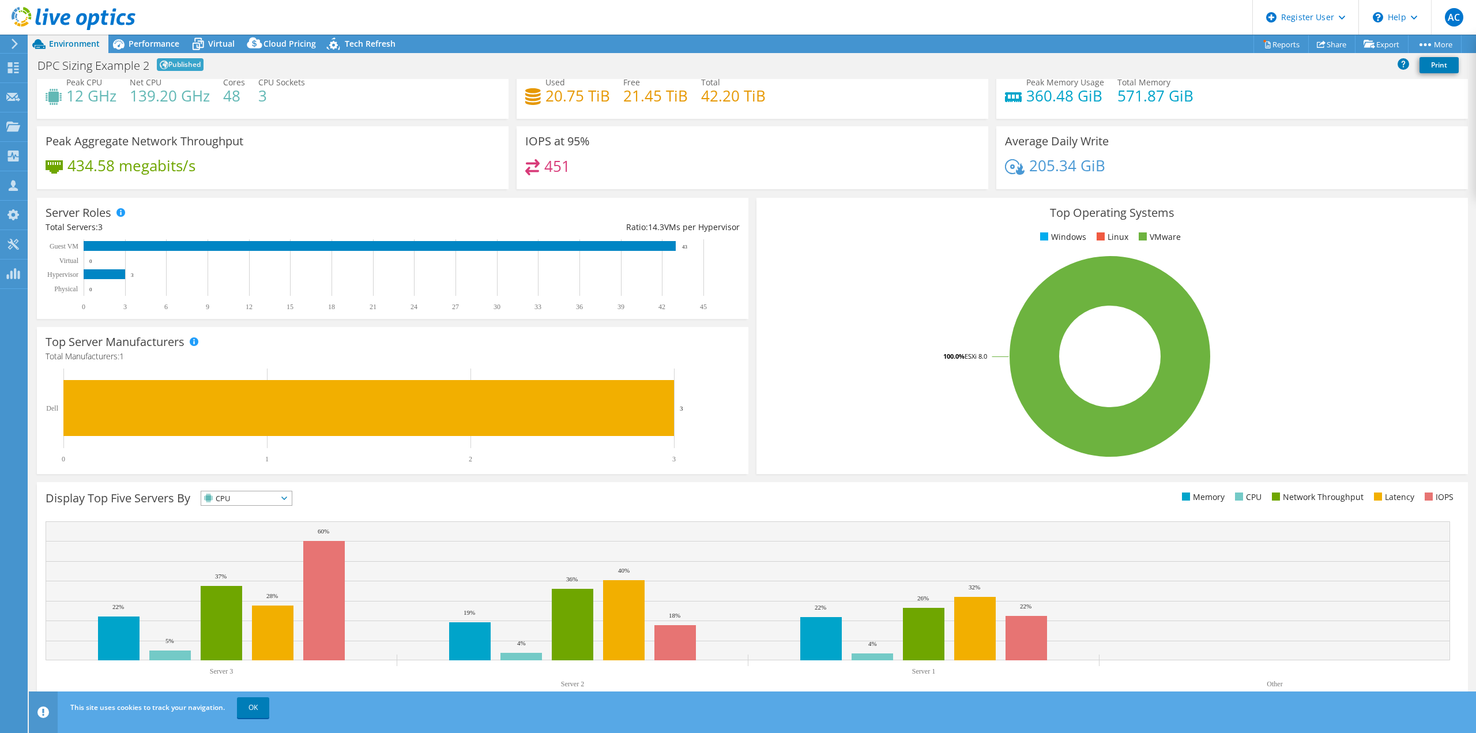
click at [292, 499] on span "CPU" at bounding box center [246, 498] width 91 height 14
click at [376, 501] on div "Display Top Five Servers By CPU IOPS" at bounding box center [399, 500] width 707 height 19
click at [287, 498] on icon at bounding box center [284, 497] width 6 height 3
click at [439, 522] on rect at bounding box center [748, 590] width 1404 height 139
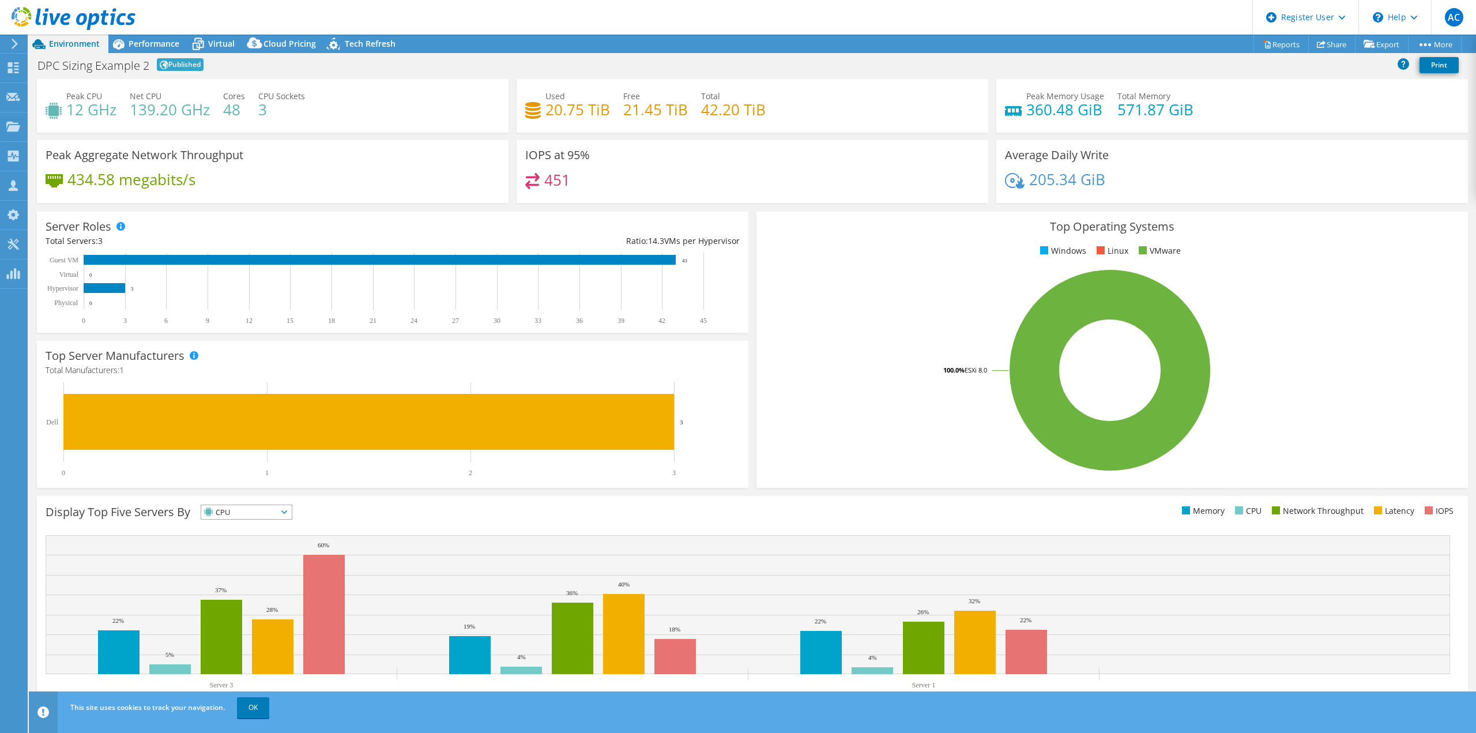
scroll to position [0, 0]
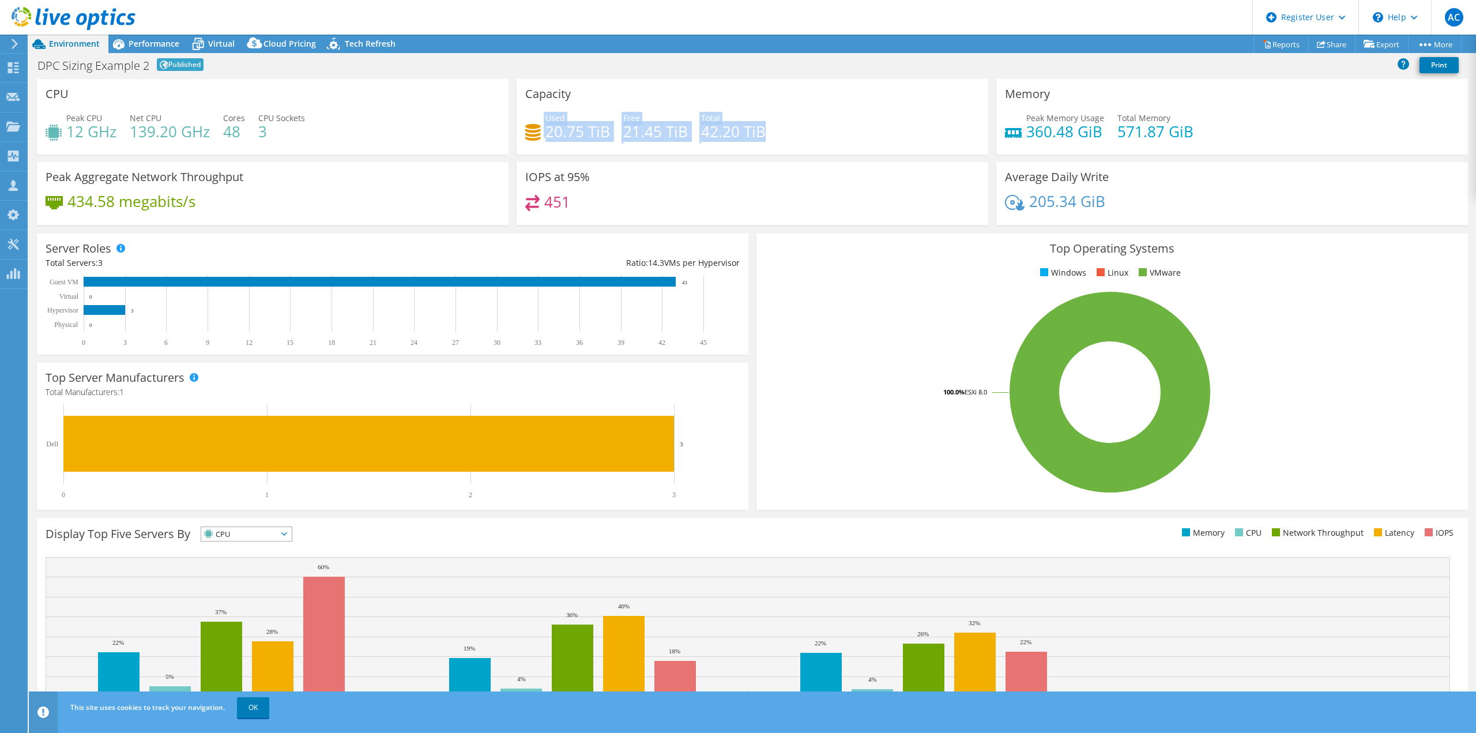
drag, startPoint x: 759, startPoint y: 134, endPoint x: 532, endPoint y: 130, distance: 227.2
click at [532, 130] on div "Used 20.75 TiB Free 21.45 TiB Total 42.20 TiB" at bounding box center [752, 130] width 454 height 37
click at [802, 147] on div "Used 20.75 TiB Free 21.45 TiB Total 42.20 TiB" at bounding box center [752, 130] width 454 height 37
drag, startPoint x: 276, startPoint y: 142, endPoint x: 253, endPoint y: 131, distance: 25.5
click at [253, 131] on div "Peak CPU 12 GHz Net CPU 139.20 GHz Cores 48 CPU Sockets 3" at bounding box center [273, 130] width 454 height 37
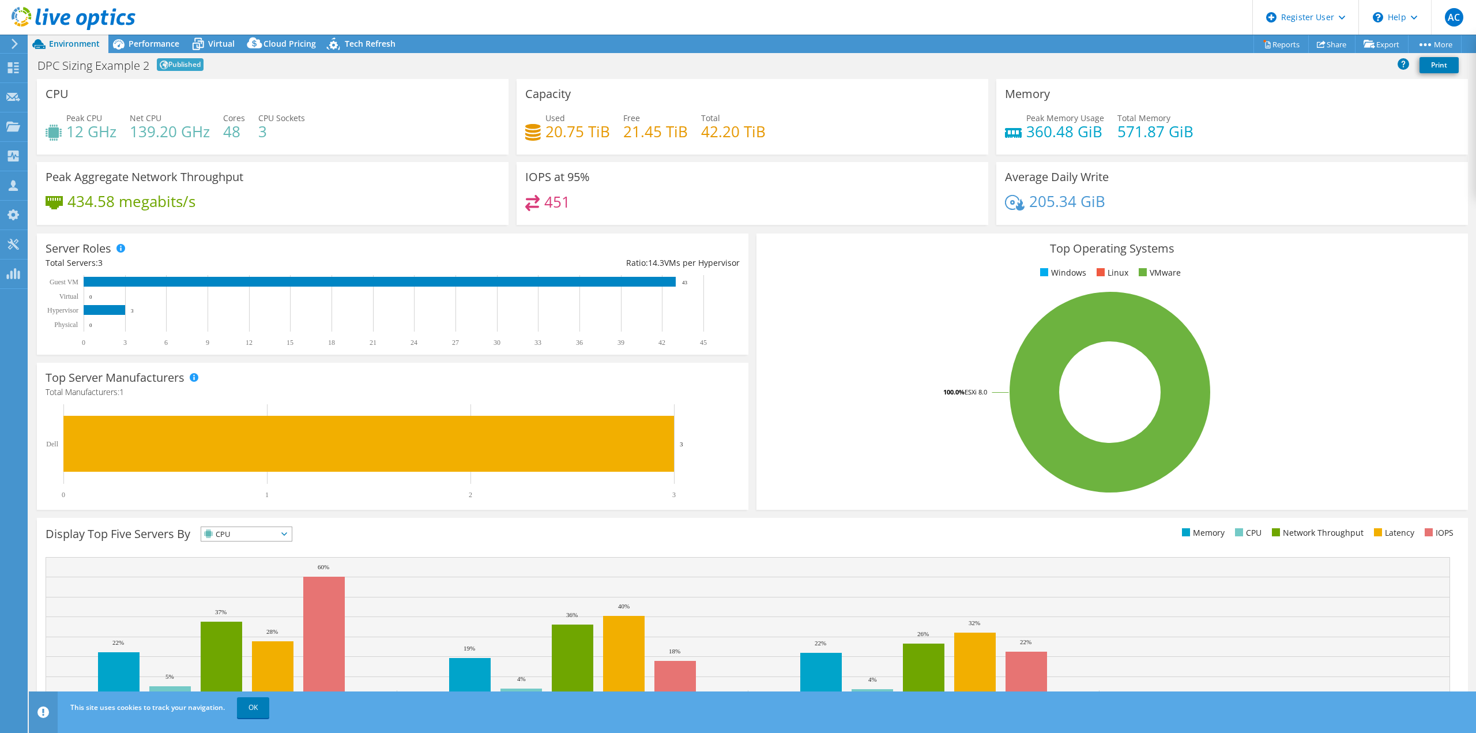
click at [329, 144] on div "Peak CPU 12 GHz Net CPU 139.20 GHz Cores 48 CPU Sockets 3" at bounding box center [273, 130] width 454 height 37
drag, startPoint x: 572, startPoint y: 141, endPoint x: 810, endPoint y: 132, distance: 238.3
click at [797, 135] on div "Used 20.75 TiB Free 21.45 TiB Total 42.20 TiB" at bounding box center [752, 130] width 454 height 37
click at [817, 131] on div "Used 20.75 TiB Free 21.45 TiB Total 42.20 TiB" at bounding box center [752, 130] width 454 height 37
drag, startPoint x: 1026, startPoint y: 126, endPoint x: 1245, endPoint y: 145, distance: 219.8
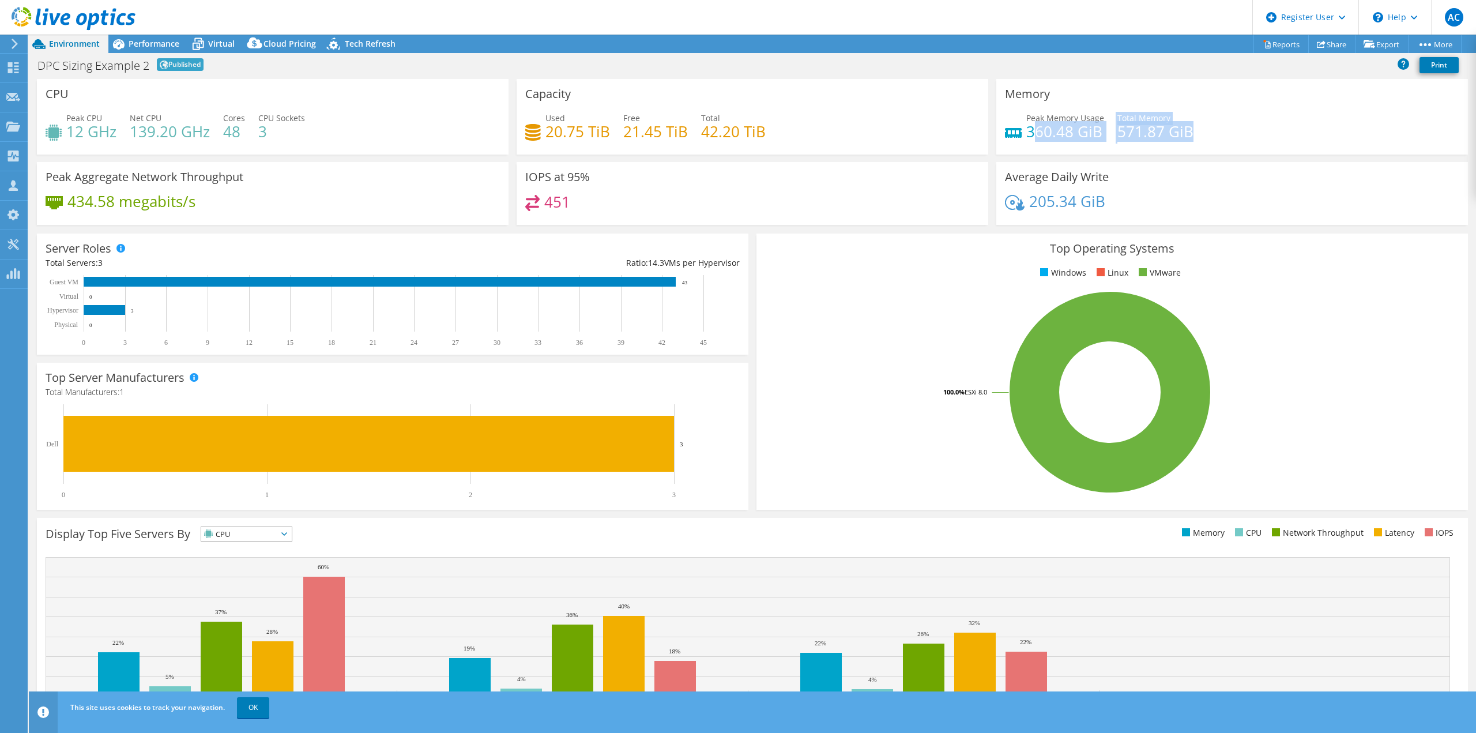
click at [1245, 145] on div "Peak Memory Usage 360.48 GiB Total Memory 571.87 GiB" at bounding box center [1232, 130] width 454 height 37
drag, startPoint x: 1250, startPoint y: 137, endPoint x: 1235, endPoint y: 150, distance: 20.0
click at [1251, 137] on div "Peak Memory Usage 360.48 GiB Total Memory 571.87 GiB" at bounding box center [1232, 130] width 454 height 37
click at [265, 532] on span "CPU" at bounding box center [239, 534] width 76 height 14
click at [260, 566] on li "Memory" at bounding box center [246, 565] width 91 height 16
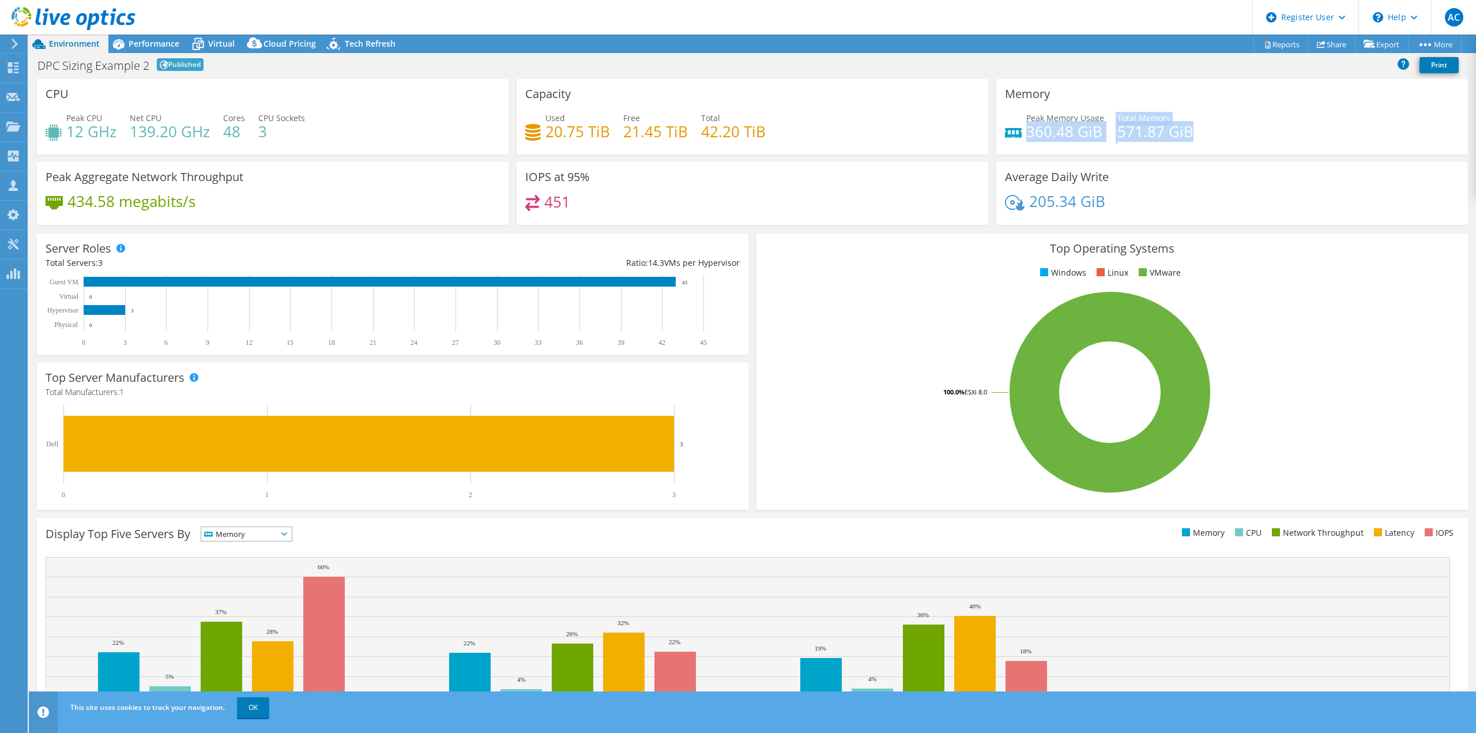
drag, startPoint x: 1020, startPoint y: 130, endPoint x: 1220, endPoint y: 141, distance: 199.8
click at [1220, 141] on div "Peak Memory Usage 360.48 GiB Total Memory 571.87 GiB" at bounding box center [1232, 130] width 454 height 37
click at [1223, 141] on div "Peak Memory Usage 360.48 GiB Total Memory 571.87 GiB" at bounding box center [1232, 130] width 454 height 37
drag, startPoint x: 768, startPoint y: 133, endPoint x: 760, endPoint y: 134, distance: 8.3
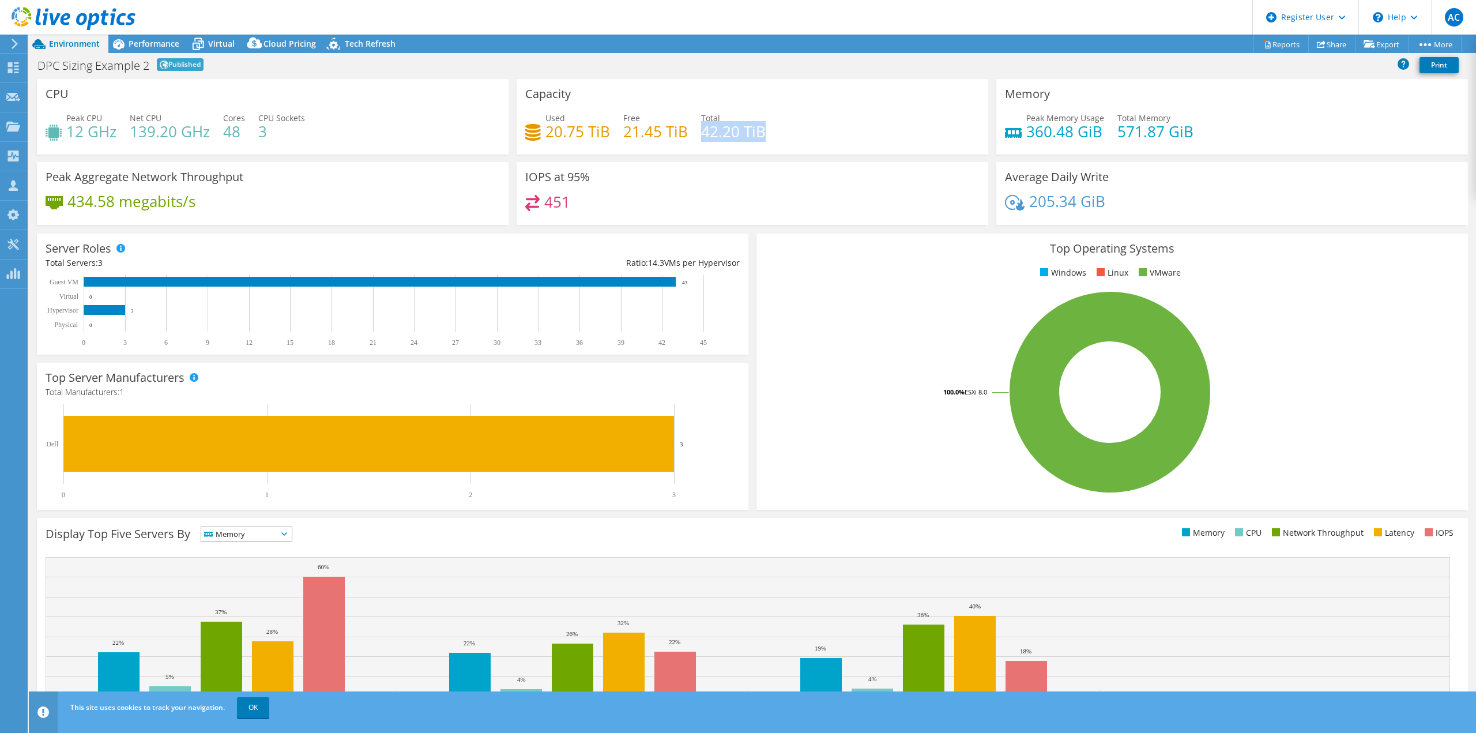
click at [700, 133] on div "Used 20.75 TiB Free 21.45 TiB Total 42.20 TiB" at bounding box center [752, 130] width 454 height 37
click at [794, 127] on div "Used 20.75 TiB Free 21.45 TiB Total 42.20 TiB" at bounding box center [752, 130] width 454 height 37
click at [153, 42] on span "Performance" at bounding box center [154, 43] width 51 height 11
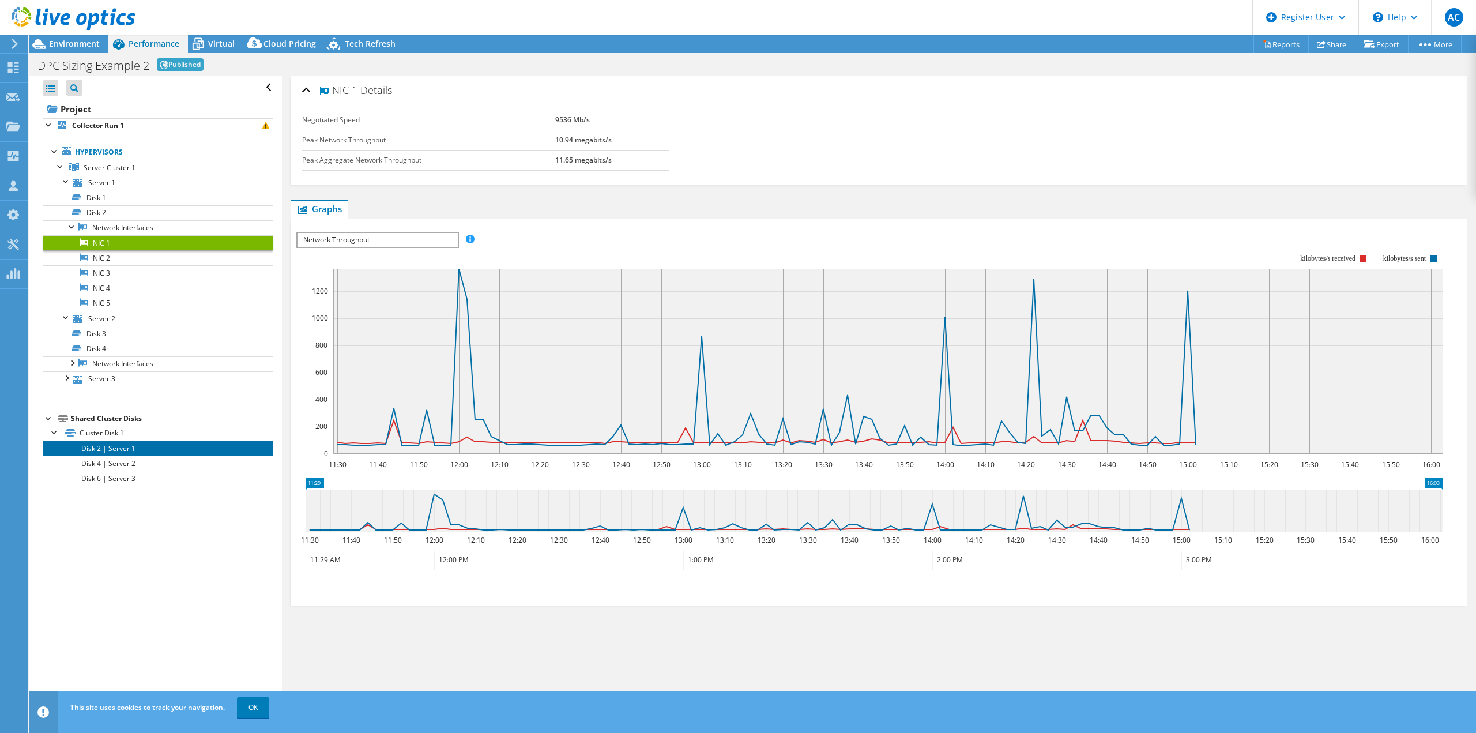
click at [108, 440] on link "Disk 2 | Server 1" at bounding box center [157, 447] width 229 height 15
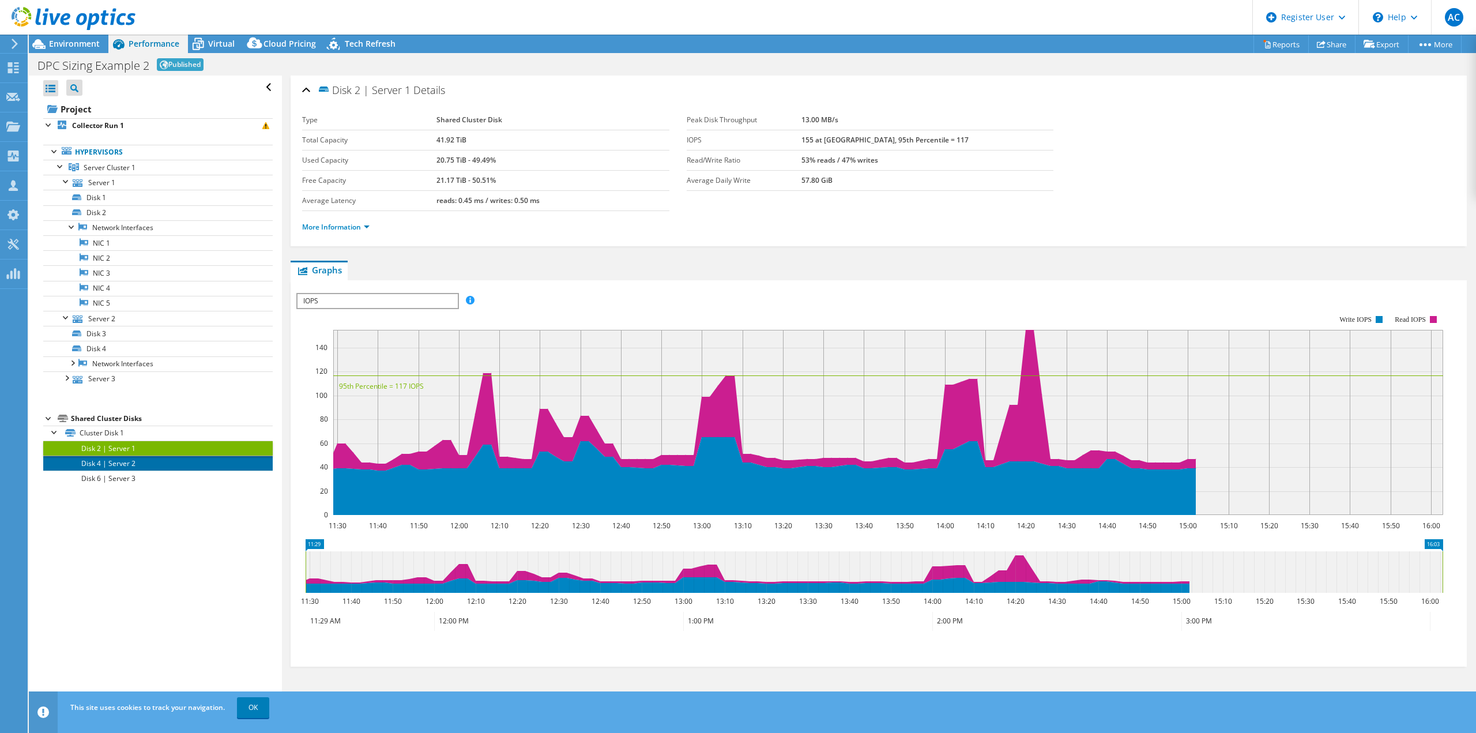
click at [115, 455] on link "Disk 4 | Server 2" at bounding box center [157, 462] width 229 height 15
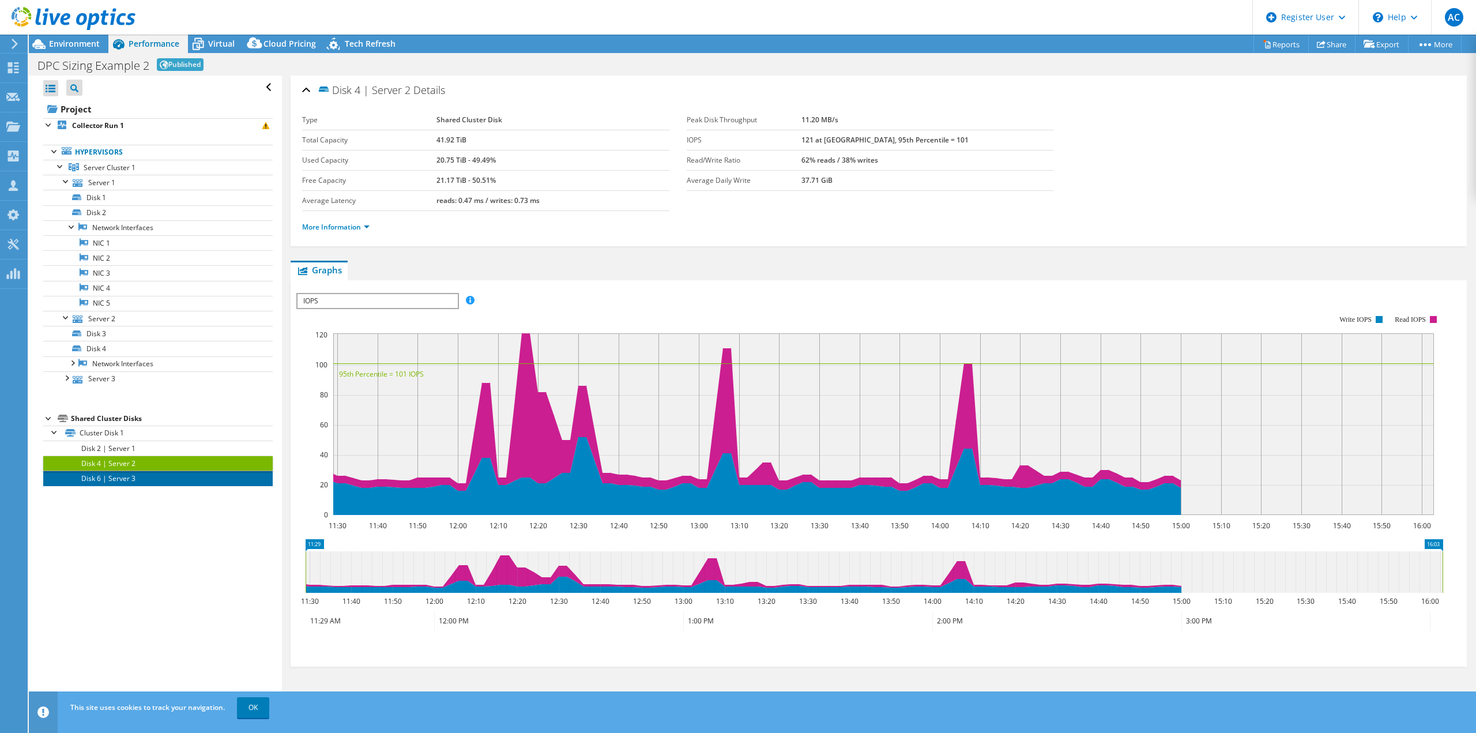
click at [119, 475] on link "Disk 6 | Server 3" at bounding box center [157, 477] width 229 height 15
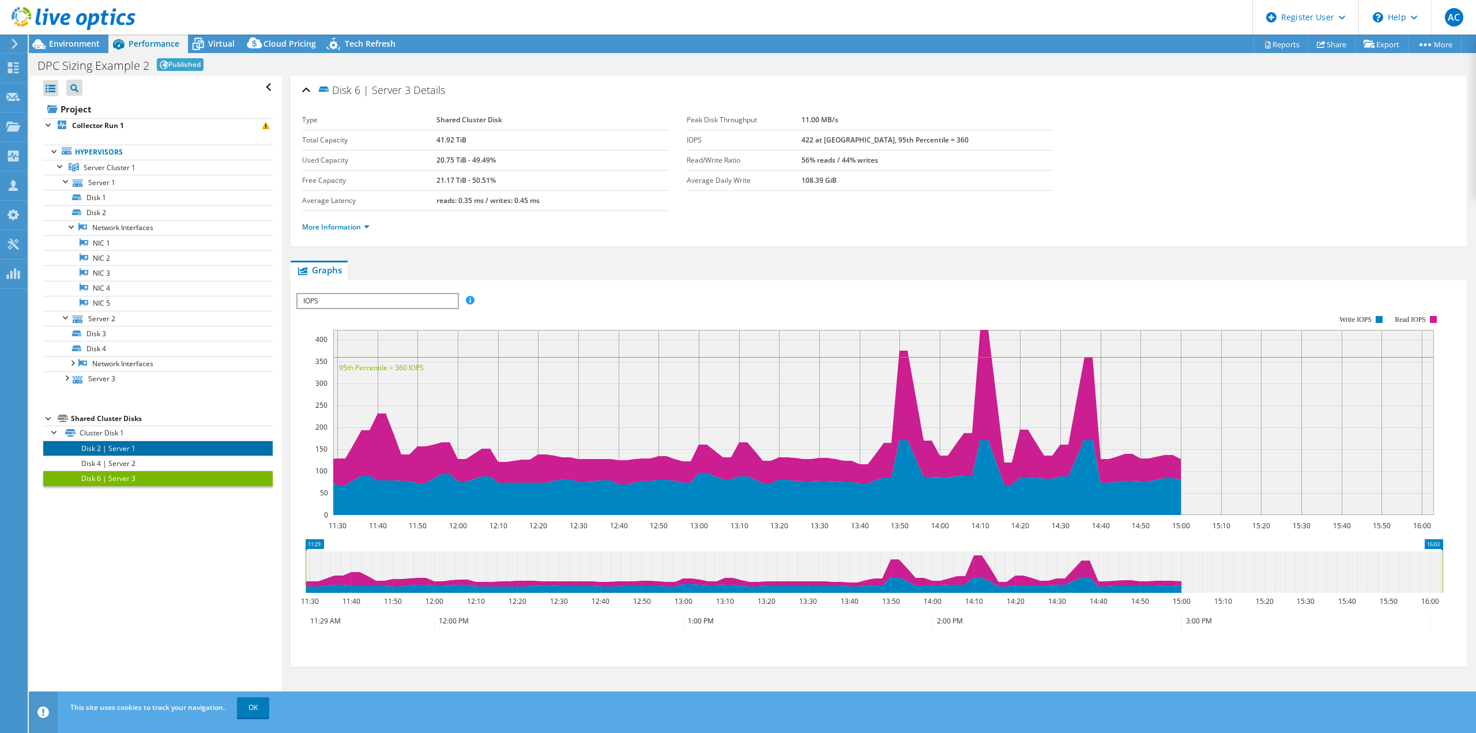
click at [138, 442] on link "Disk 2 | Server 1" at bounding box center [157, 447] width 229 height 15
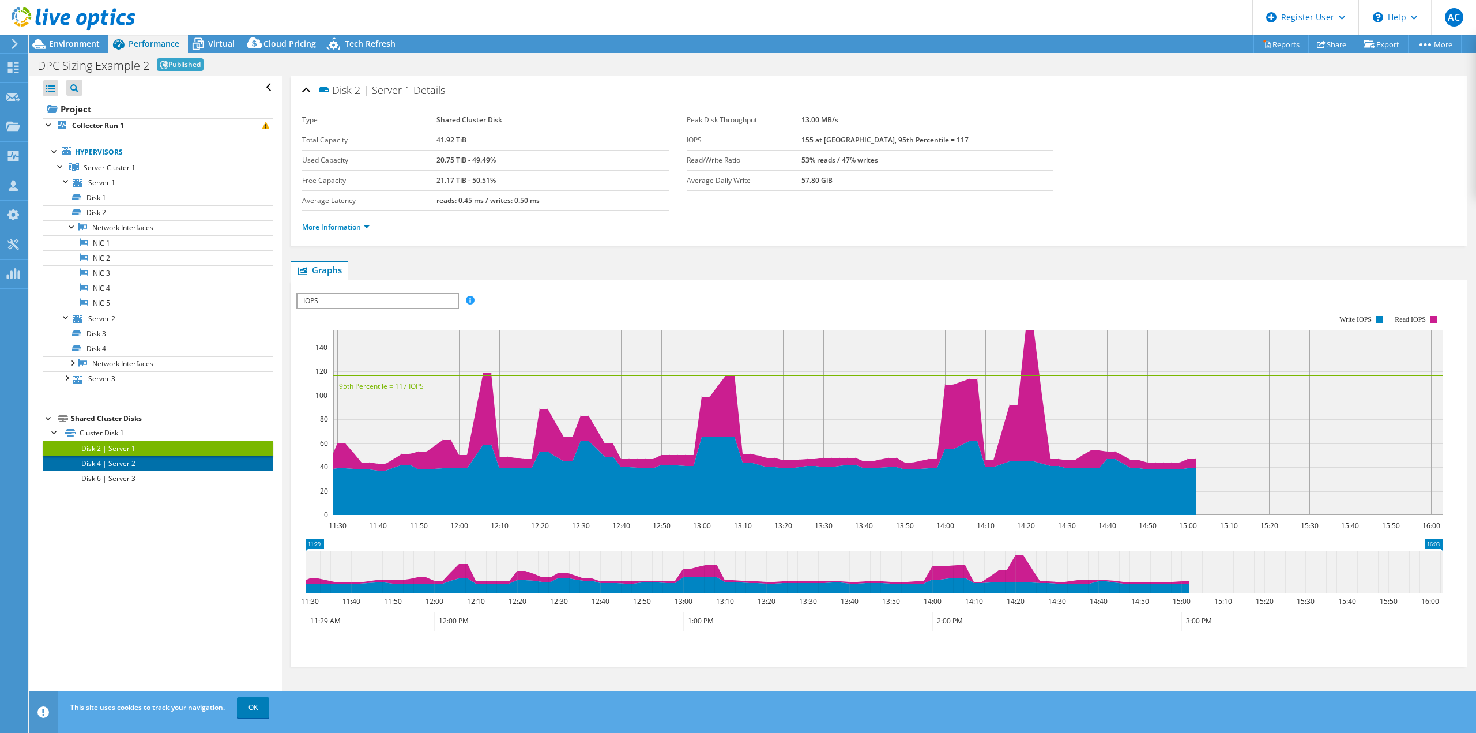
click at [129, 461] on link "Disk 4 | Server 2" at bounding box center [157, 462] width 229 height 15
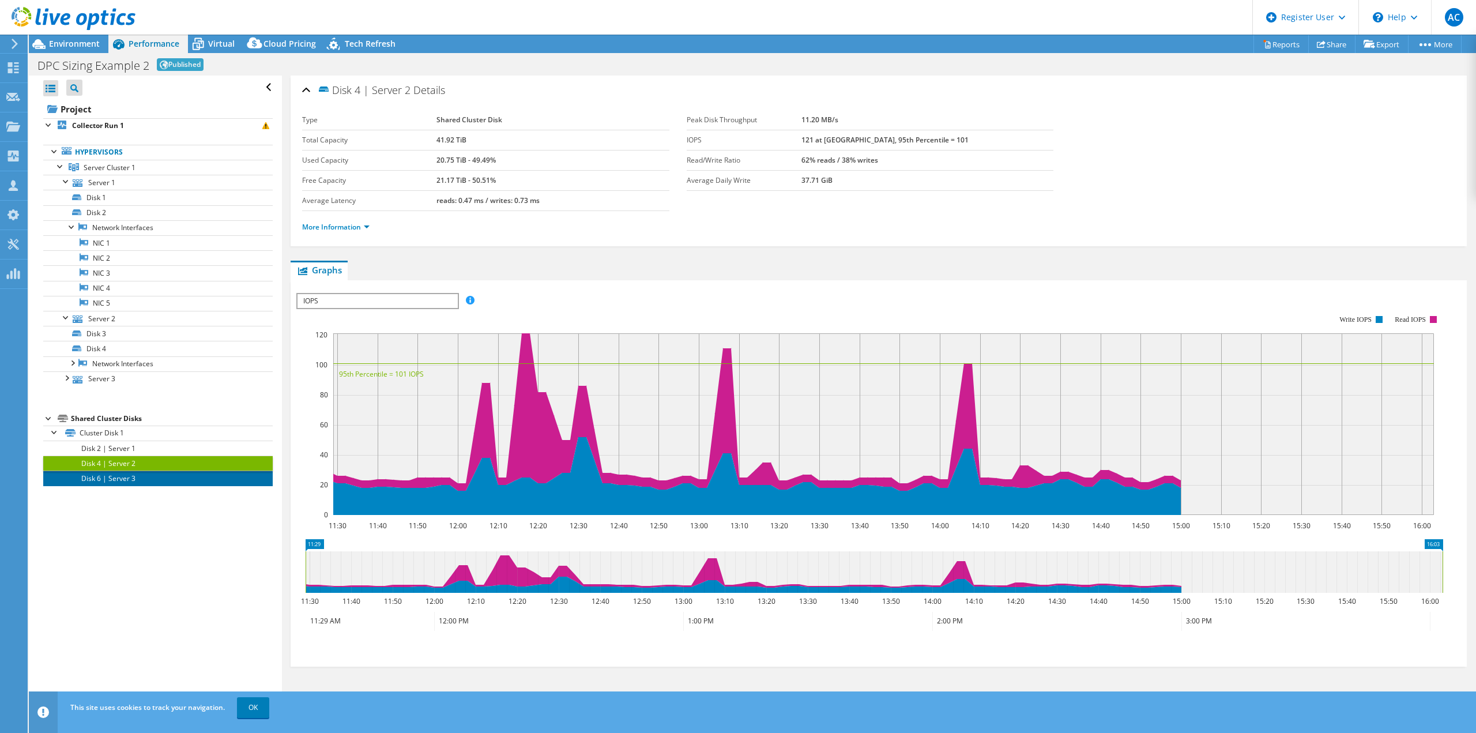
click at [129, 473] on link "Disk 6 | Server 3" at bounding box center [157, 477] width 229 height 15
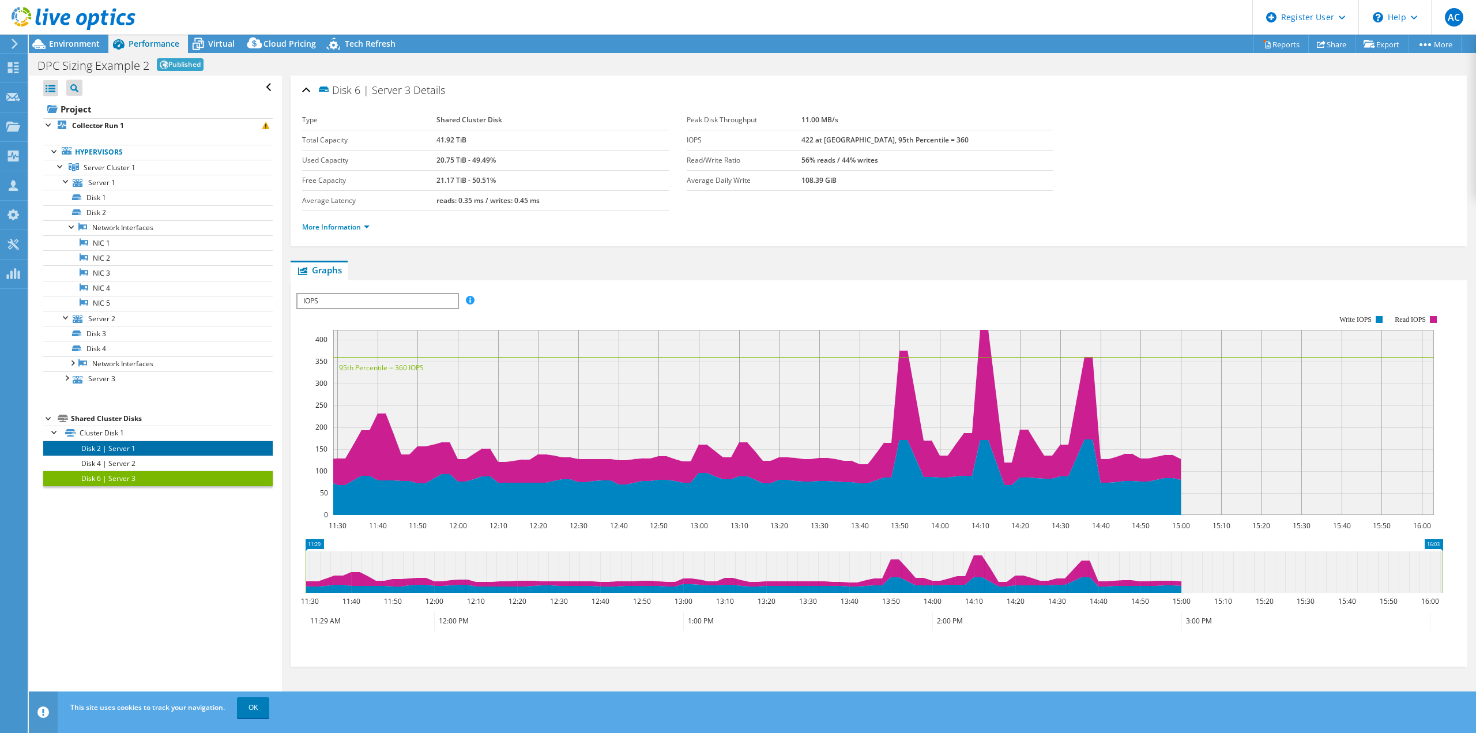
click at [131, 448] on link "Disk 2 | Server 1" at bounding box center [157, 447] width 229 height 15
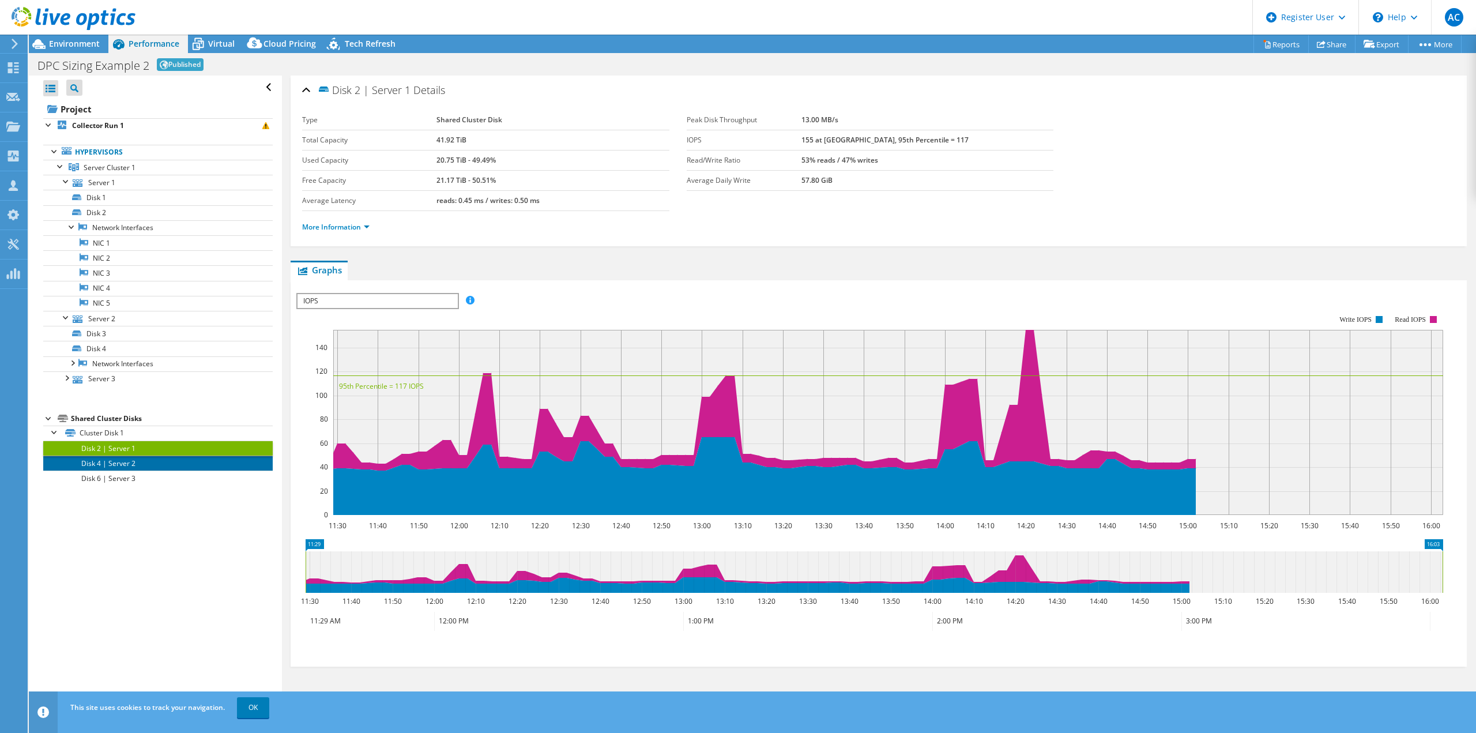
click at [134, 458] on link "Disk 4 | Server 2" at bounding box center [157, 462] width 229 height 15
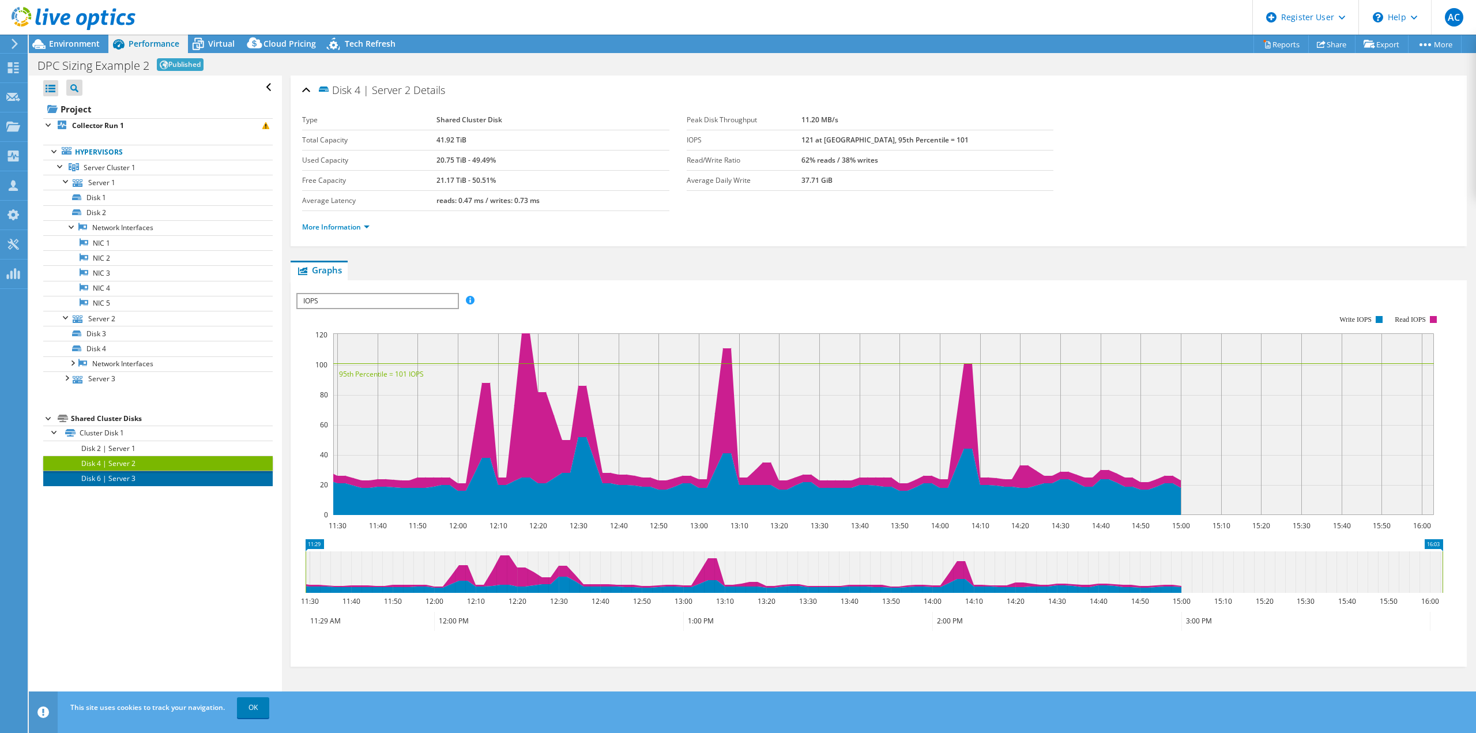
click at [134, 471] on link "Disk 6 | Server 3" at bounding box center [157, 477] width 229 height 15
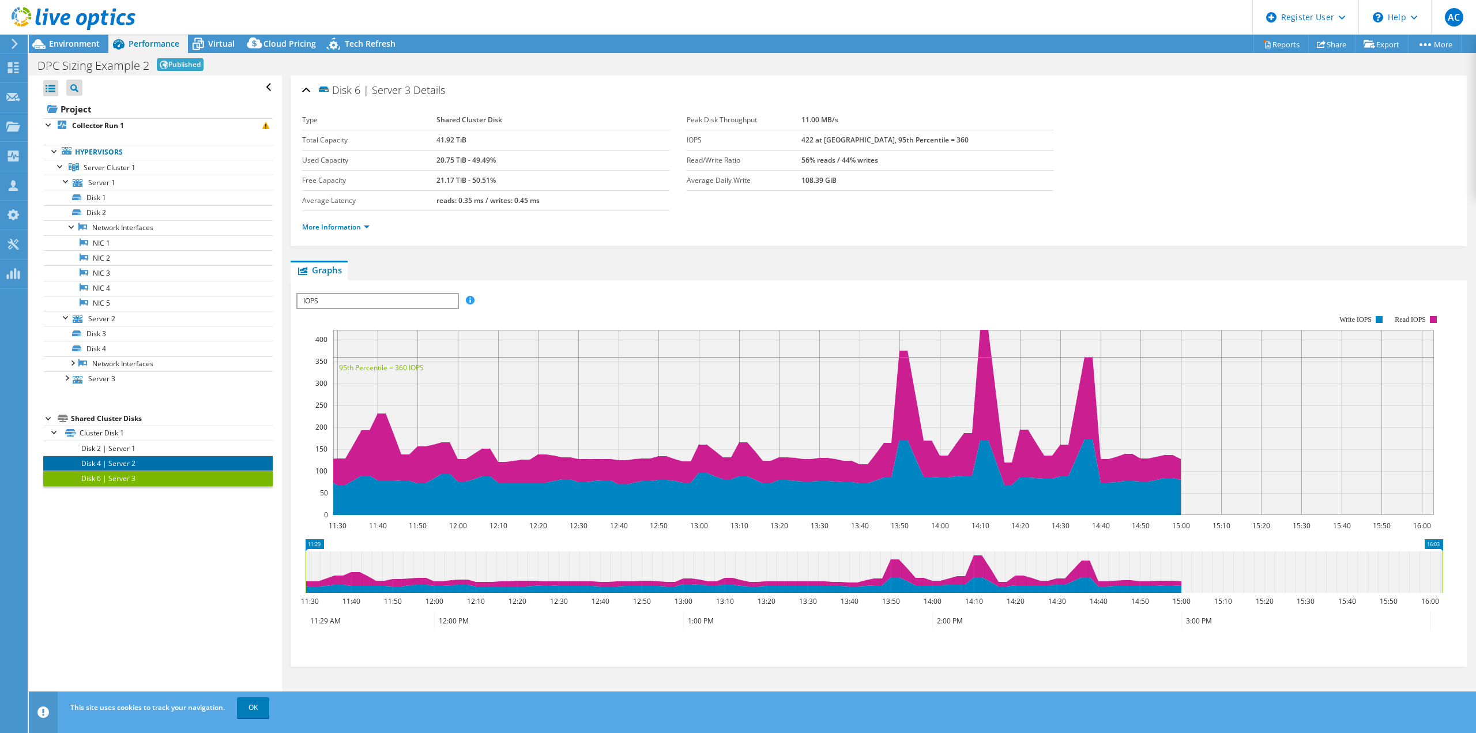
click at [123, 461] on link "Disk 4 | Server 2" at bounding box center [157, 462] width 229 height 15
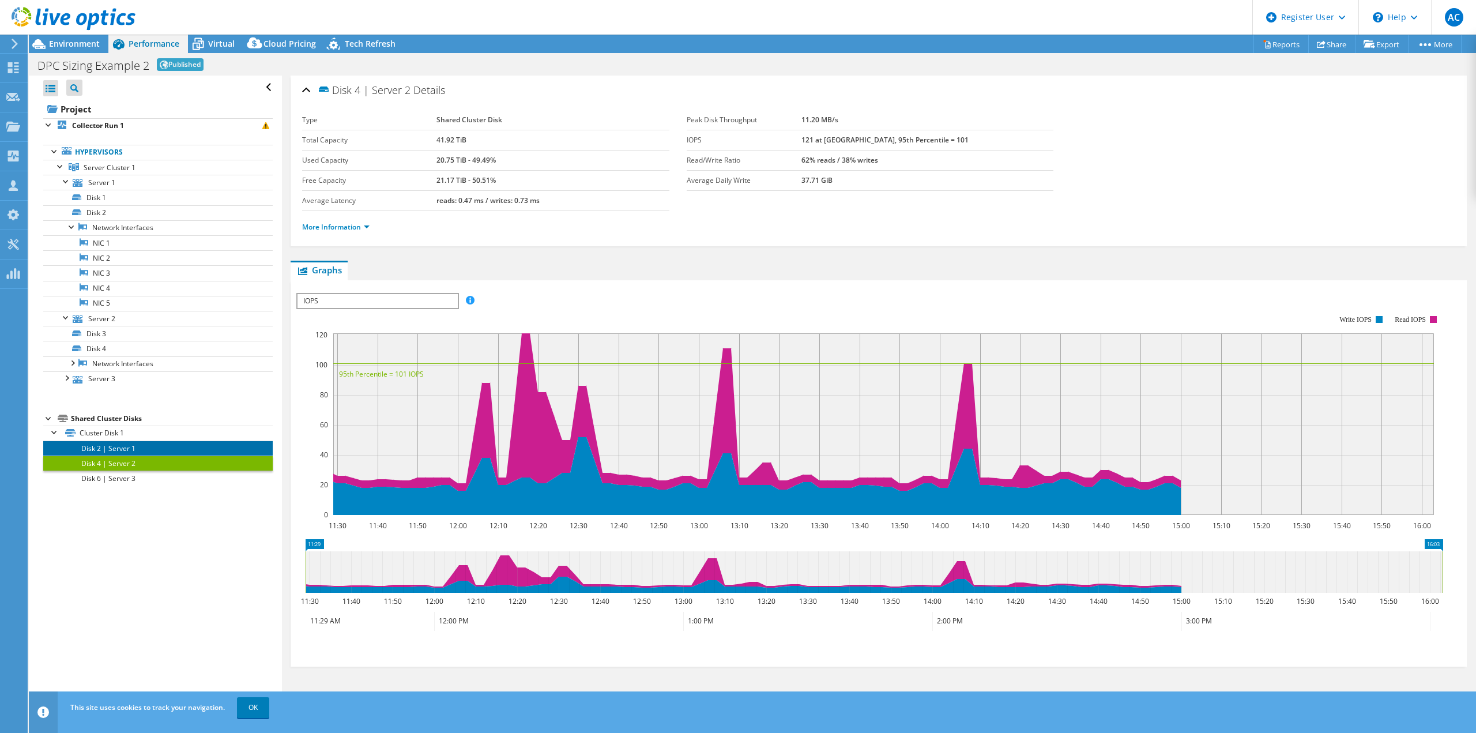
click at [143, 446] on link "Disk 2 | Server 1" at bounding box center [157, 447] width 229 height 15
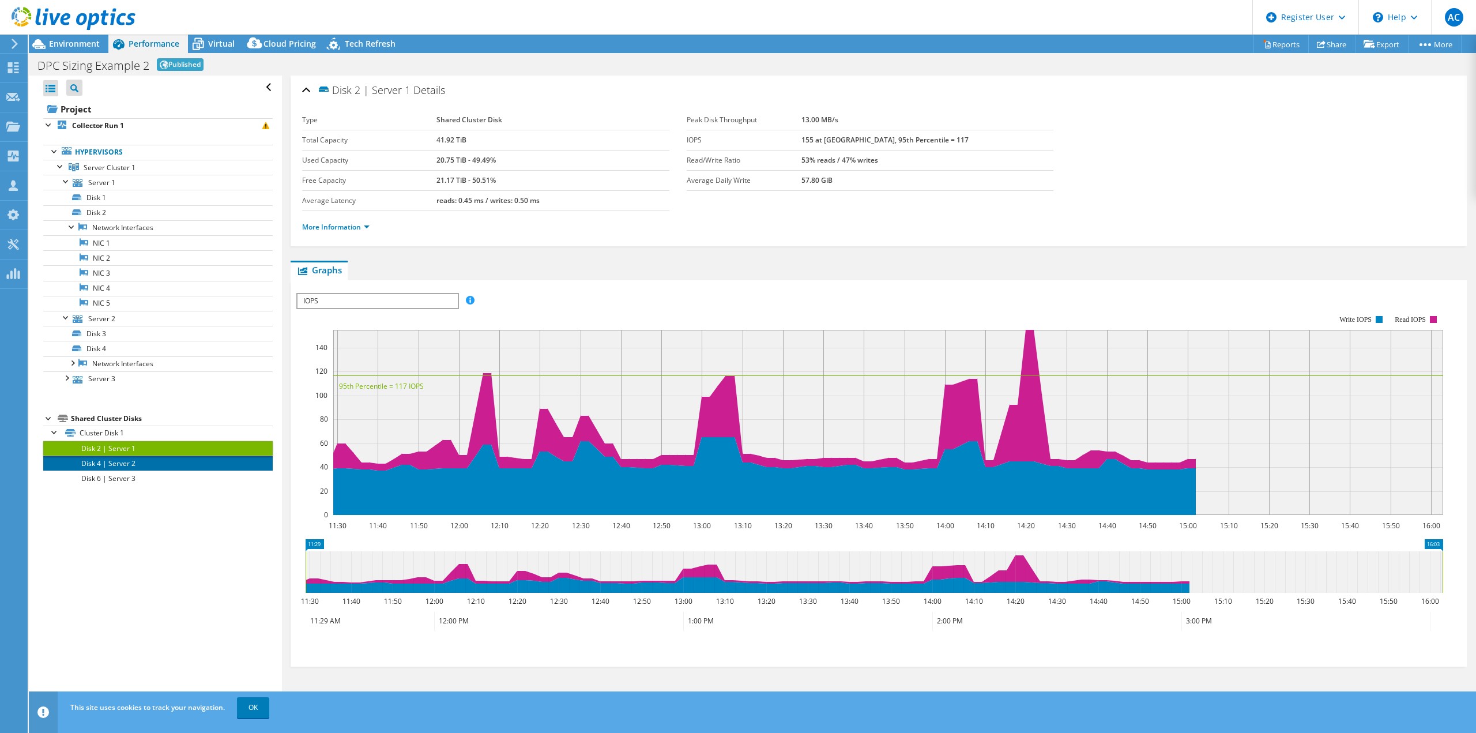
click at [142, 458] on link "Disk 4 | Server 2" at bounding box center [157, 462] width 229 height 15
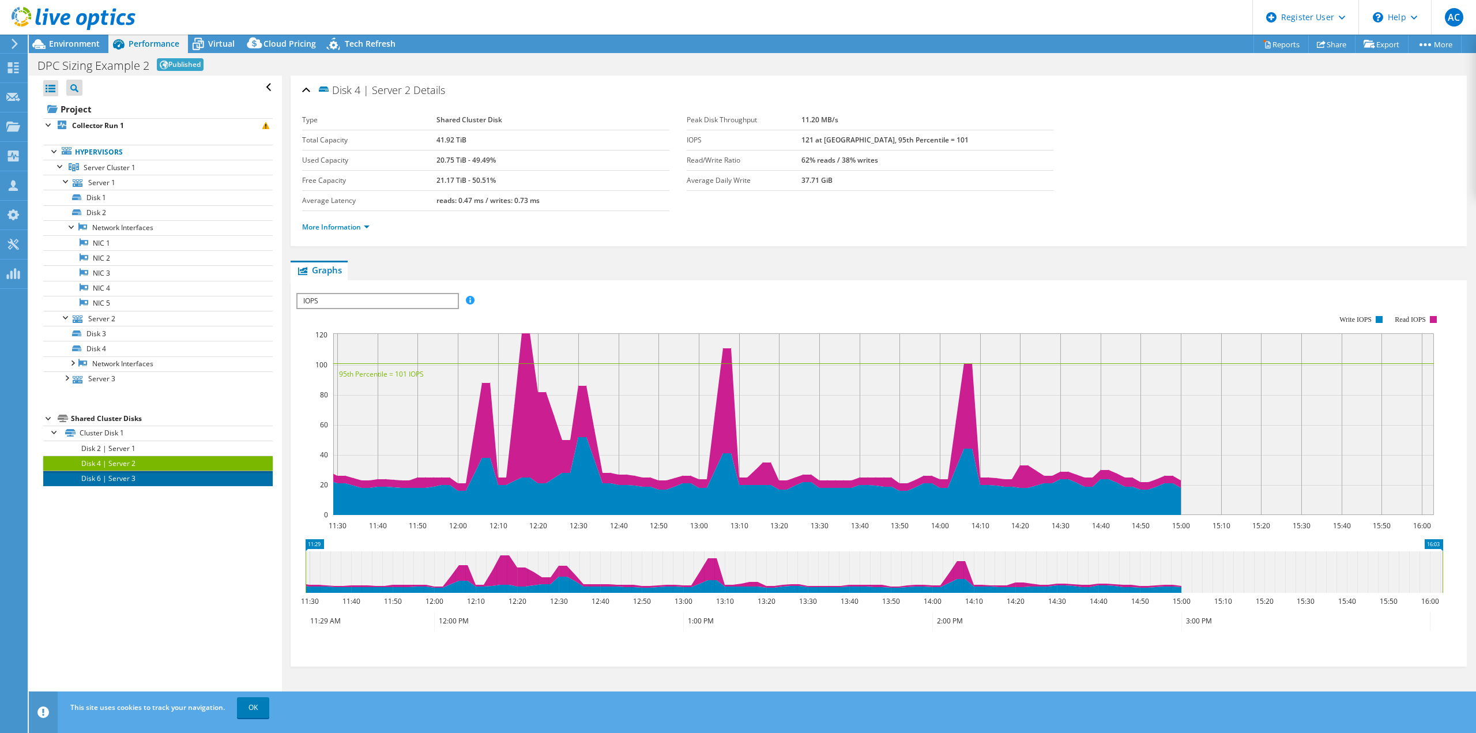
click at [140, 473] on link "Disk 6 | Server 3" at bounding box center [157, 477] width 229 height 15
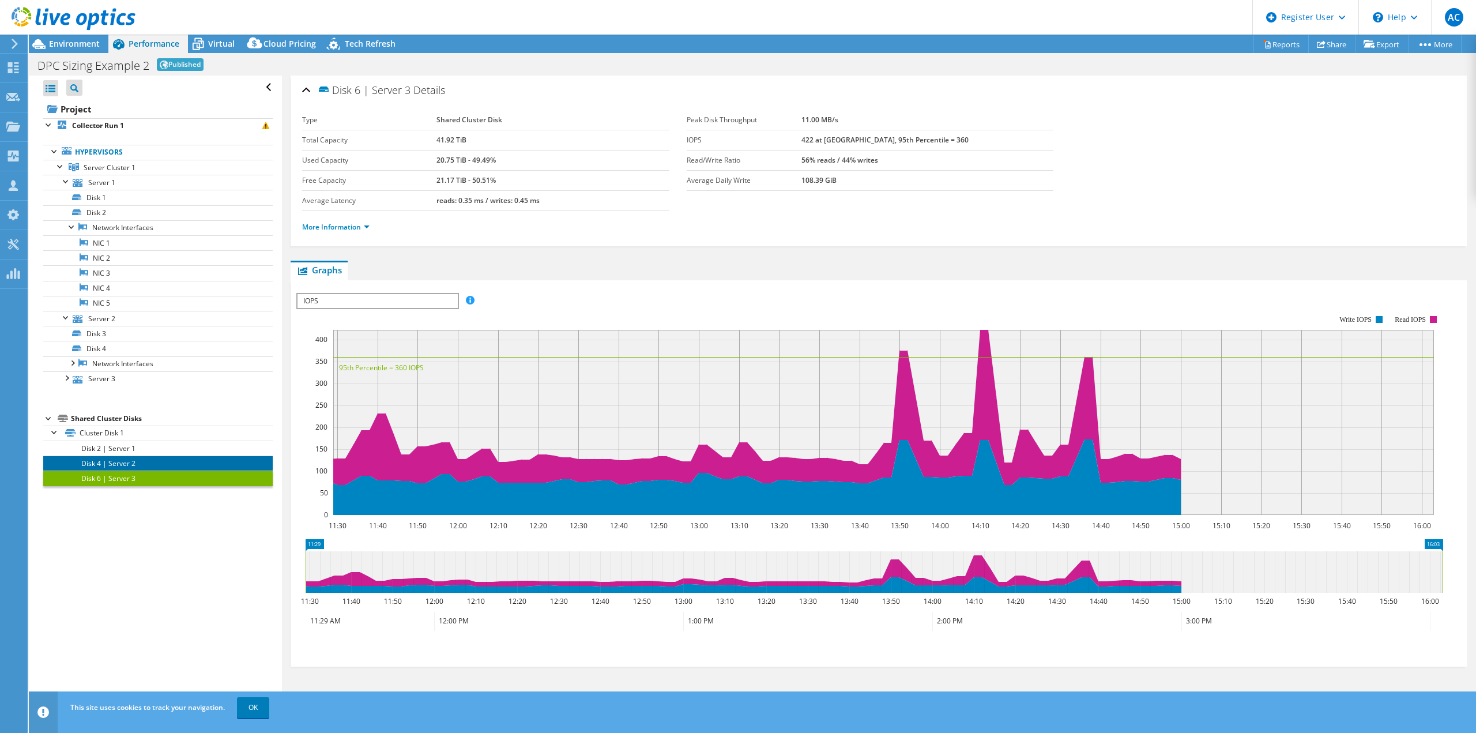
click at [179, 461] on link "Disk 4 | Server 2" at bounding box center [157, 462] width 229 height 15
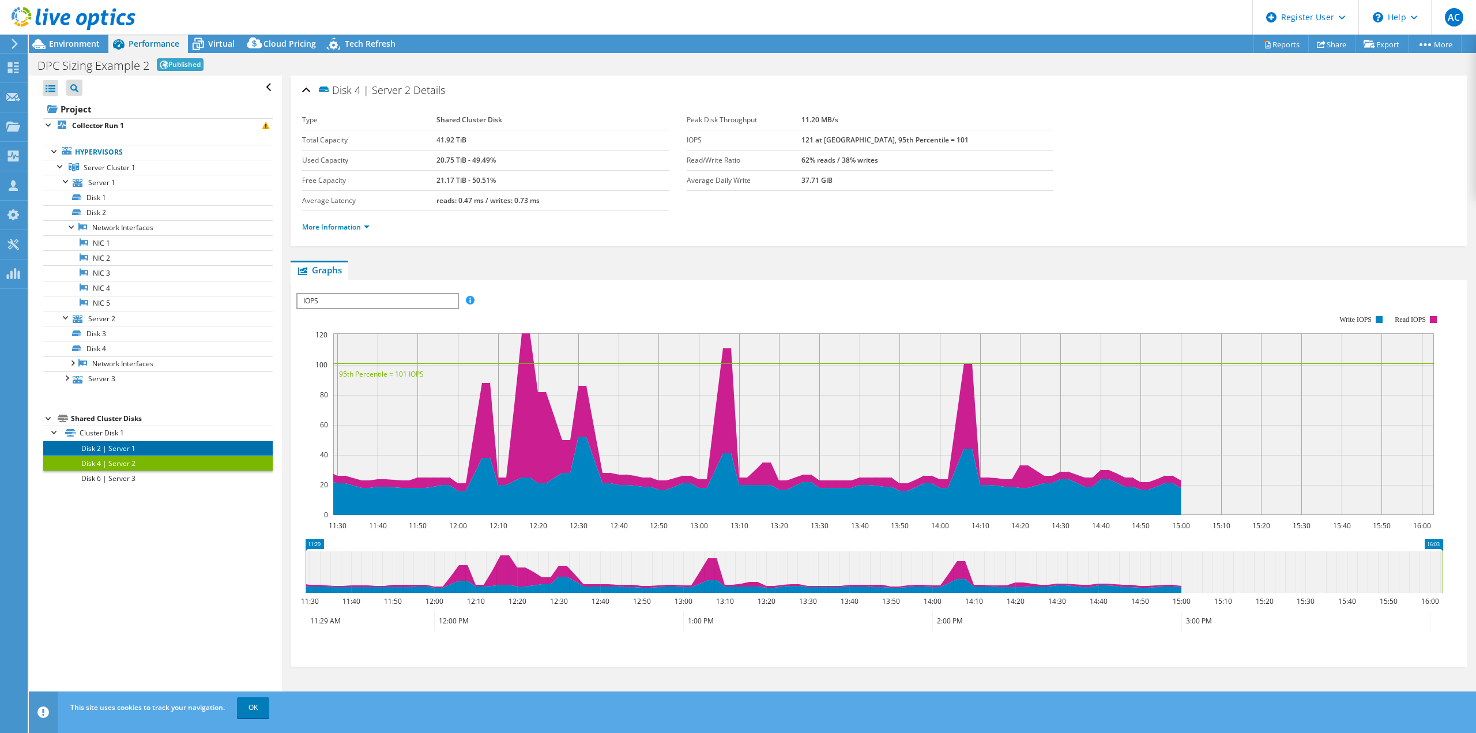
click at [189, 440] on link "Disk 2 | Server 1" at bounding box center [157, 447] width 229 height 15
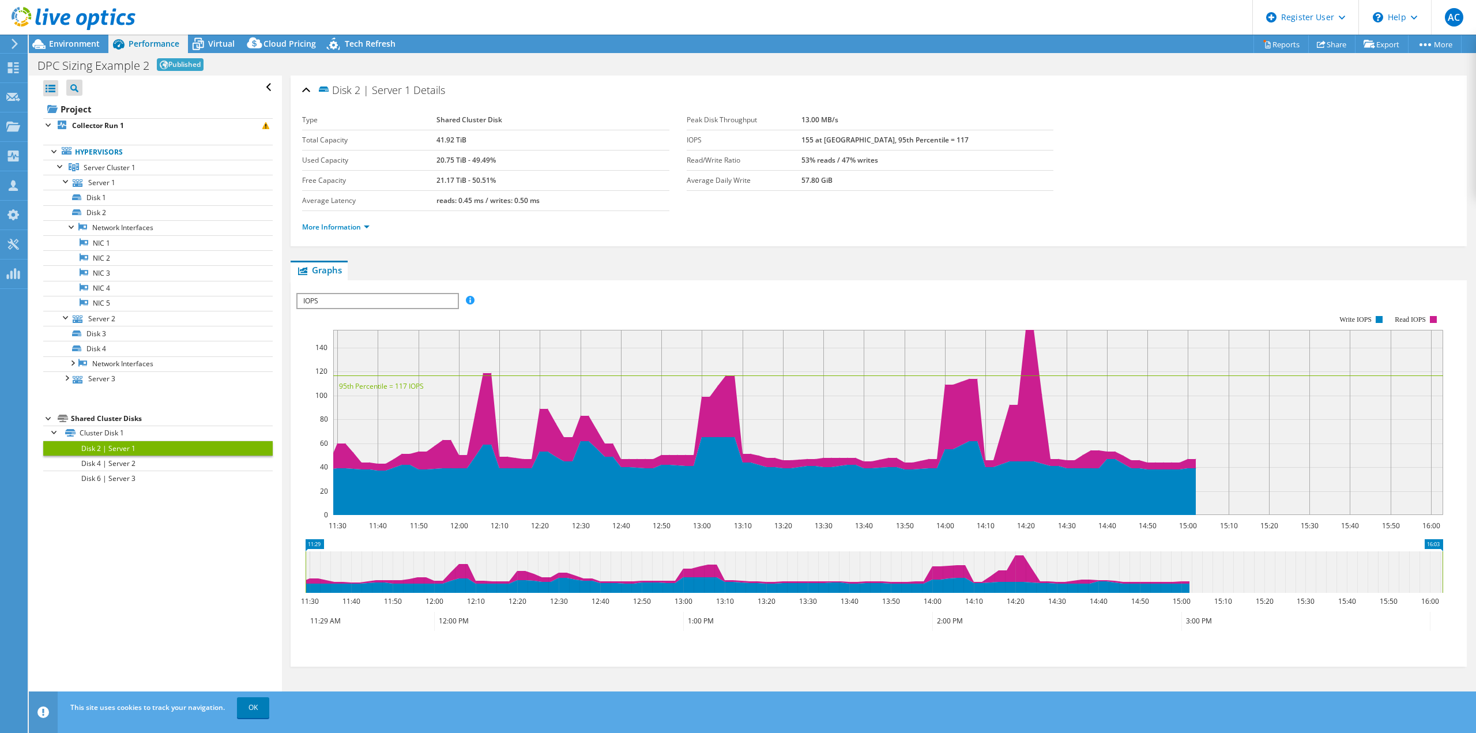
click at [91, 52] on div "Environment" at bounding box center [69, 44] width 80 height 18
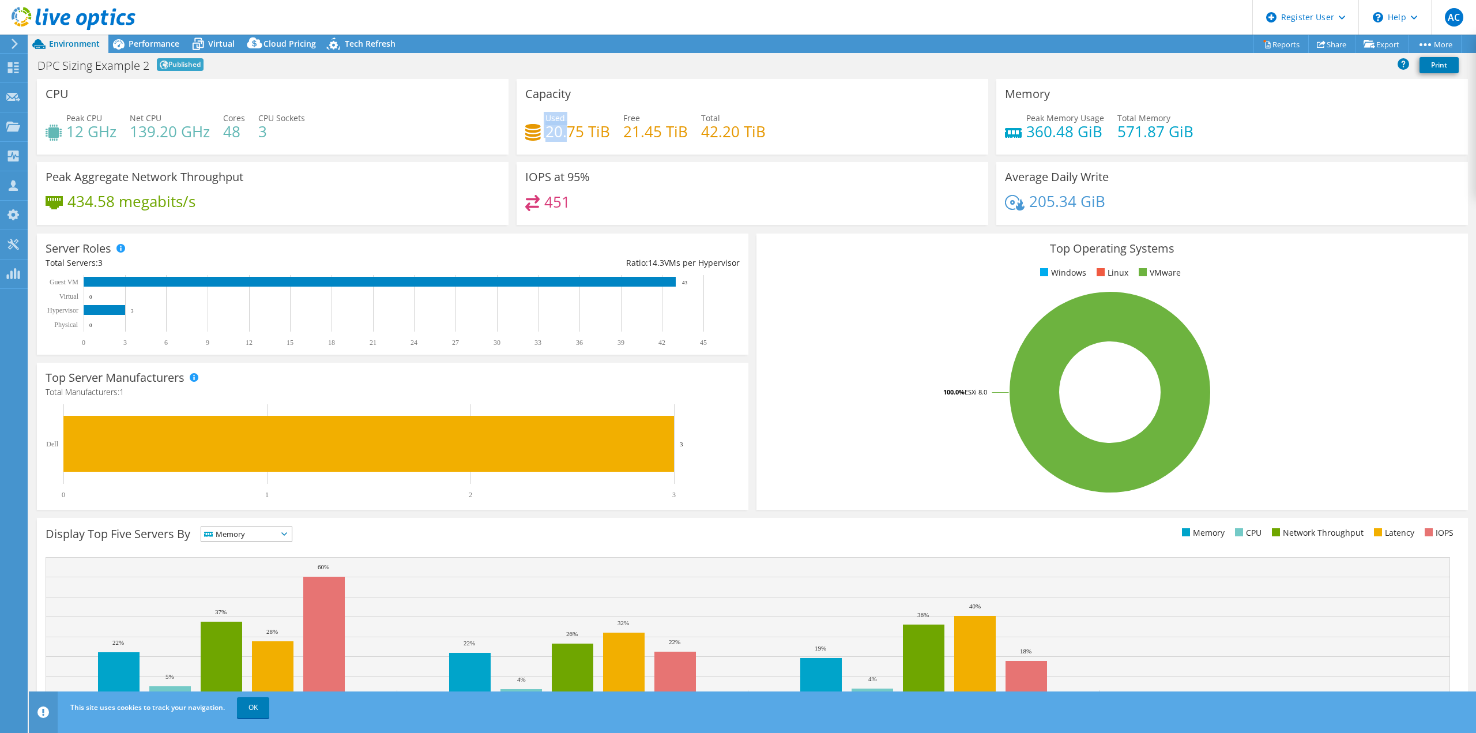
drag, startPoint x: 562, startPoint y: 132, endPoint x: 523, endPoint y: 155, distance: 45.5
click at [525, 133] on div "Used 20.75 TiB" at bounding box center [567, 125] width 85 height 26
click at [857, 146] on div "Used 20.75 TiB Free 21.45 TiB Total 42.20 TiB" at bounding box center [752, 130] width 454 height 37
drag, startPoint x: 96, startPoint y: 204, endPoint x: 65, endPoint y: 200, distance: 31.3
click at [65, 200] on div "434.58 megabits/s" at bounding box center [121, 201] width 150 height 13
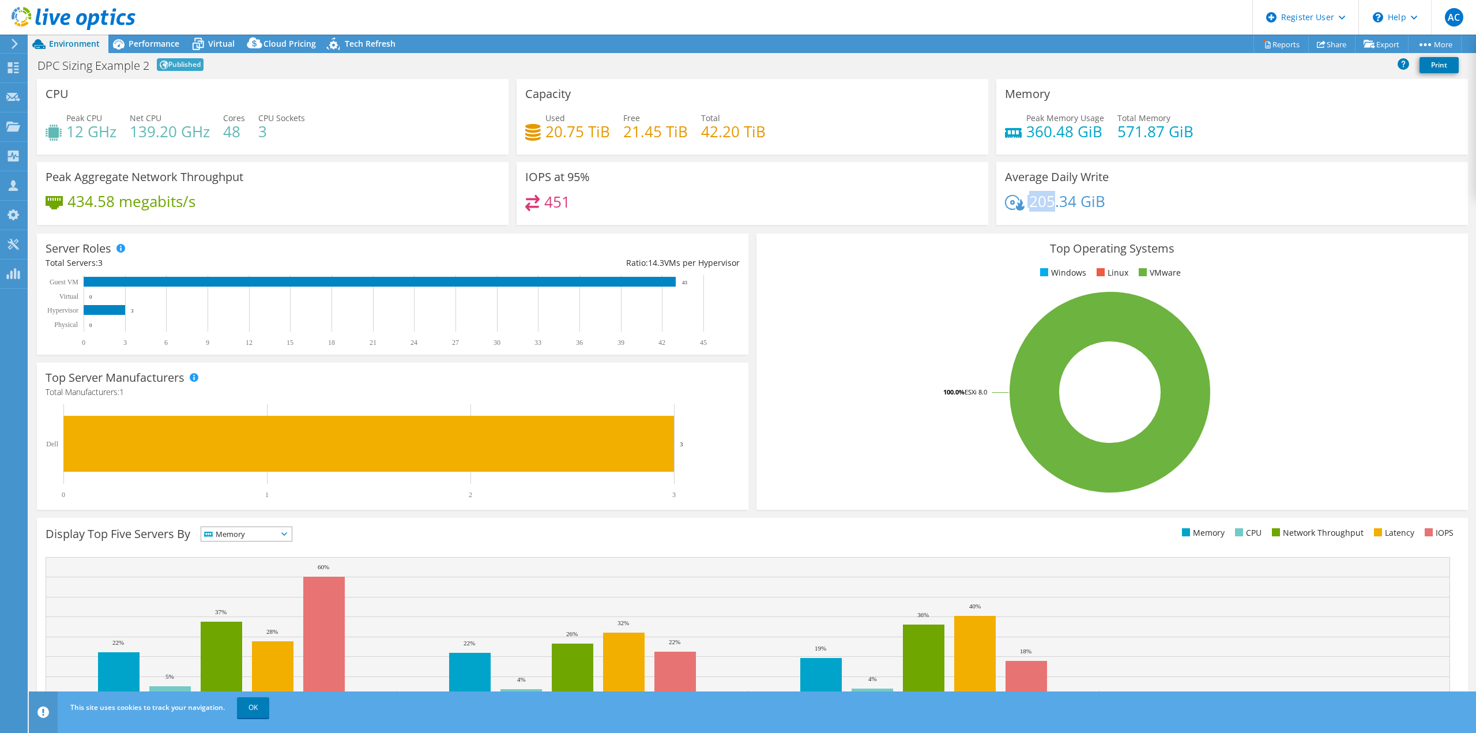
drag, startPoint x: 1048, startPoint y: 201, endPoint x: 1007, endPoint y: 195, distance: 41.4
click at [1007, 195] on div "205.34 GiB" at bounding box center [1055, 201] width 100 height 13
drag, startPoint x: 1046, startPoint y: 135, endPoint x: 984, endPoint y: 132, distance: 62.4
click at [992, 132] on div "Memory Peak Memory Usage 360.48 GiB Total Memory 571.87 GiB" at bounding box center [1232, 117] width 480 height 76
drag, startPoint x: 767, startPoint y: 187, endPoint x: 756, endPoint y: 188, distance: 10.4
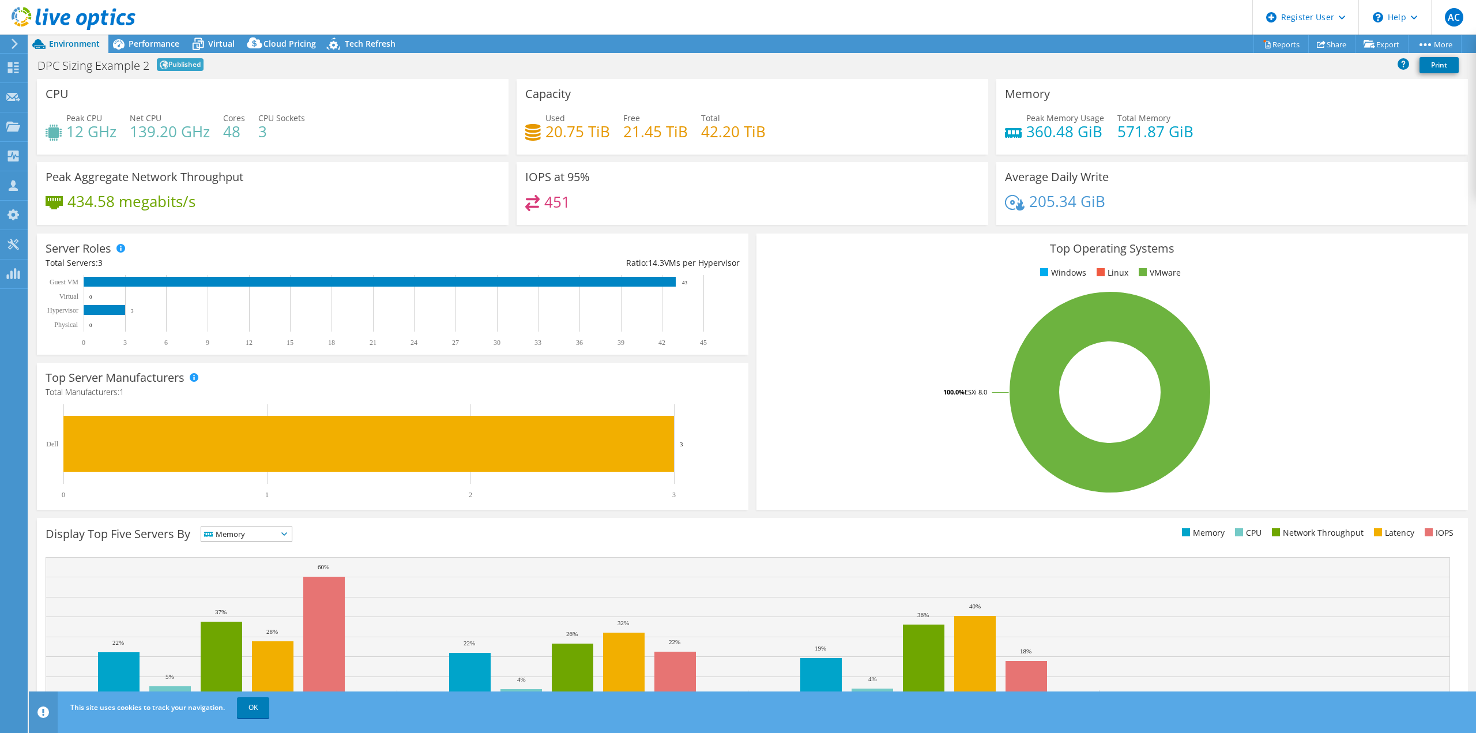
click at [766, 187] on div "IOPS at 95% 451" at bounding box center [753, 193] width 472 height 63
drag, startPoint x: 559, startPoint y: 209, endPoint x: 525, endPoint y: 200, distance: 35.8
click at [531, 198] on div "451" at bounding box center [547, 201] width 45 height 13
click at [850, 293] on rect at bounding box center [1109, 392] width 689 height 202
click at [165, 39] on span "Performance" at bounding box center [154, 43] width 51 height 11
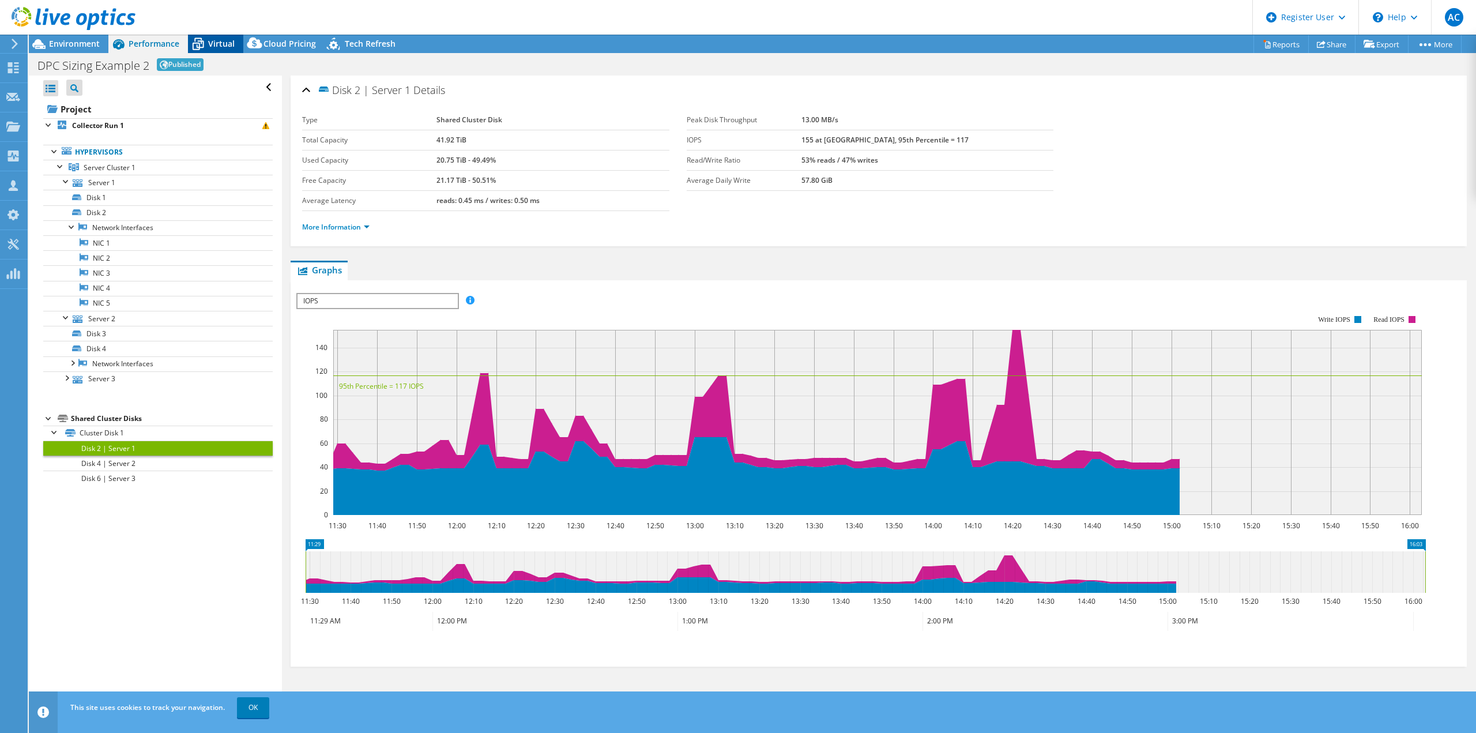
click at [228, 45] on span "Virtual" at bounding box center [221, 43] width 27 height 11
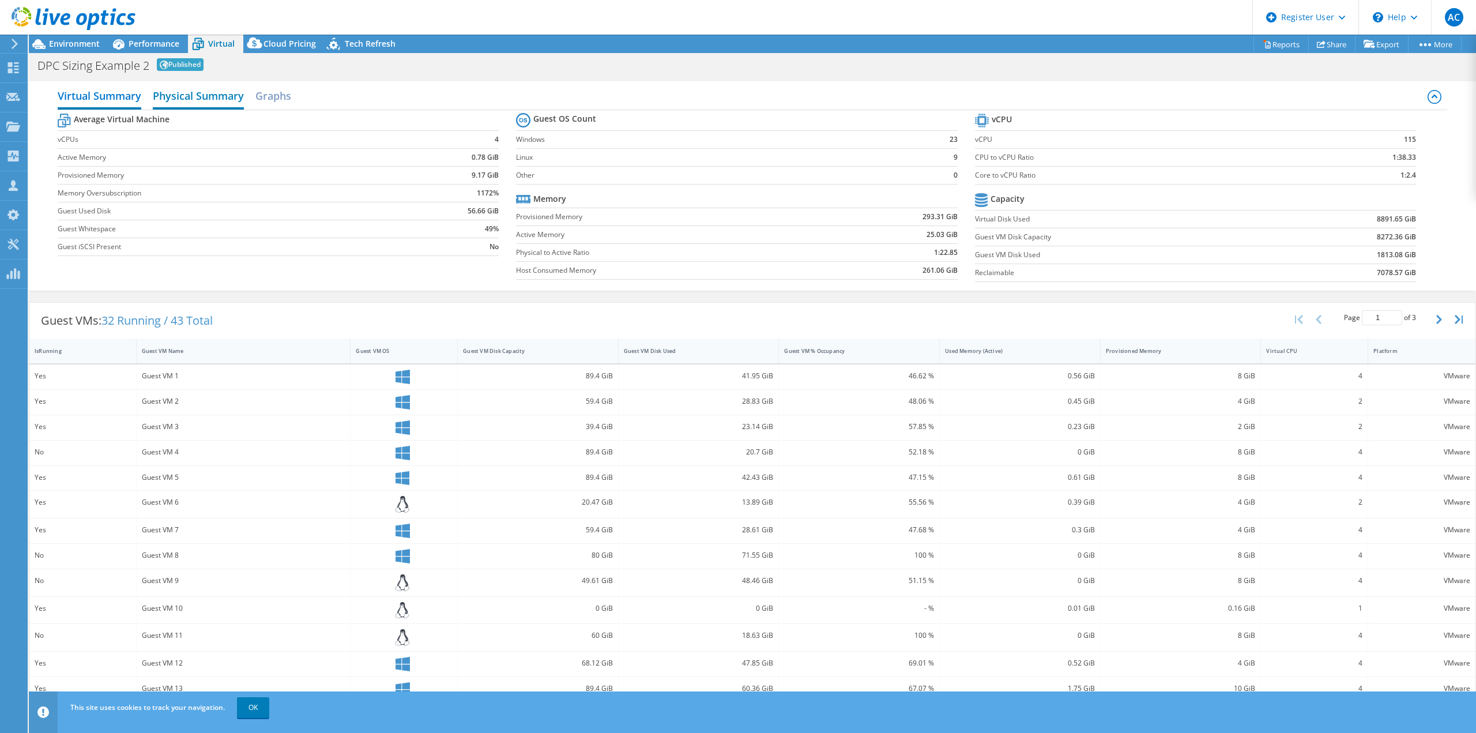
click at [221, 93] on h2 "Physical Summary" at bounding box center [198, 96] width 91 height 25
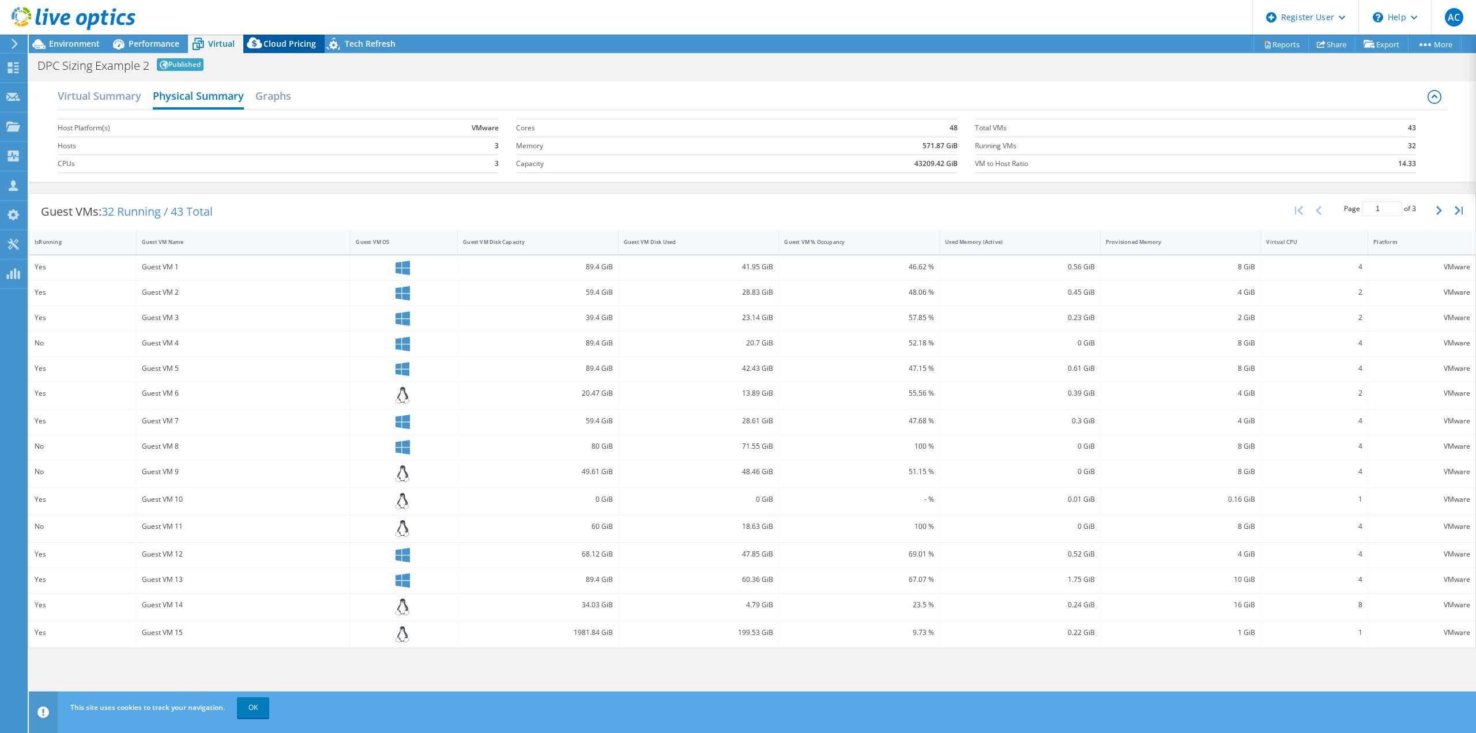
click at [286, 46] on span "Cloud Pricing" at bounding box center [289, 43] width 52 height 11
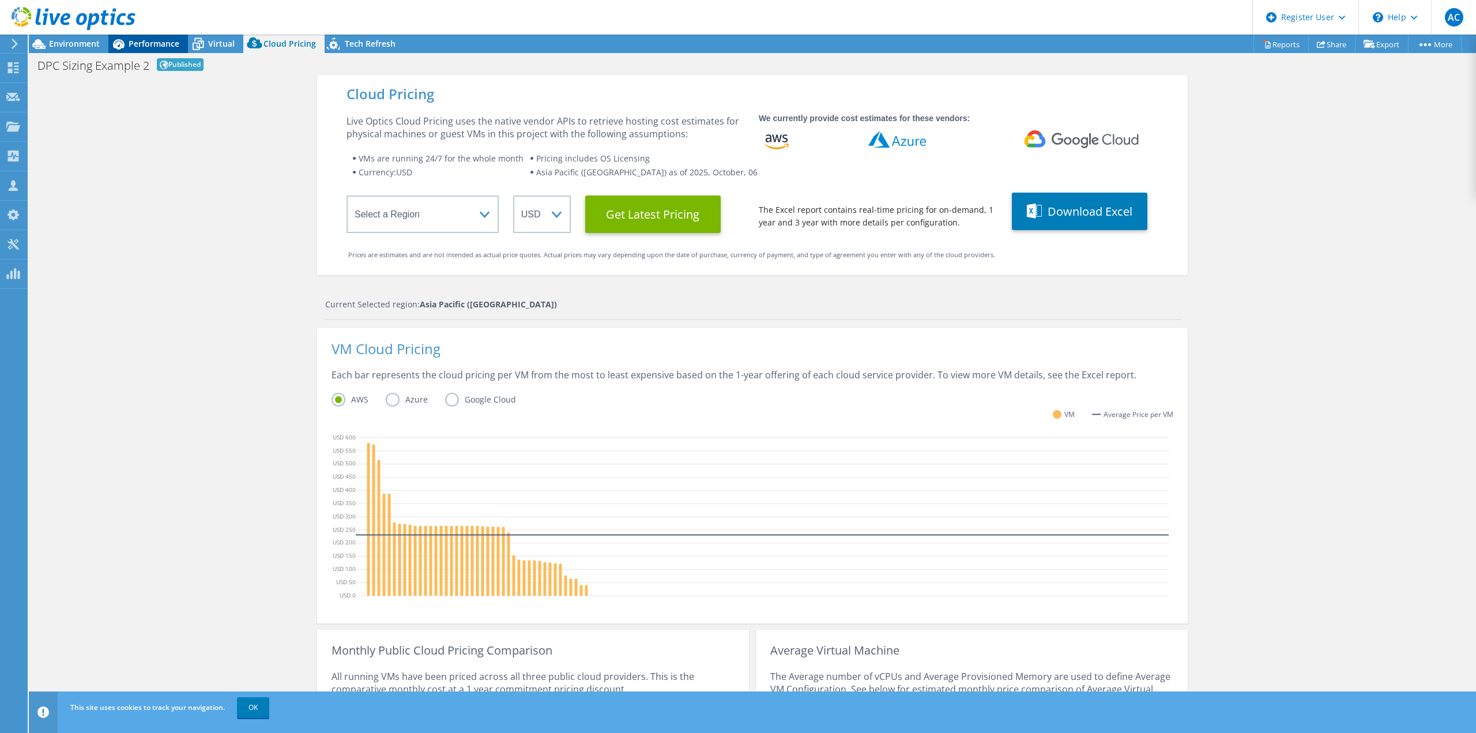
click at [152, 47] on span "Performance" at bounding box center [154, 43] width 51 height 11
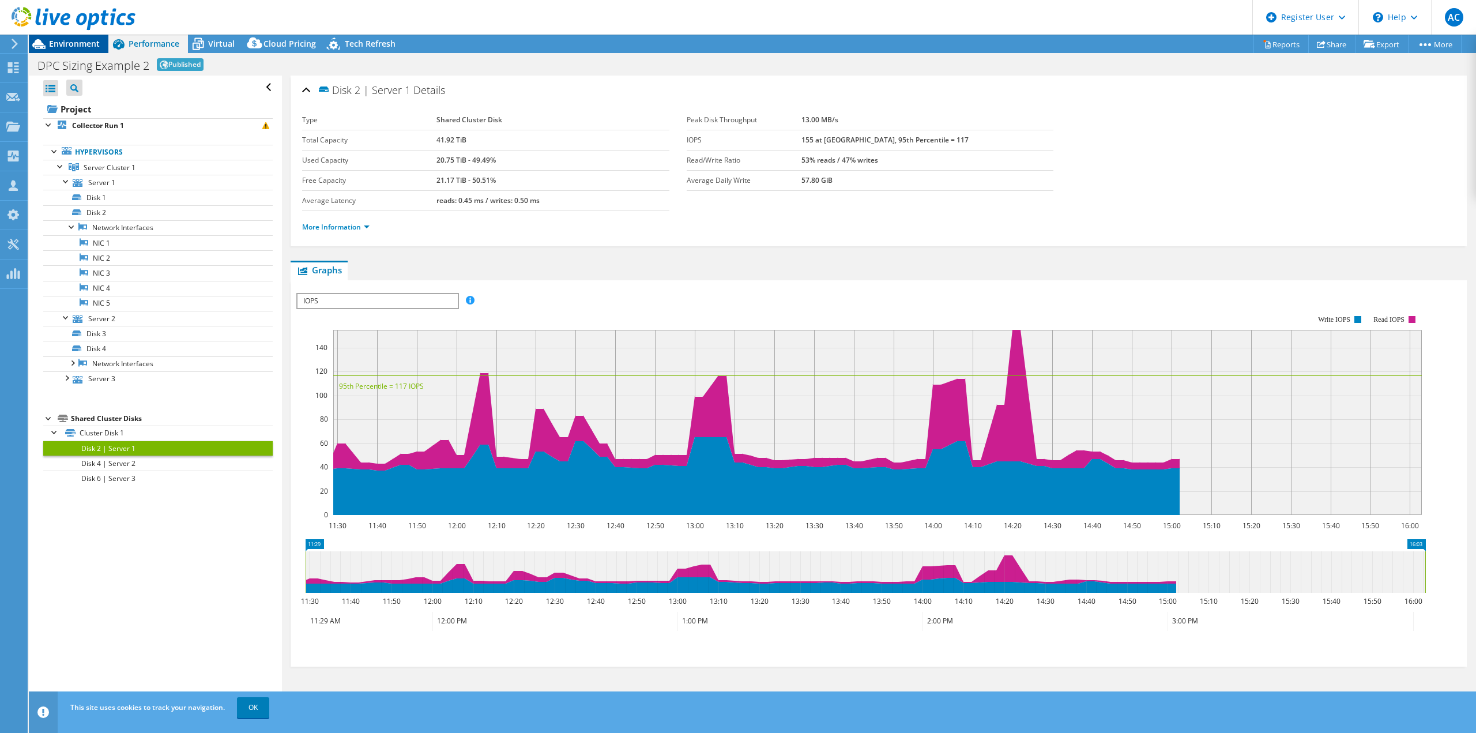
click at [90, 45] on span "Environment" at bounding box center [74, 43] width 51 height 11
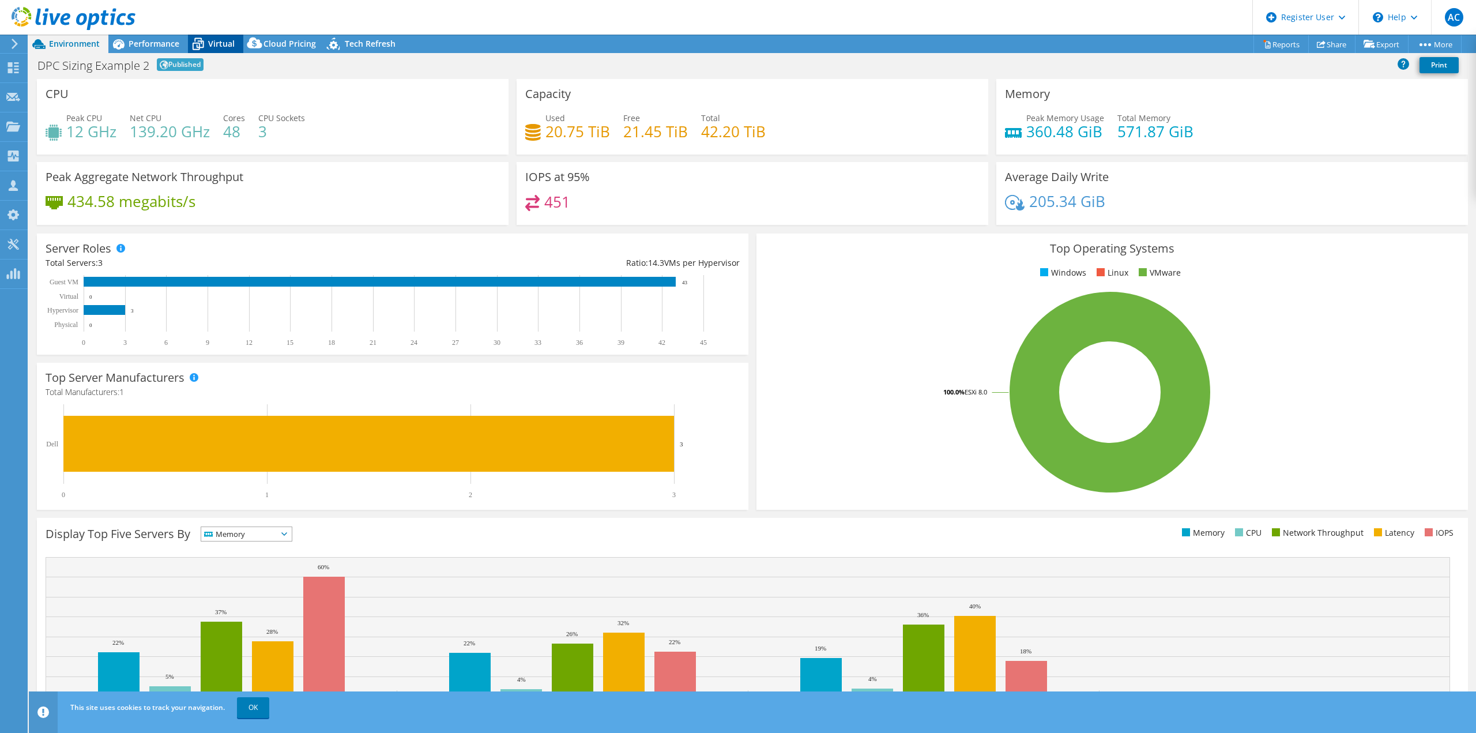
click at [223, 43] on span "Virtual" at bounding box center [221, 43] width 27 height 11
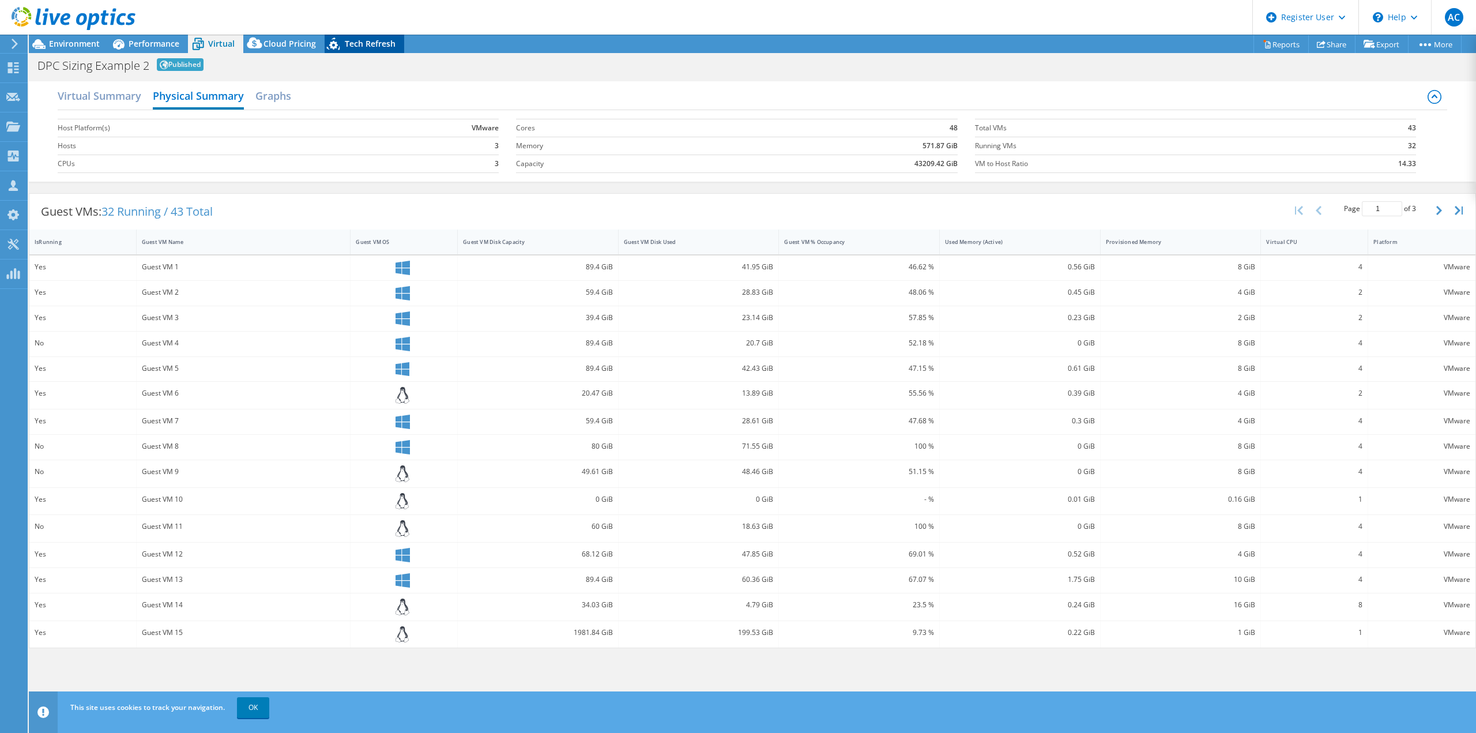
click at [350, 39] on span "Tech Refresh" at bounding box center [370, 43] width 51 height 11
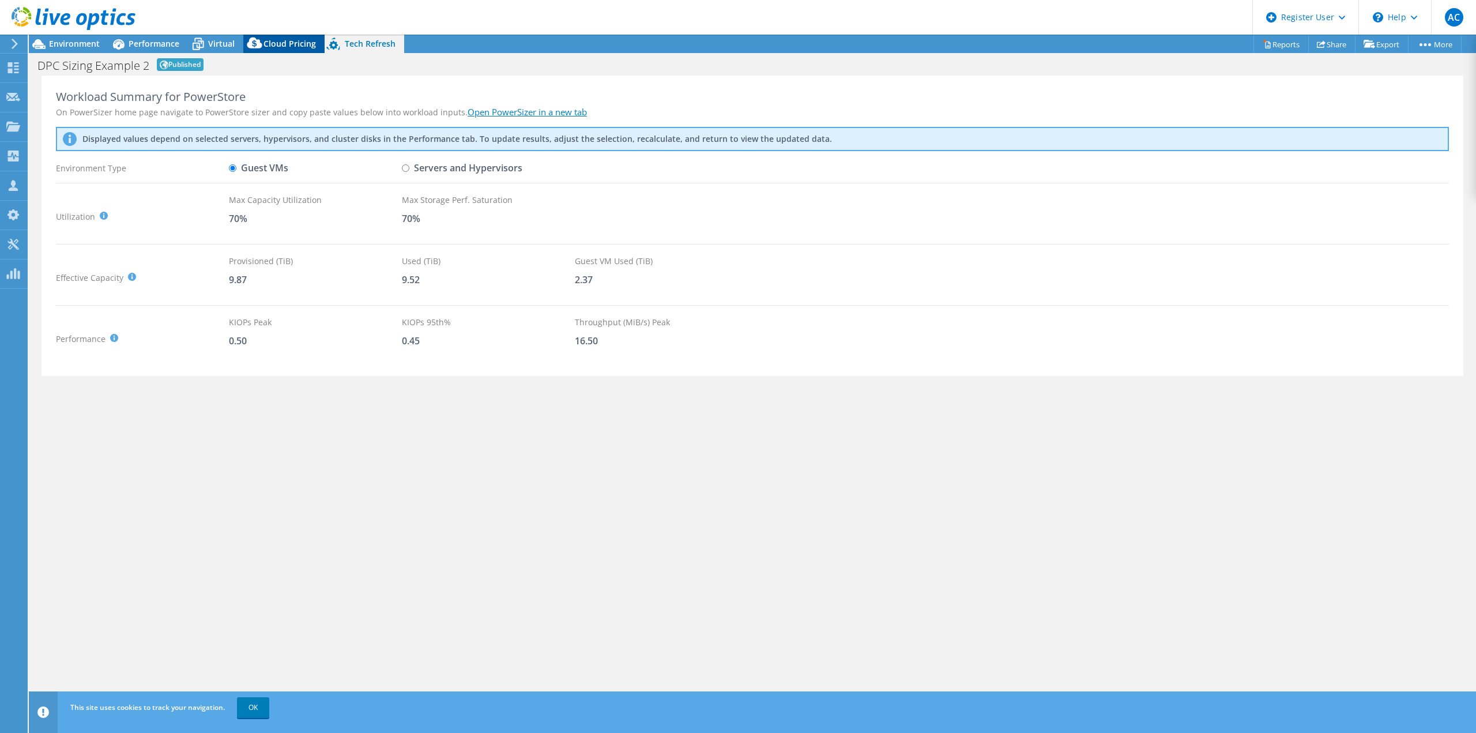
click at [274, 51] on div "Cloud Pricing" at bounding box center [283, 44] width 81 height 18
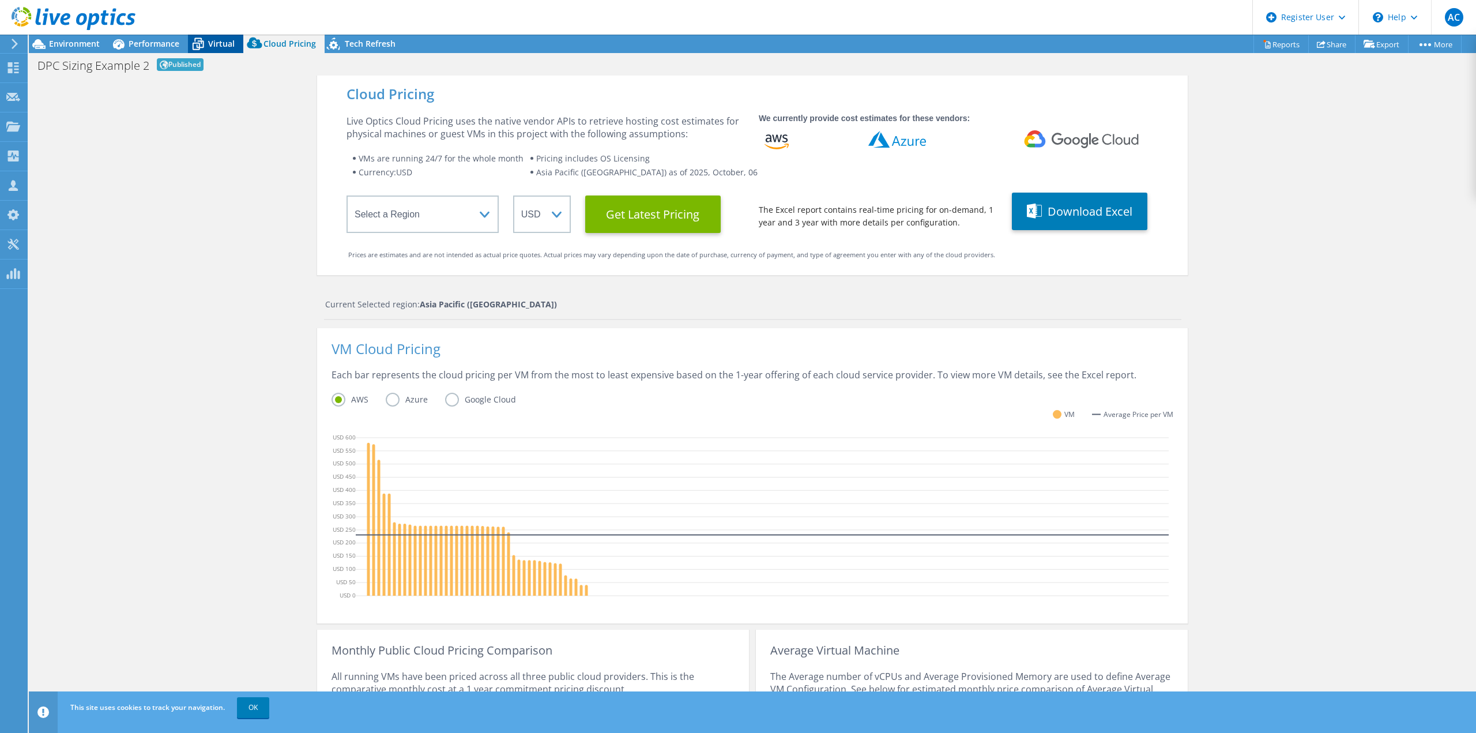
click at [210, 44] on span "Virtual" at bounding box center [221, 43] width 27 height 11
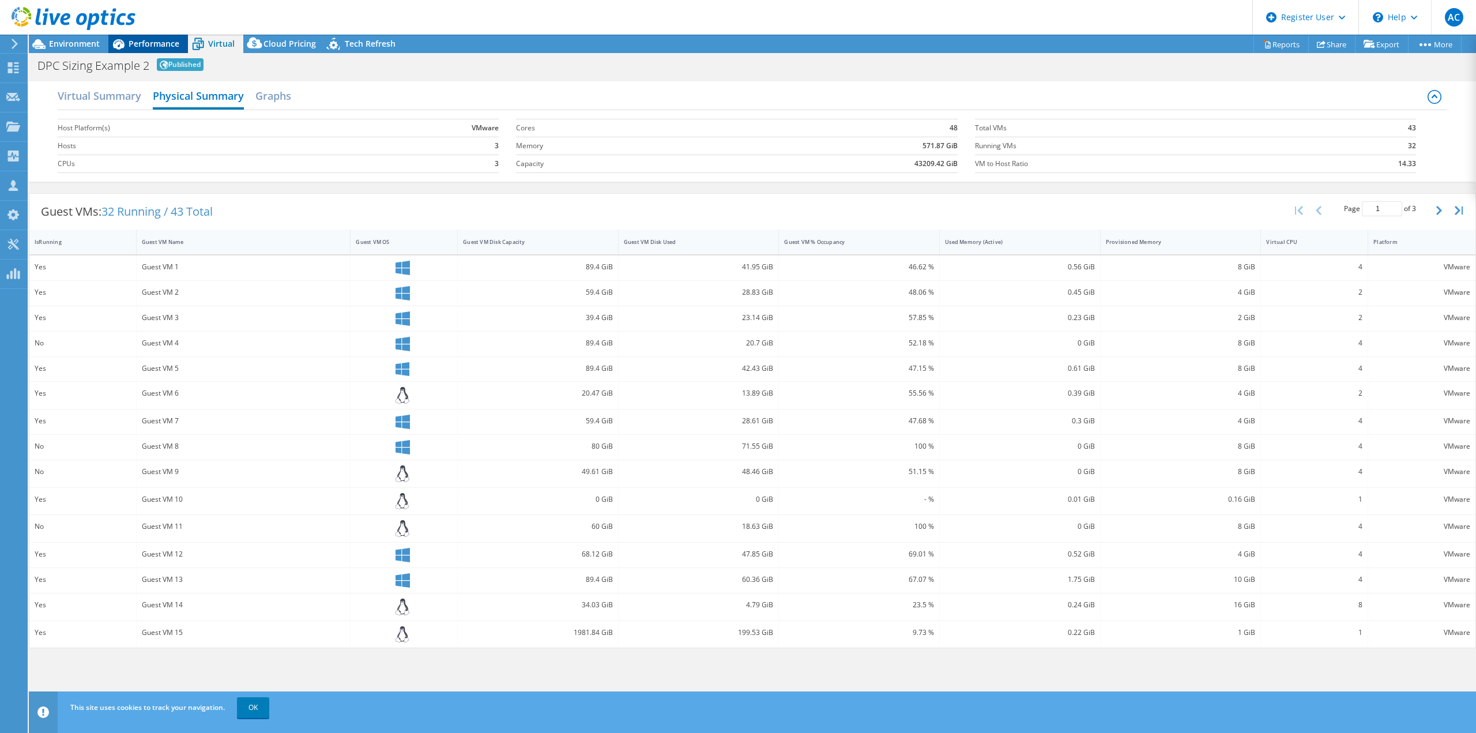
click at [144, 49] on div "Performance" at bounding box center [148, 44] width 80 height 18
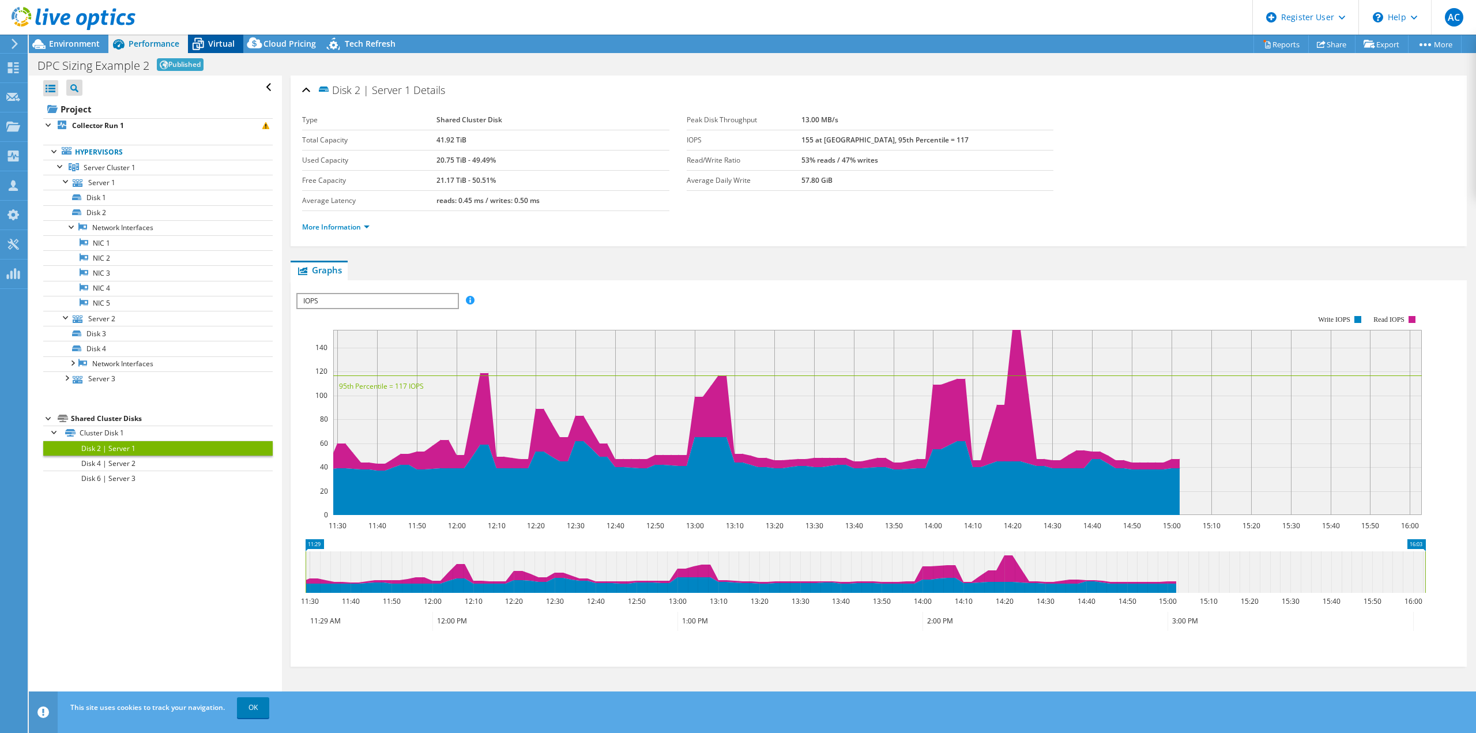
click at [228, 42] on span "Virtual" at bounding box center [221, 43] width 27 height 11
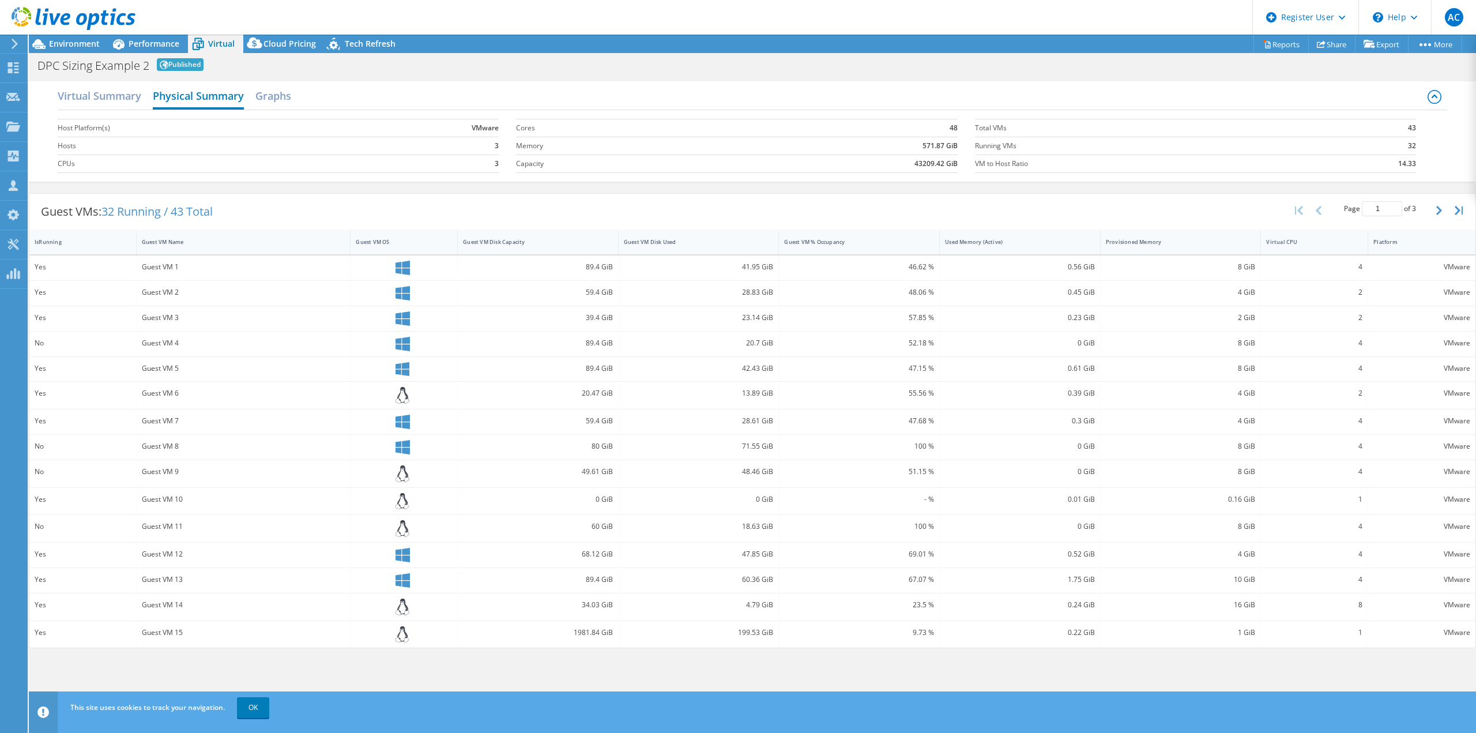
drag, startPoint x: 130, startPoint y: 97, endPoint x: 242, endPoint y: 104, distance: 112.6
click at [130, 97] on h2 "Virtual Summary" at bounding box center [100, 95] width 84 height 23
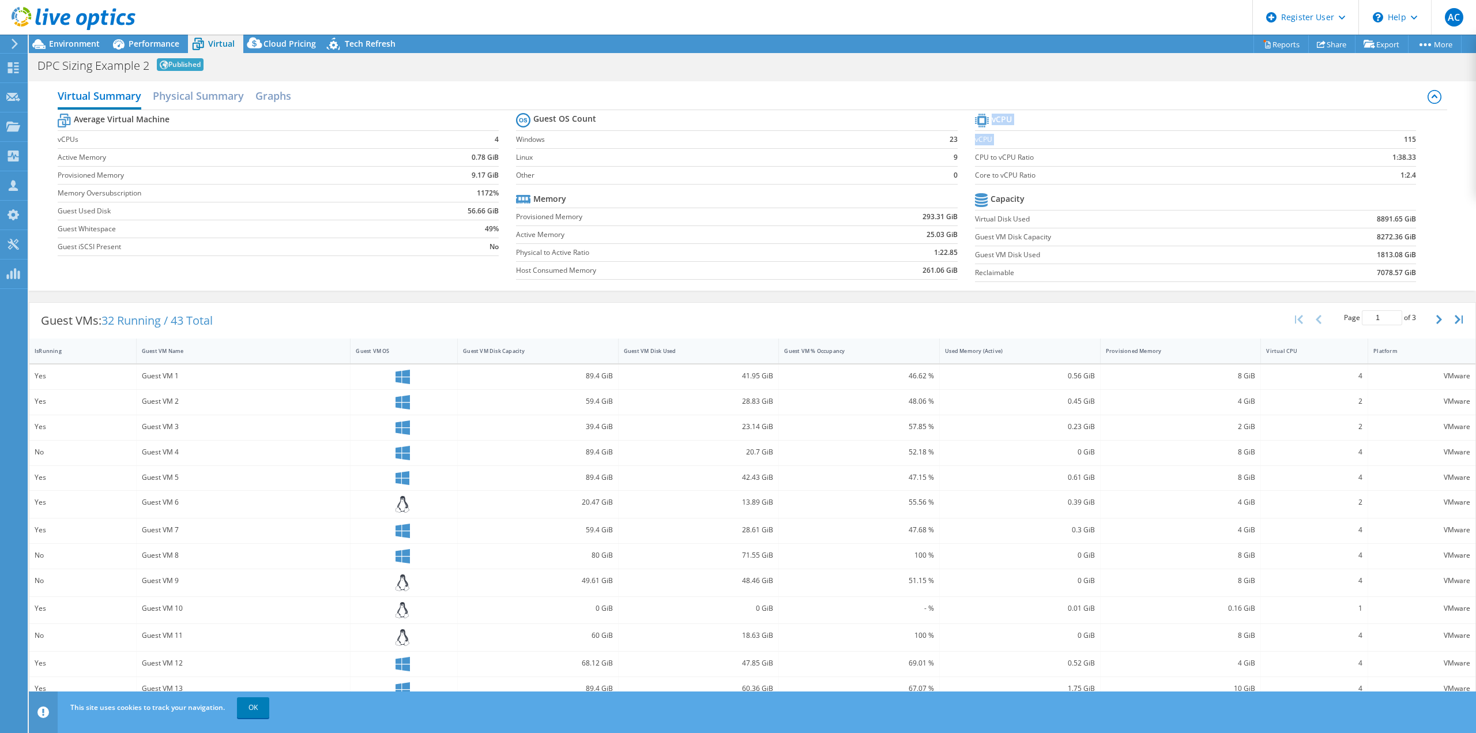
drag, startPoint x: 1409, startPoint y: 138, endPoint x: 1379, endPoint y: 136, distance: 30.0
click at [1379, 136] on section "vCPU vCPU 115 CPU to vCPU Ratio 1:38.33 Core to vCPU Ratio 1:2.4 Capacity Virtu…" at bounding box center [1204, 199] width 458 height 177
click at [1378, 136] on td "115" at bounding box center [1358, 139] width 116 height 18
drag, startPoint x: 943, startPoint y: 237, endPoint x: 877, endPoint y: 250, distance: 66.9
click at [894, 238] on td "25.03 GiB" at bounding box center [893, 234] width 128 height 18
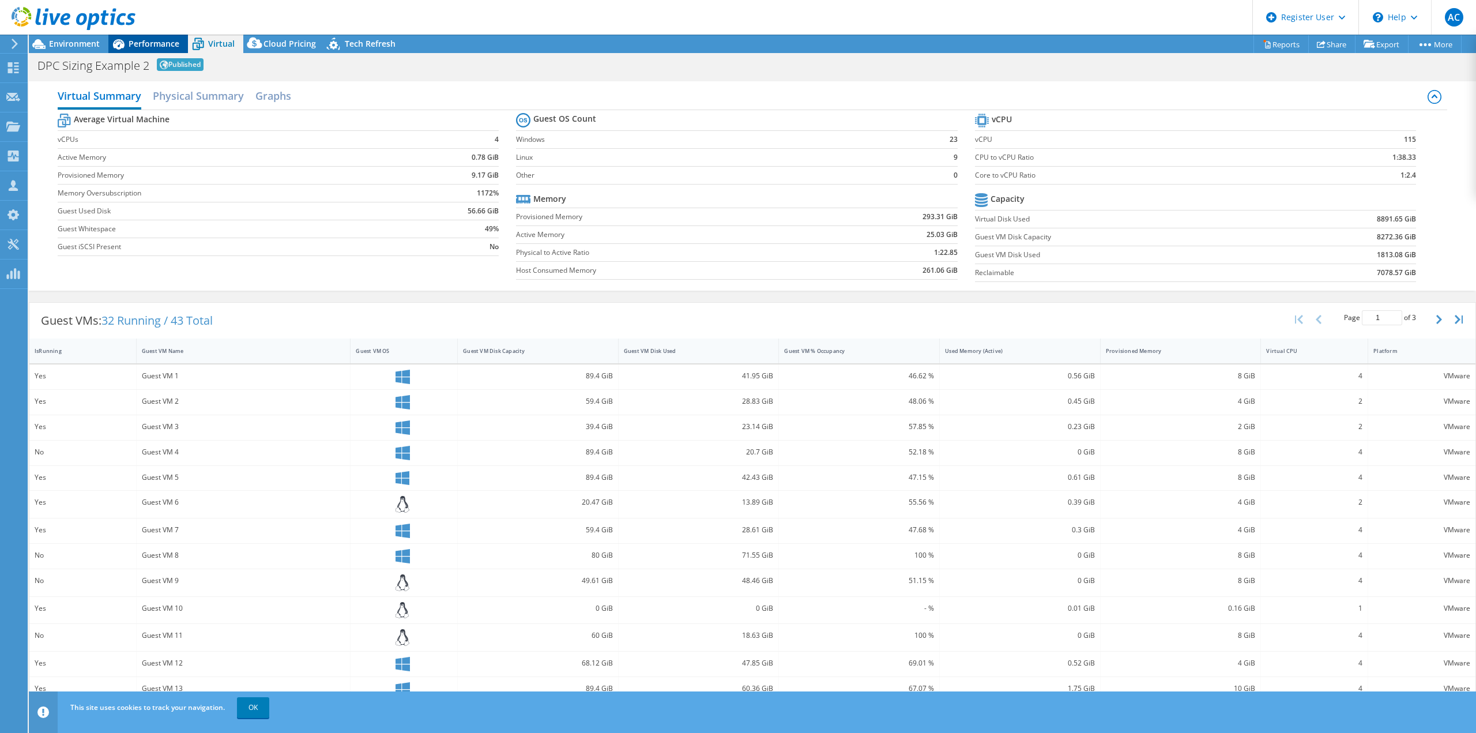
click at [137, 46] on span "Performance" at bounding box center [154, 43] width 51 height 11
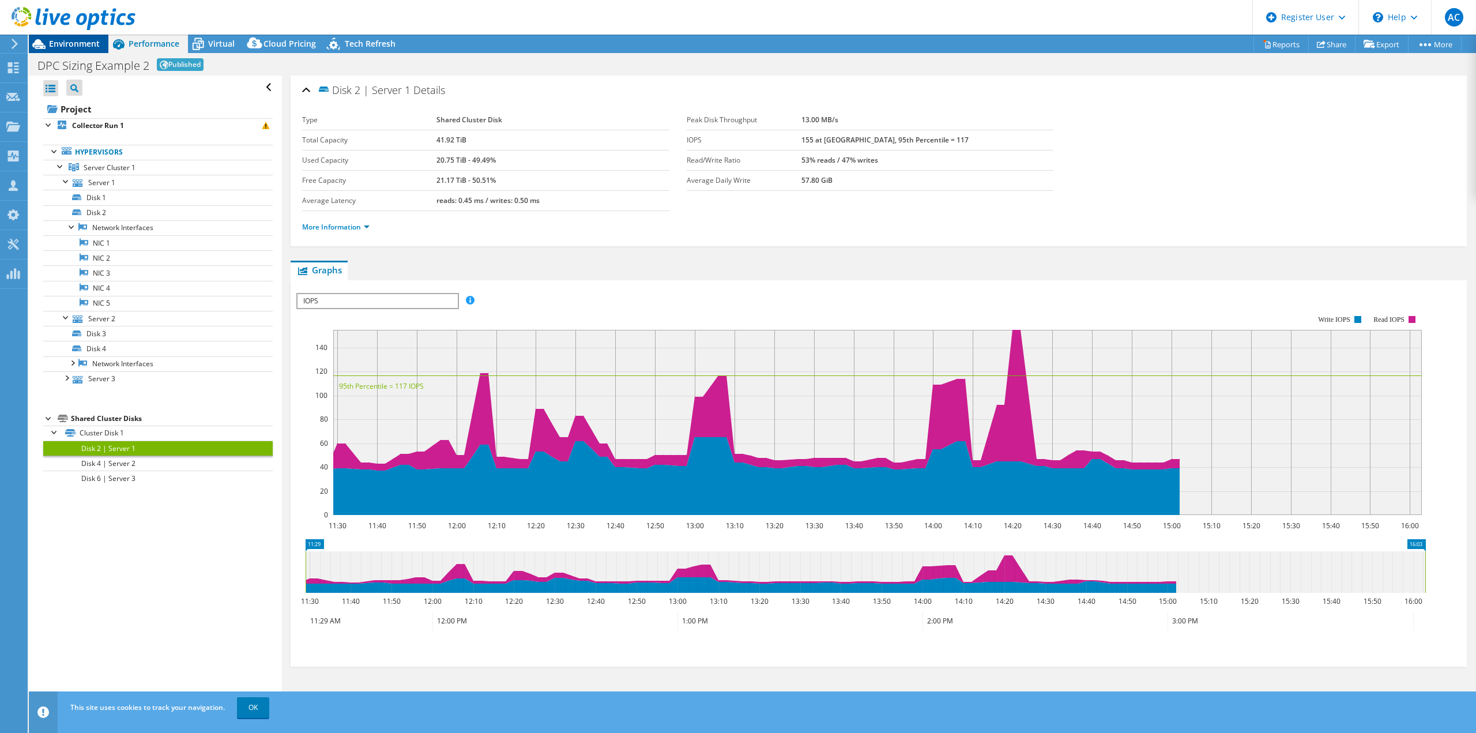
click at [91, 44] on span "Environment" at bounding box center [74, 43] width 51 height 11
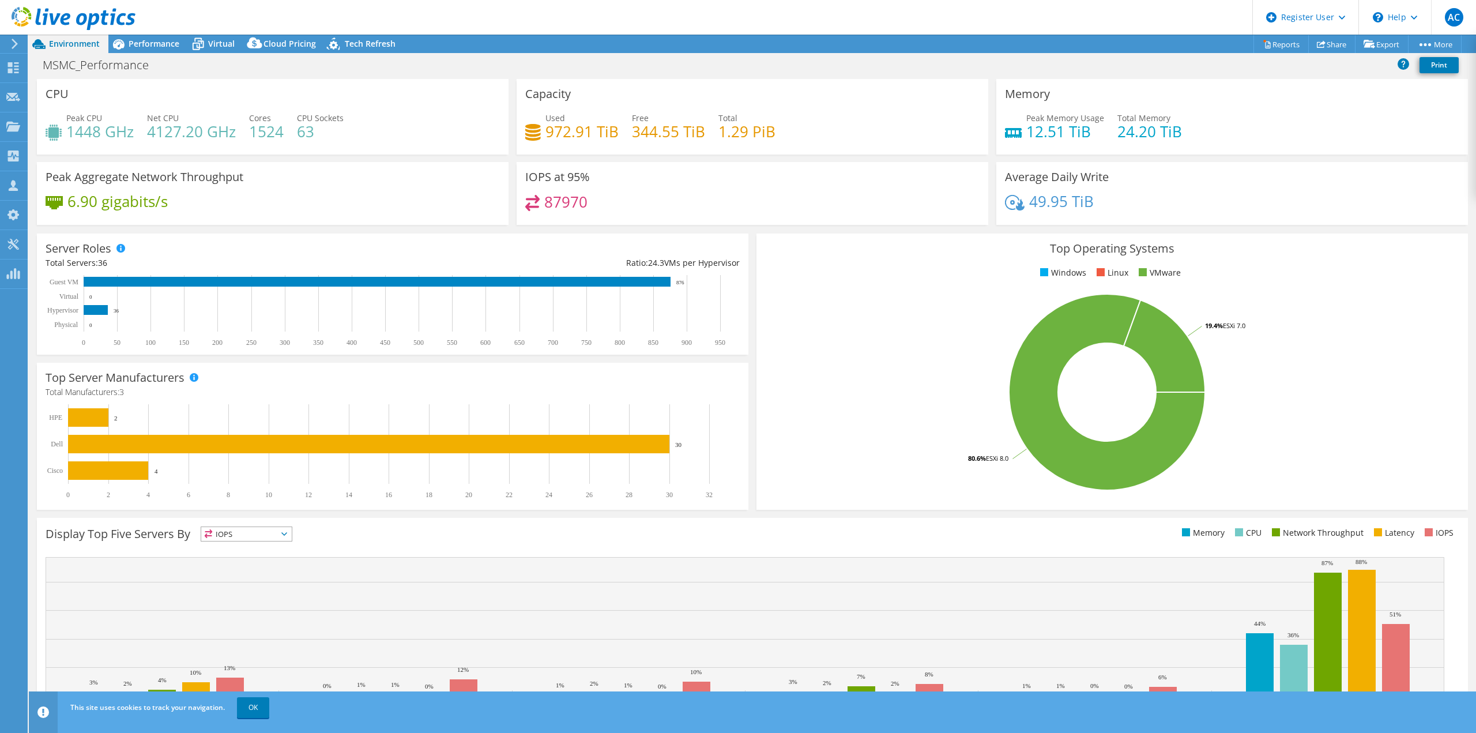
select select "USD"
